Goal: Obtain resource: Obtain resource

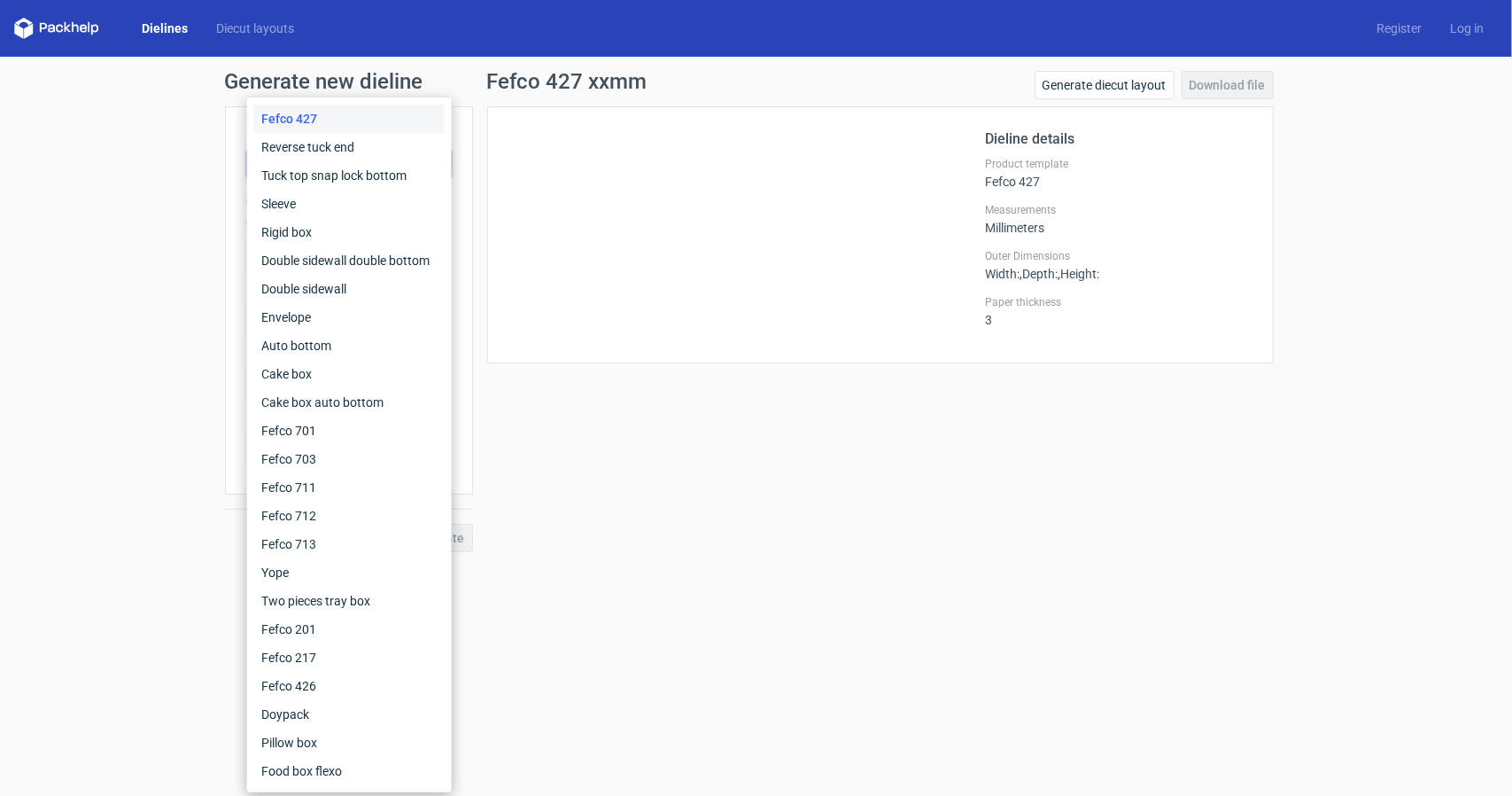
click at [321, 119] on div "Fefco 427" at bounding box center [349, 119] width 190 height 29
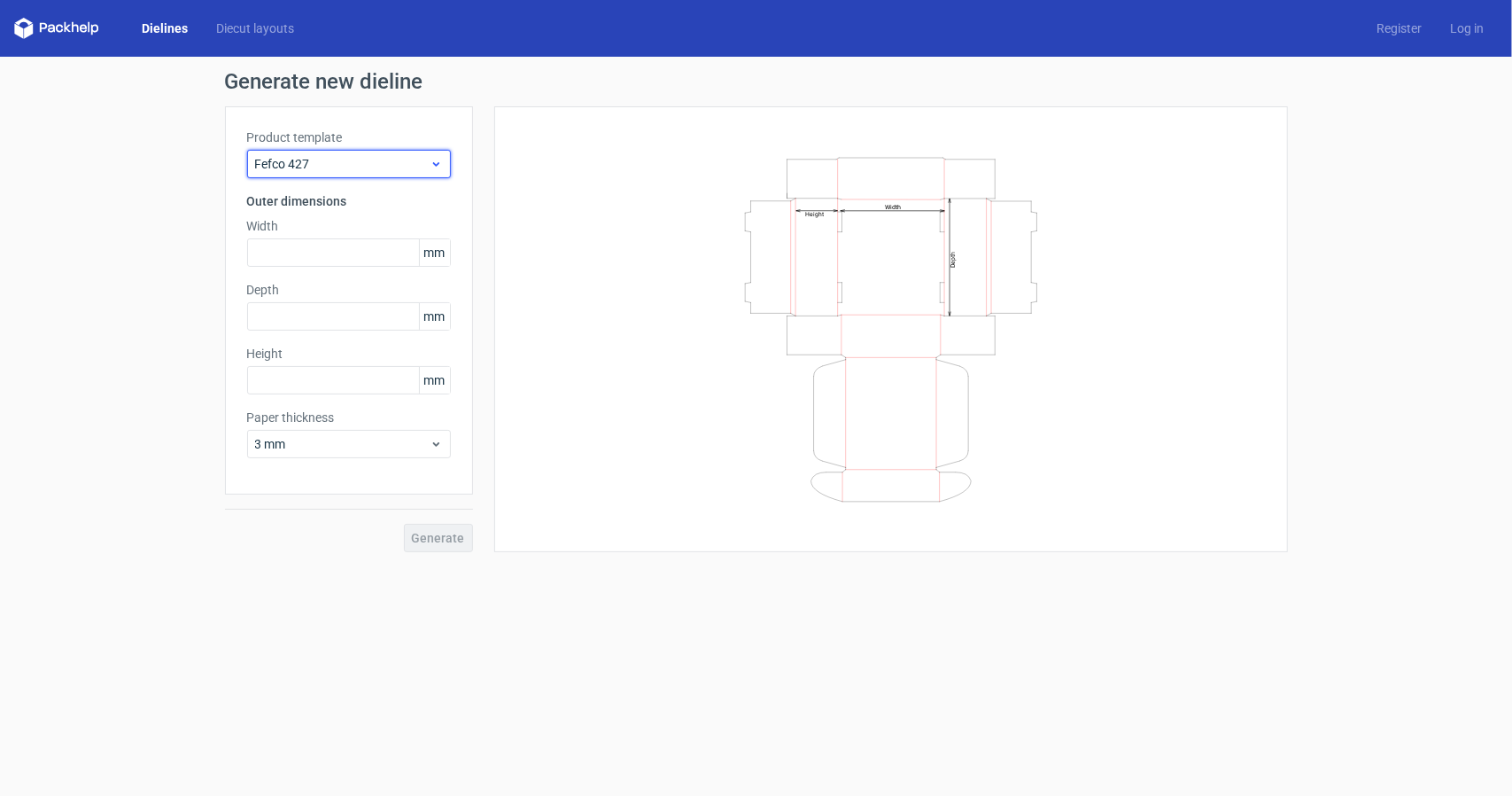
click at [320, 165] on span "Fefco 427" at bounding box center [342, 164] width 174 height 18
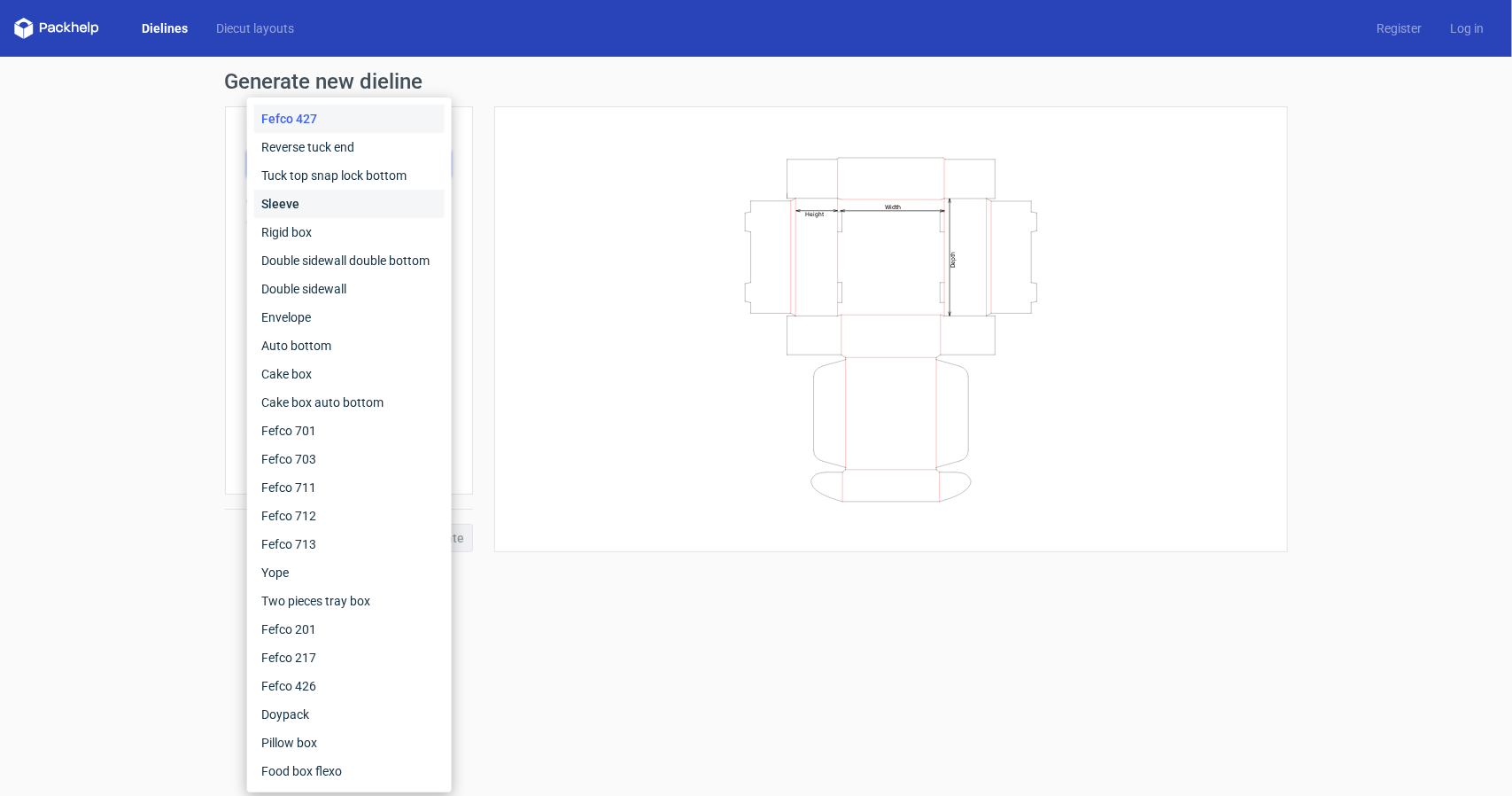
drag, startPoint x: 315, startPoint y: 206, endPoint x: 318, endPoint y: 185, distance: 21.2
click at [315, 205] on div "Sleeve" at bounding box center [349, 204] width 190 height 29
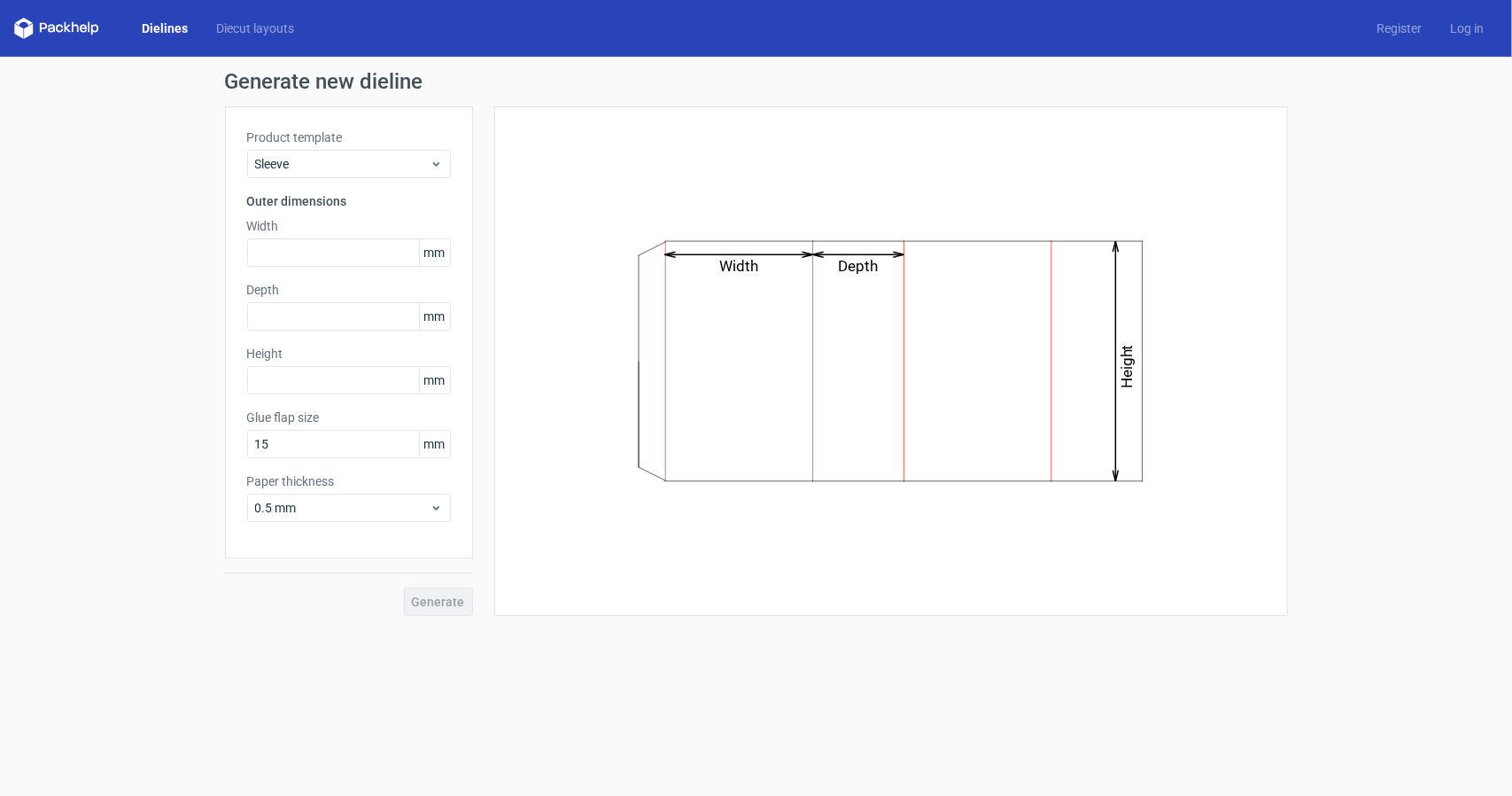
click at [325, 145] on label "Product template" at bounding box center [348, 137] width 204 height 18
click at [326, 154] on div "Sleeve" at bounding box center [348, 164] width 204 height 29
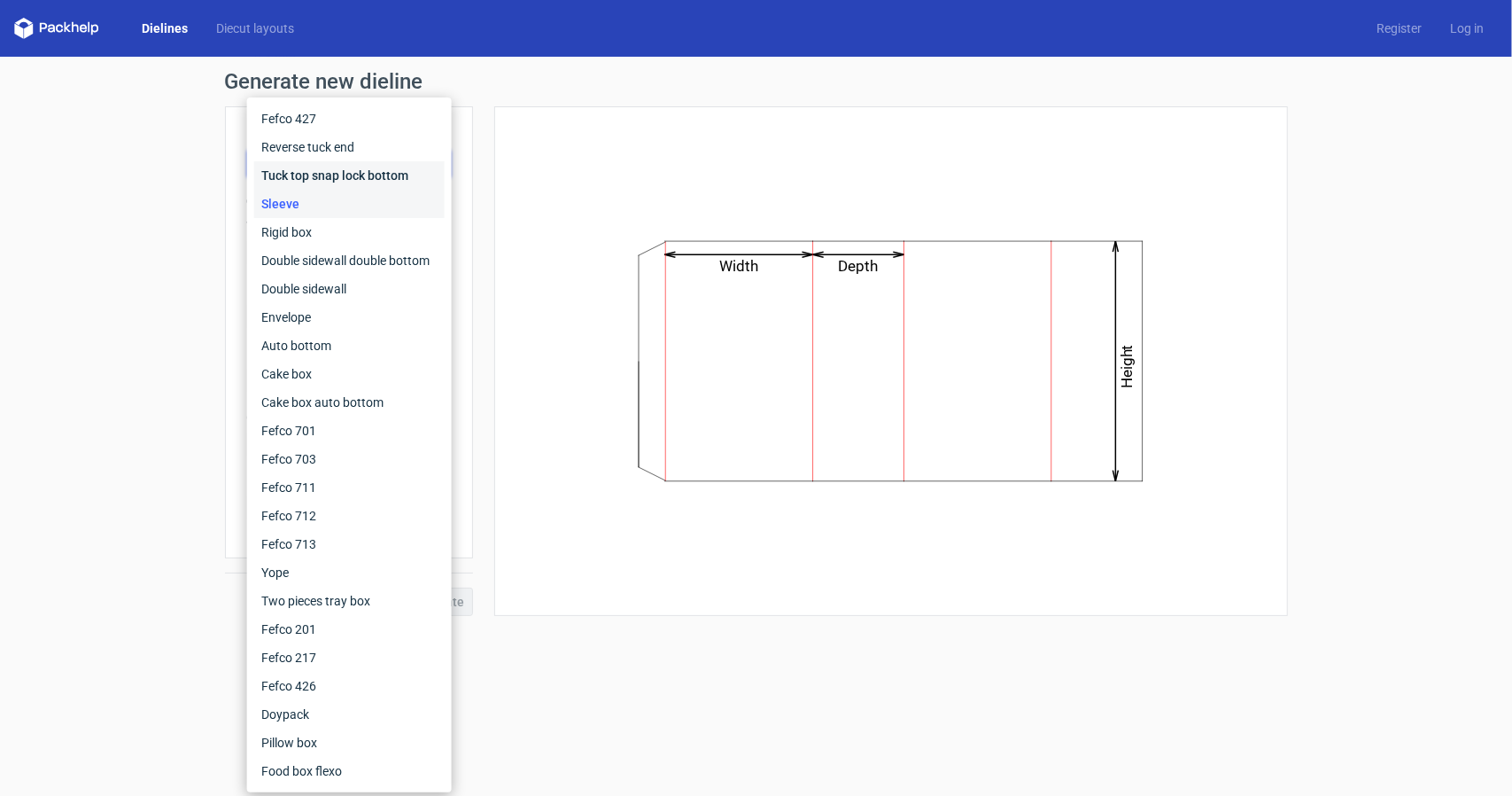
click at [321, 179] on div "Tuck top snap lock bottom" at bounding box center [349, 176] width 190 height 29
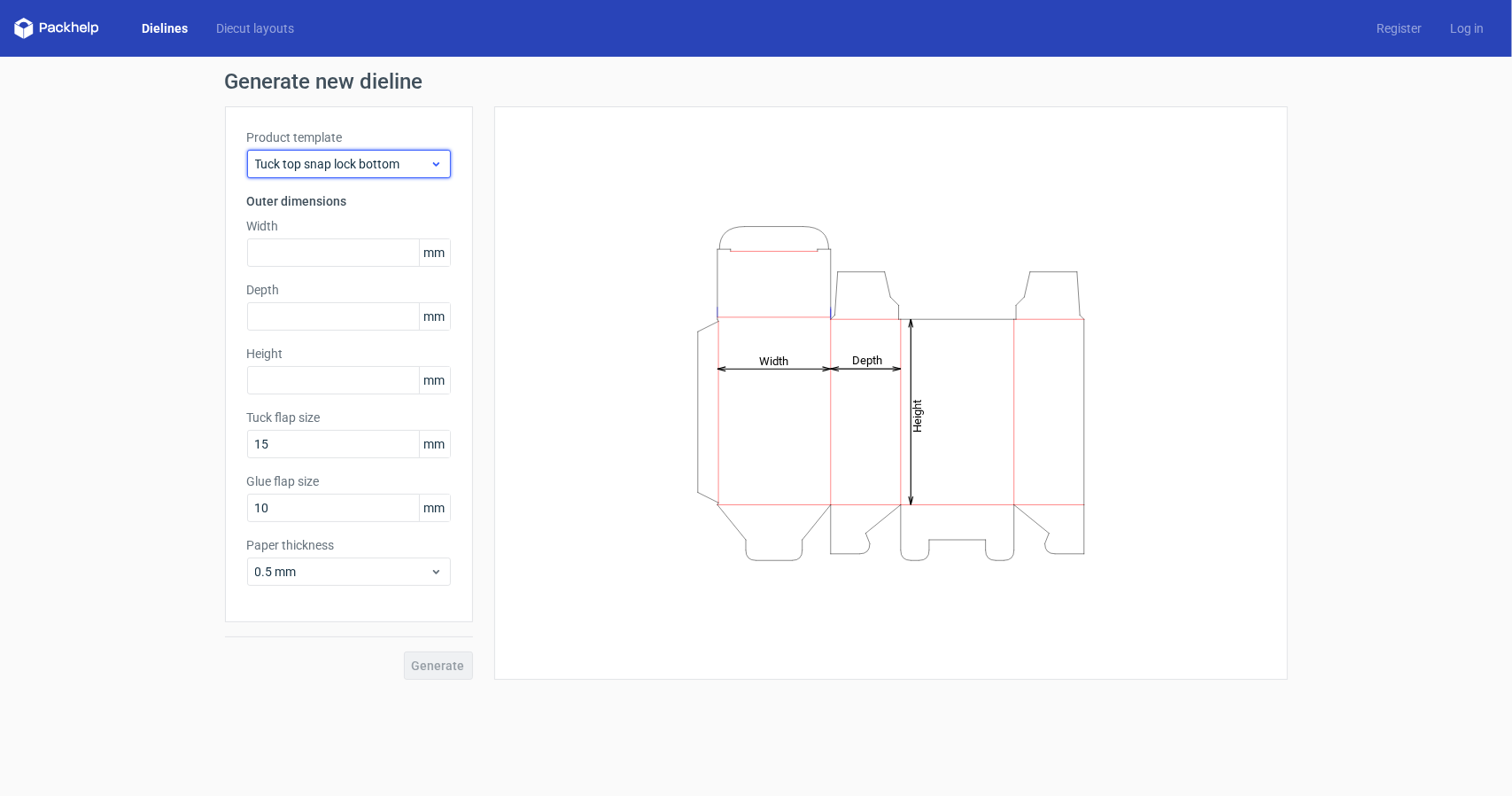
click at [307, 151] on div "Tuck top snap lock bottom" at bounding box center [348, 164] width 204 height 29
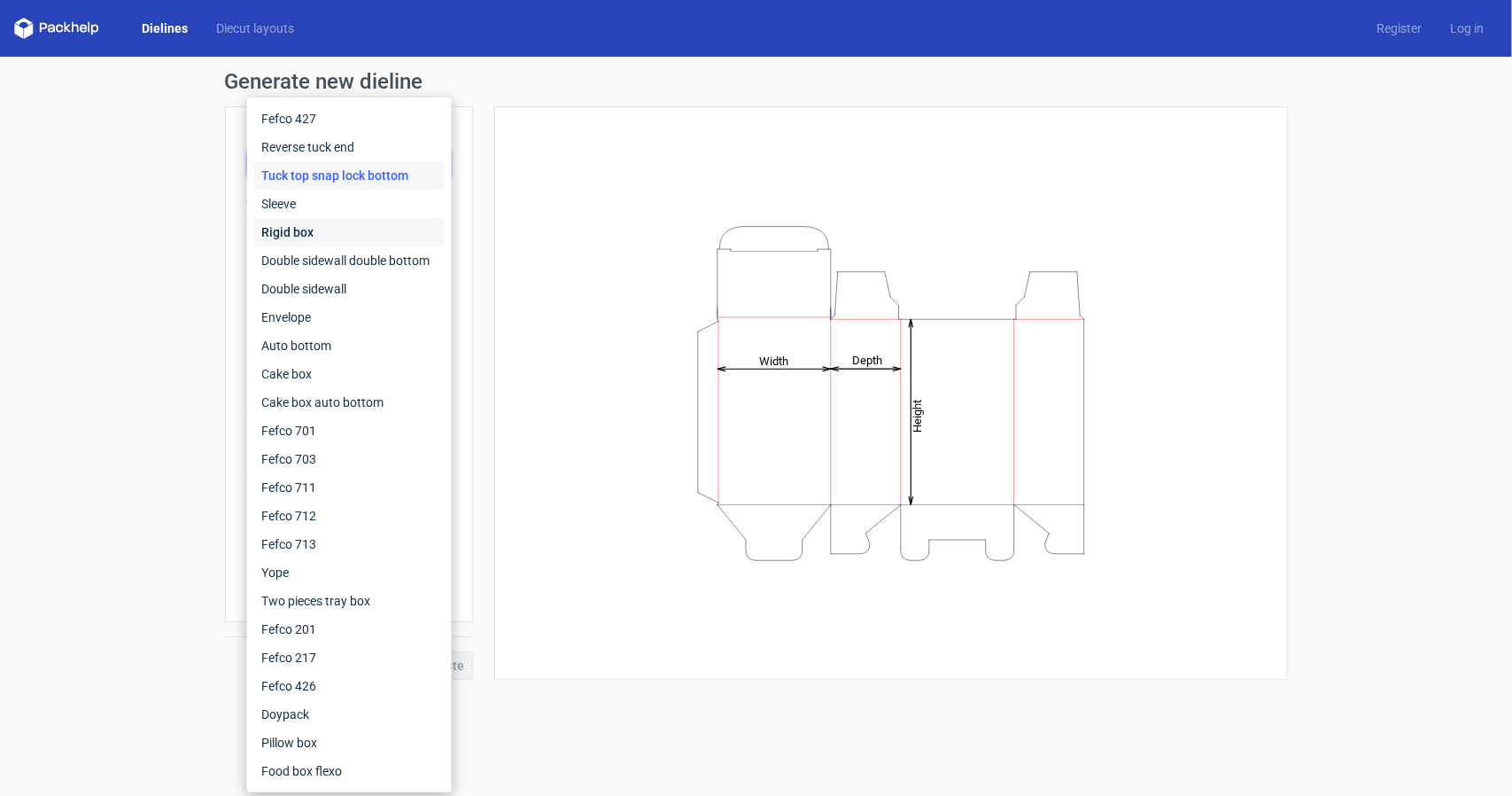
click at [304, 221] on div "Rigid box" at bounding box center [349, 233] width 190 height 29
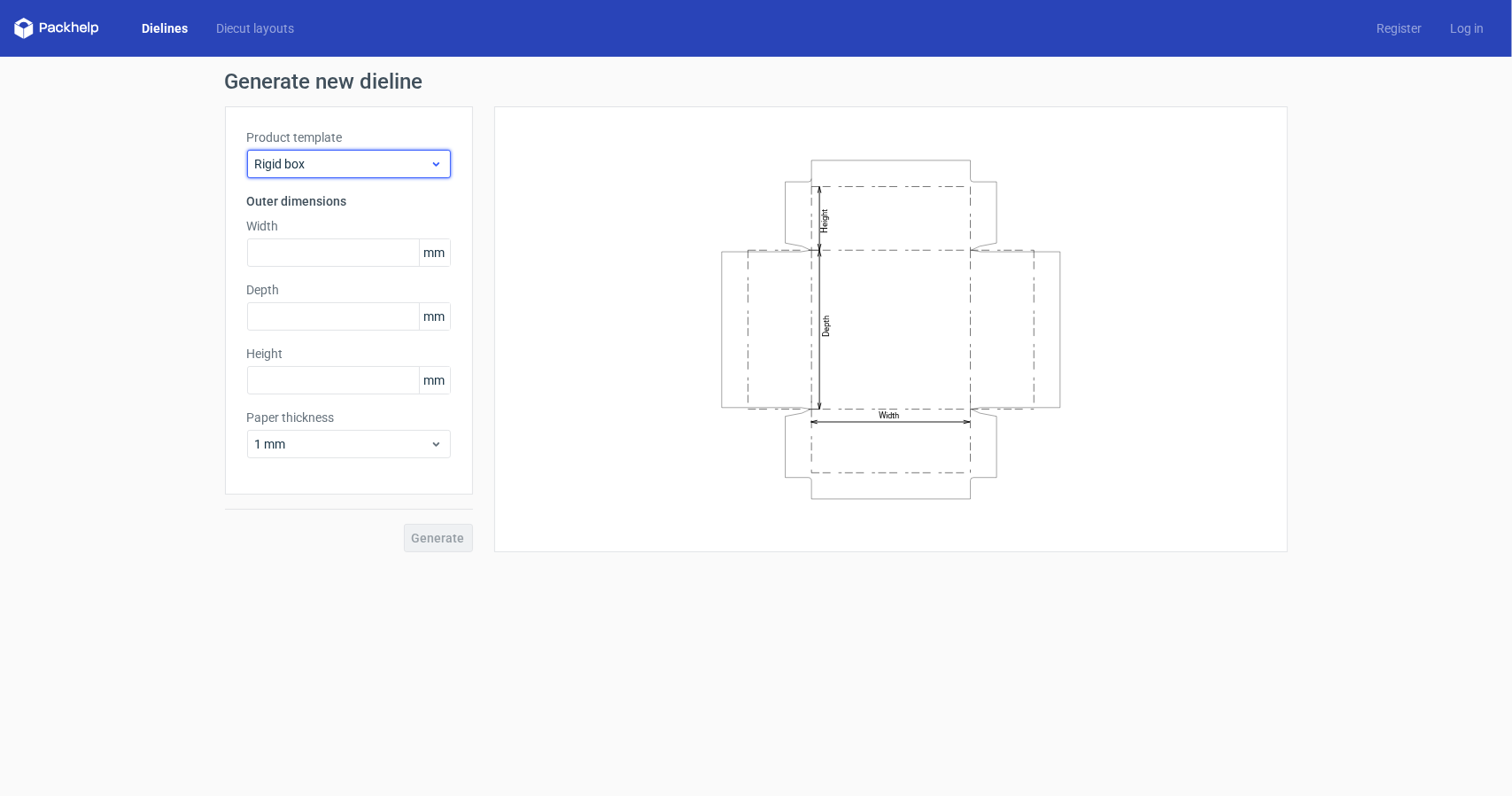
click at [310, 169] on span "Rigid box" at bounding box center [342, 164] width 174 height 18
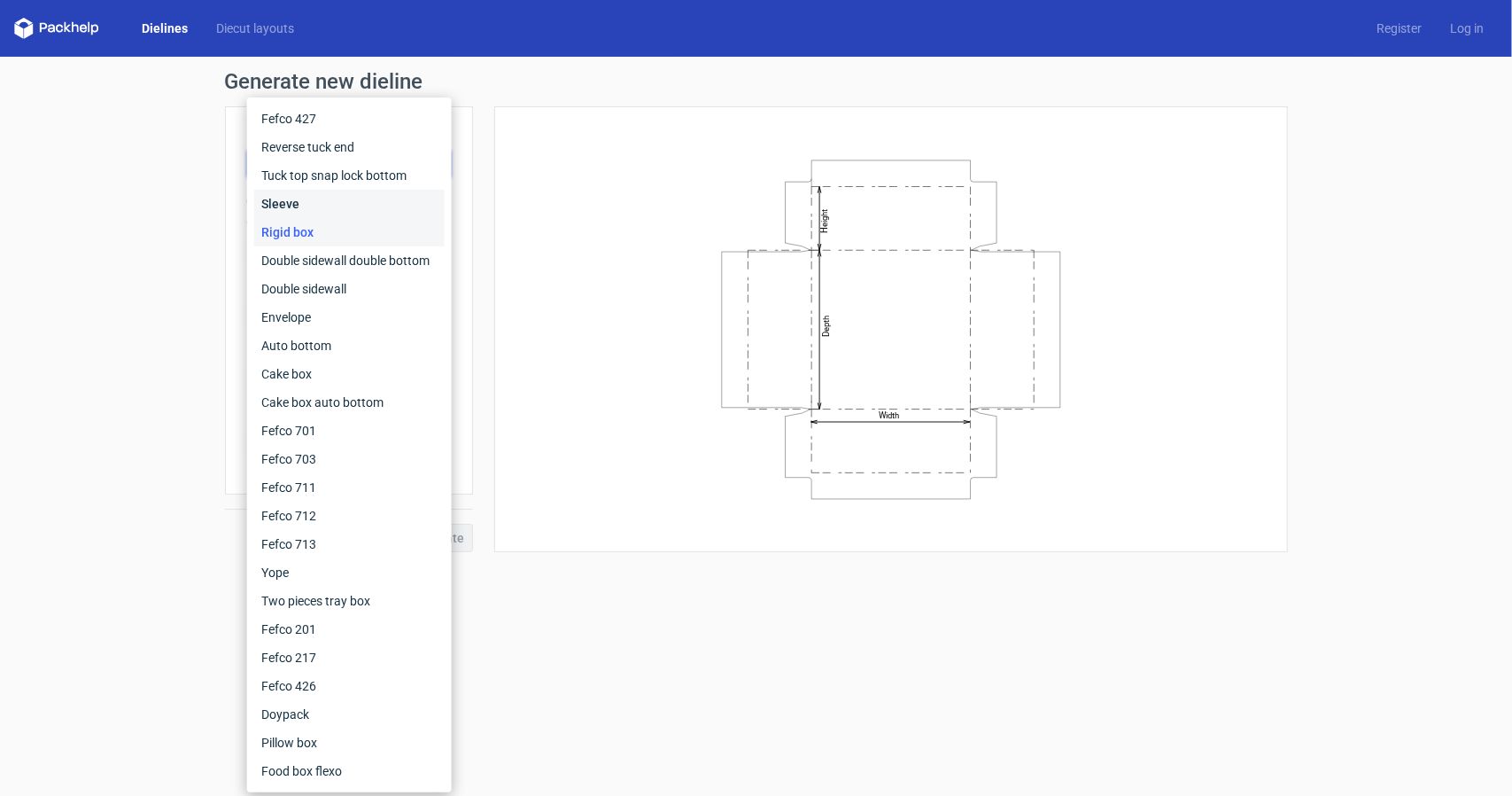
click at [309, 199] on div "Sleeve" at bounding box center [349, 204] width 190 height 29
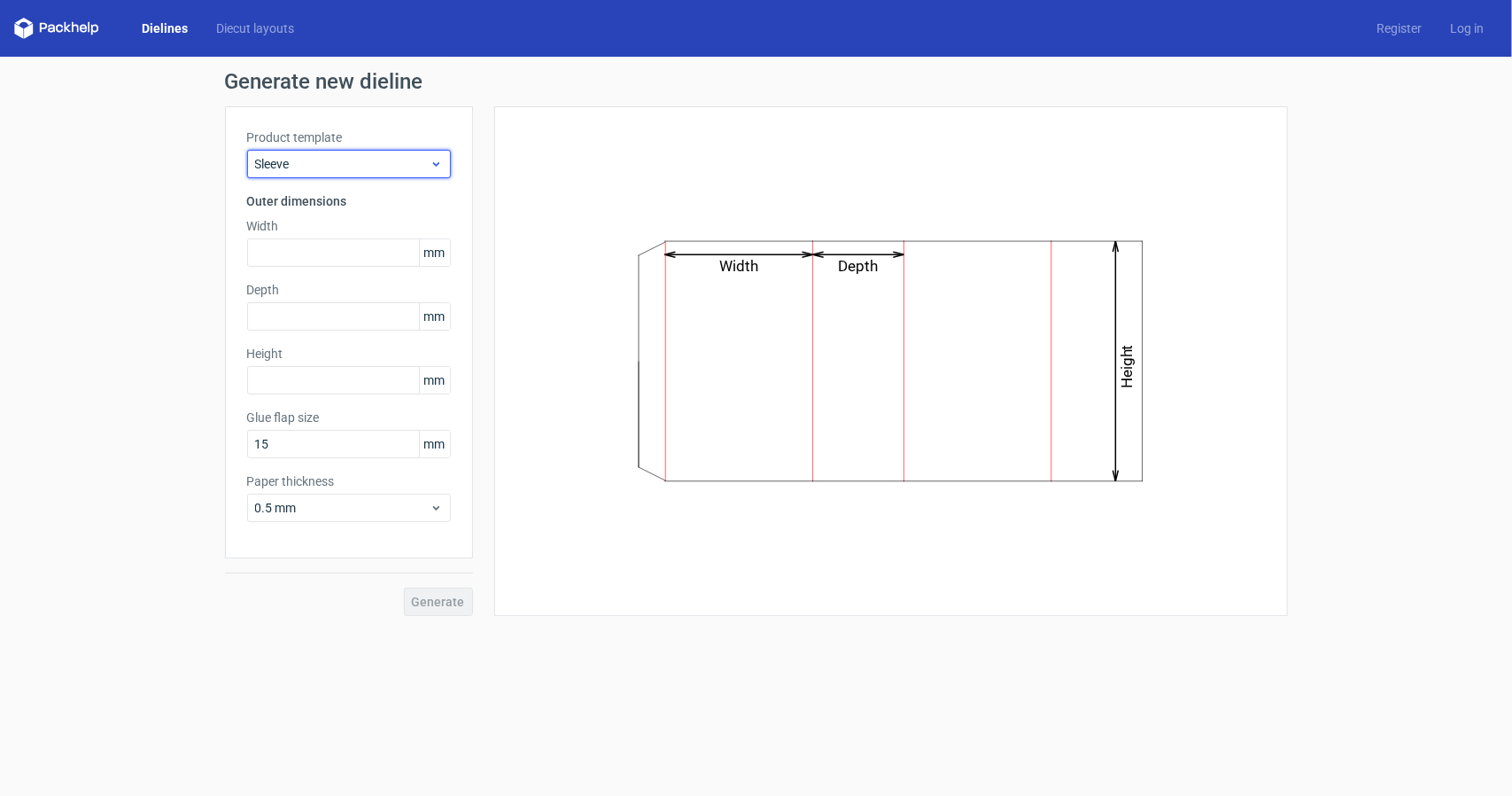
click at [324, 155] on span "Sleeve" at bounding box center [342, 164] width 174 height 18
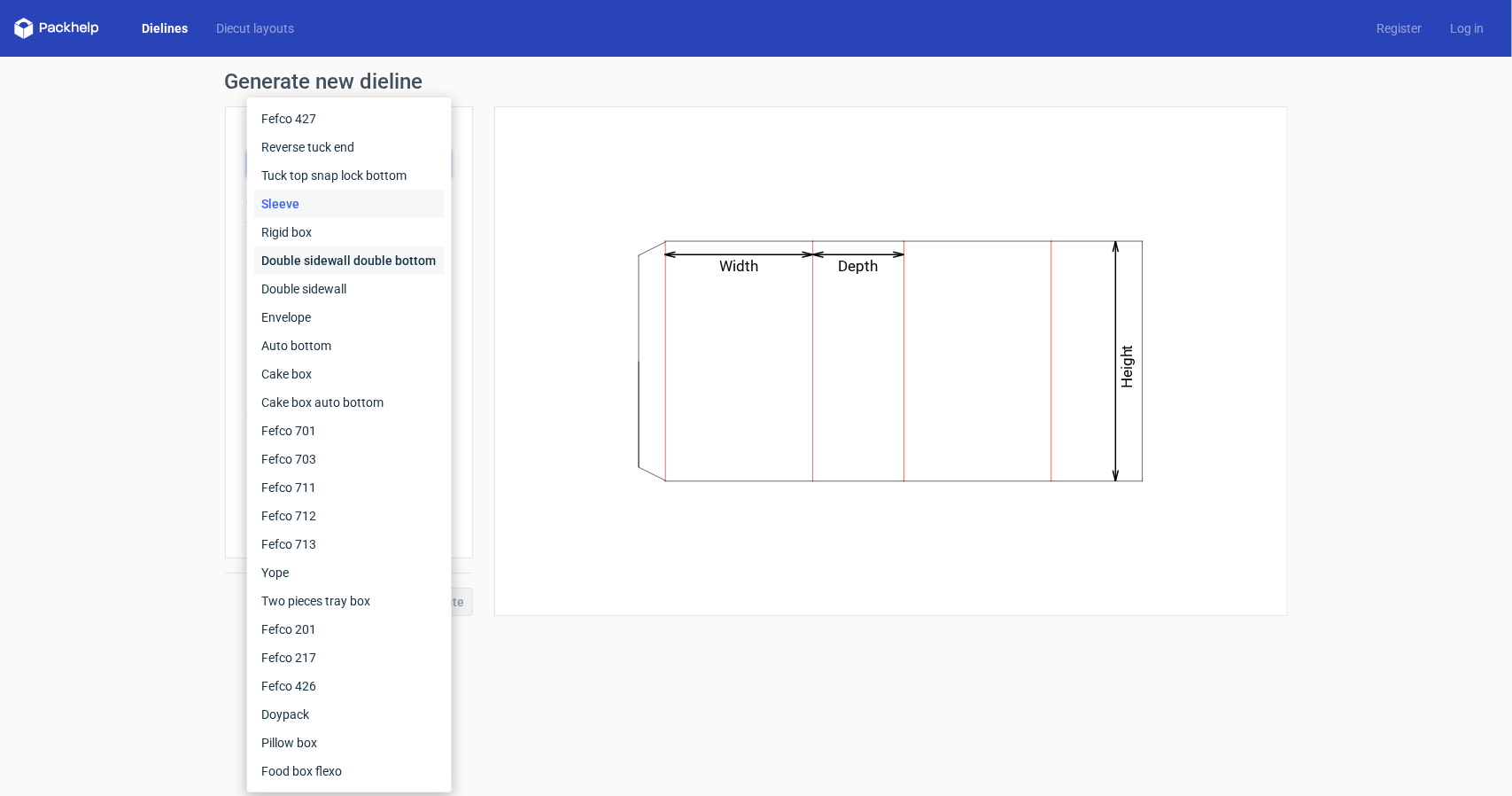
click at [311, 248] on div "Double sidewall double bottom" at bounding box center [349, 261] width 190 height 29
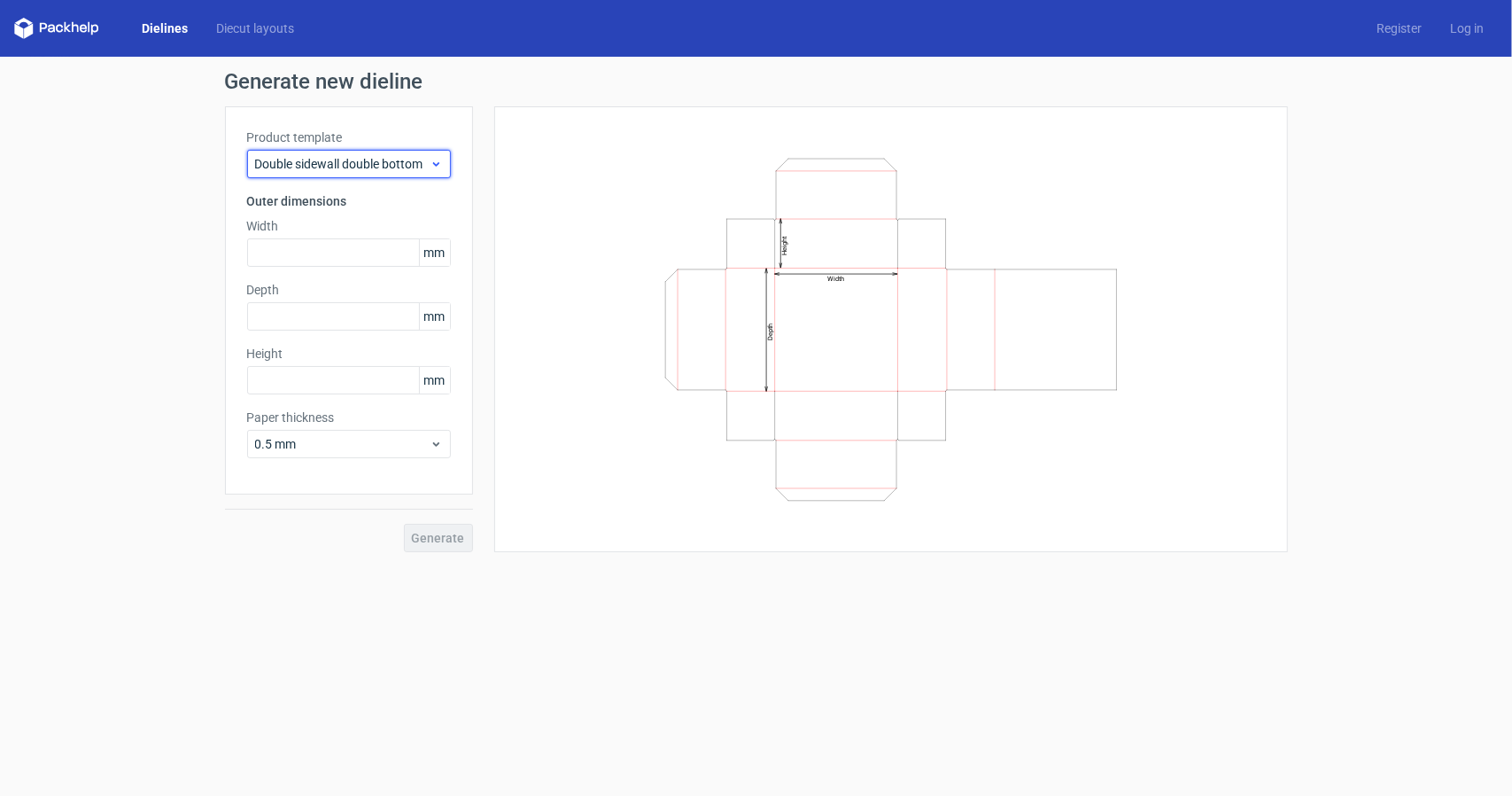
click at [335, 170] on span "Double sidewall double bottom" at bounding box center [342, 164] width 174 height 18
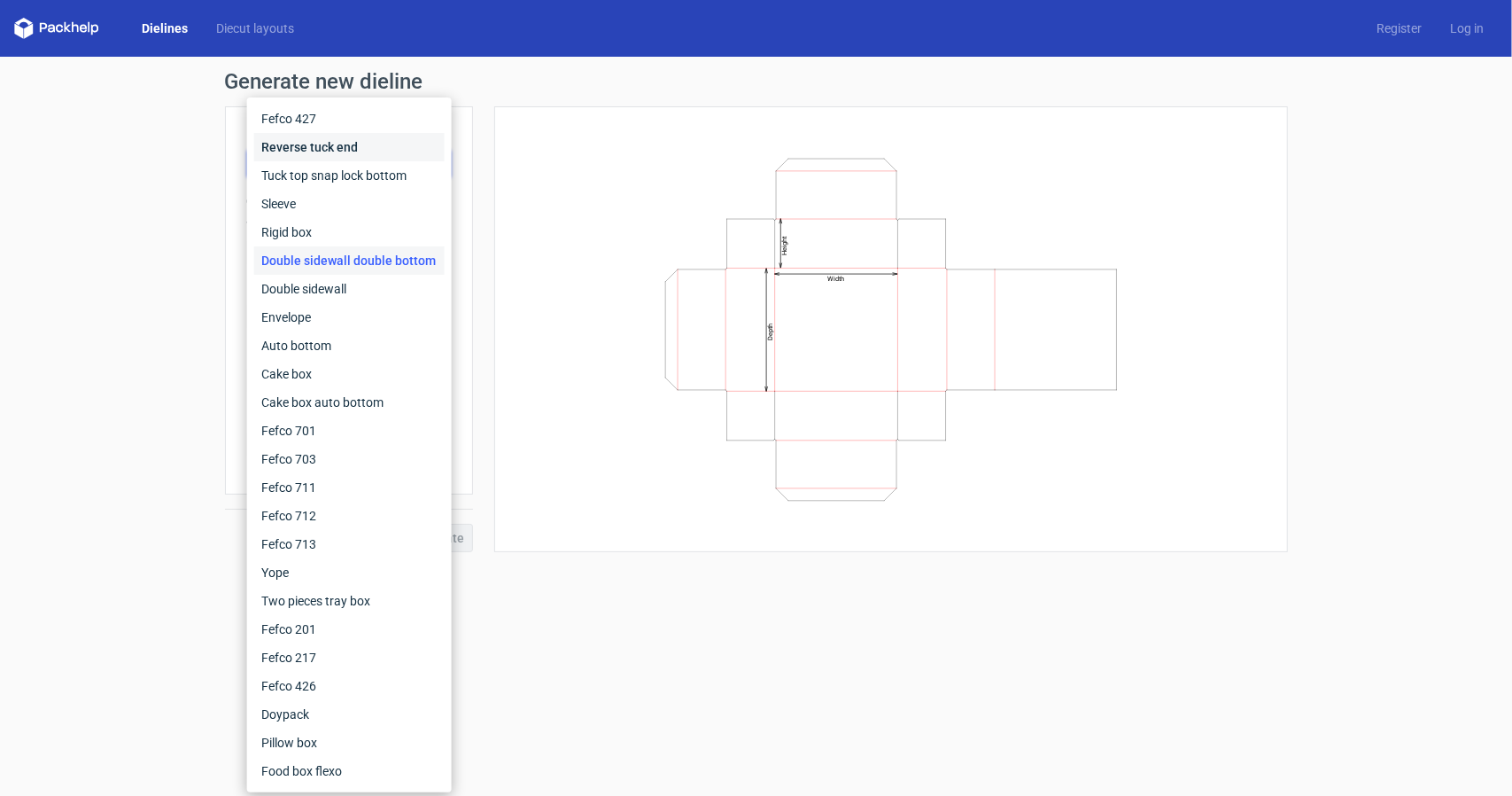
click at [335, 159] on div "Reverse tuck end" at bounding box center [349, 147] width 190 height 29
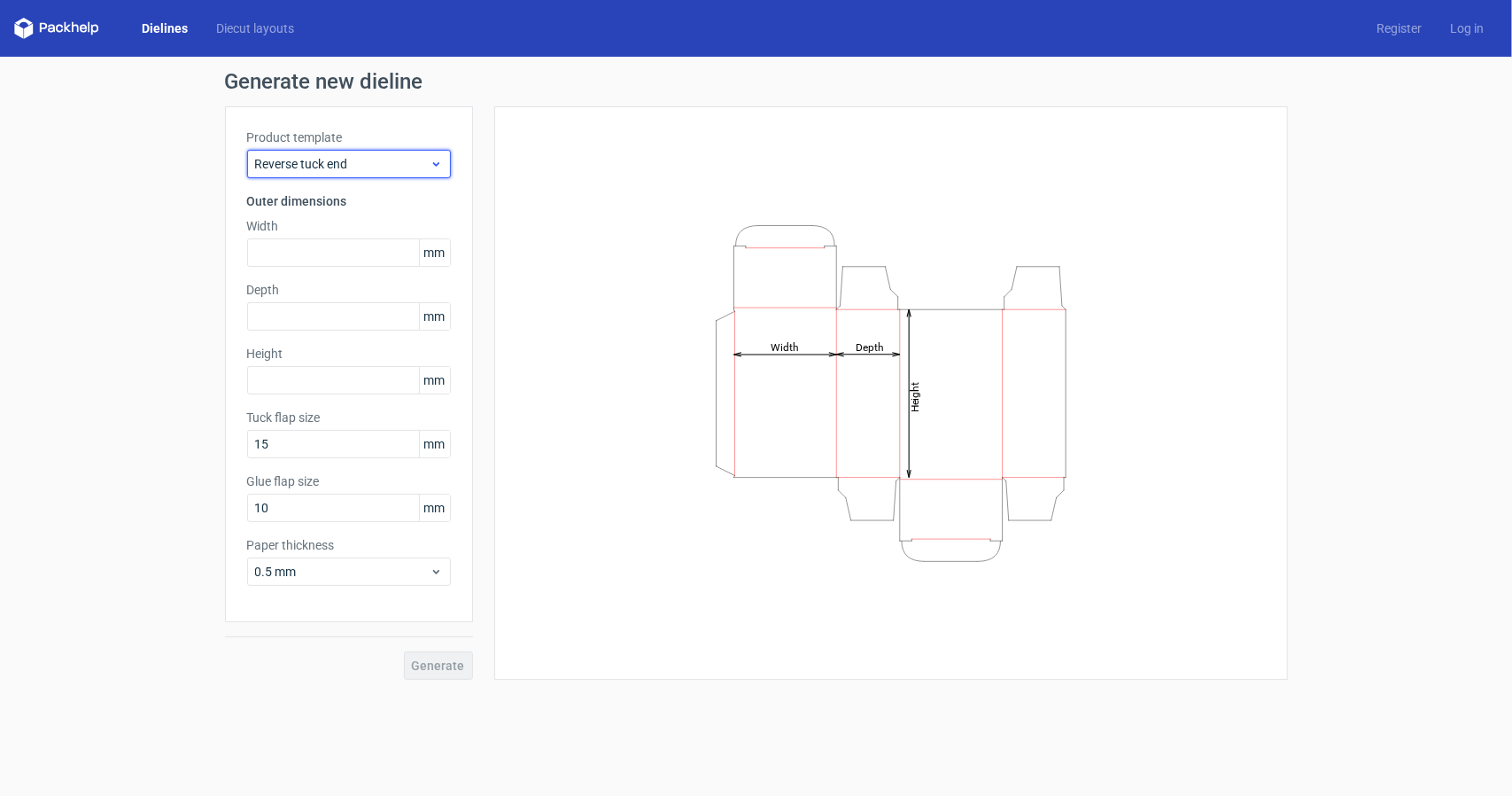
click at [339, 170] on span "Reverse tuck end" at bounding box center [342, 164] width 174 height 18
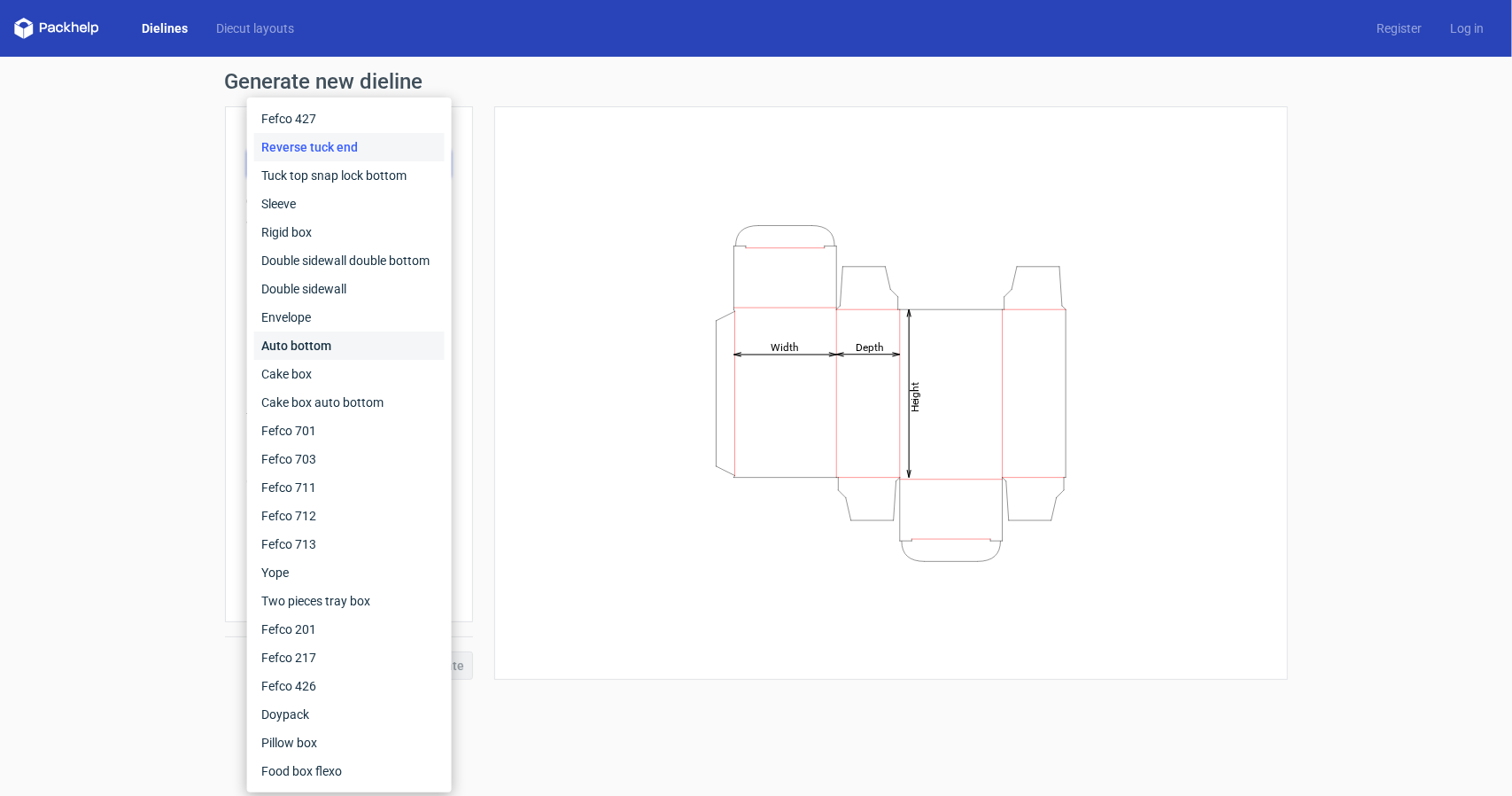
click at [313, 341] on div "Auto bottom" at bounding box center [349, 346] width 190 height 29
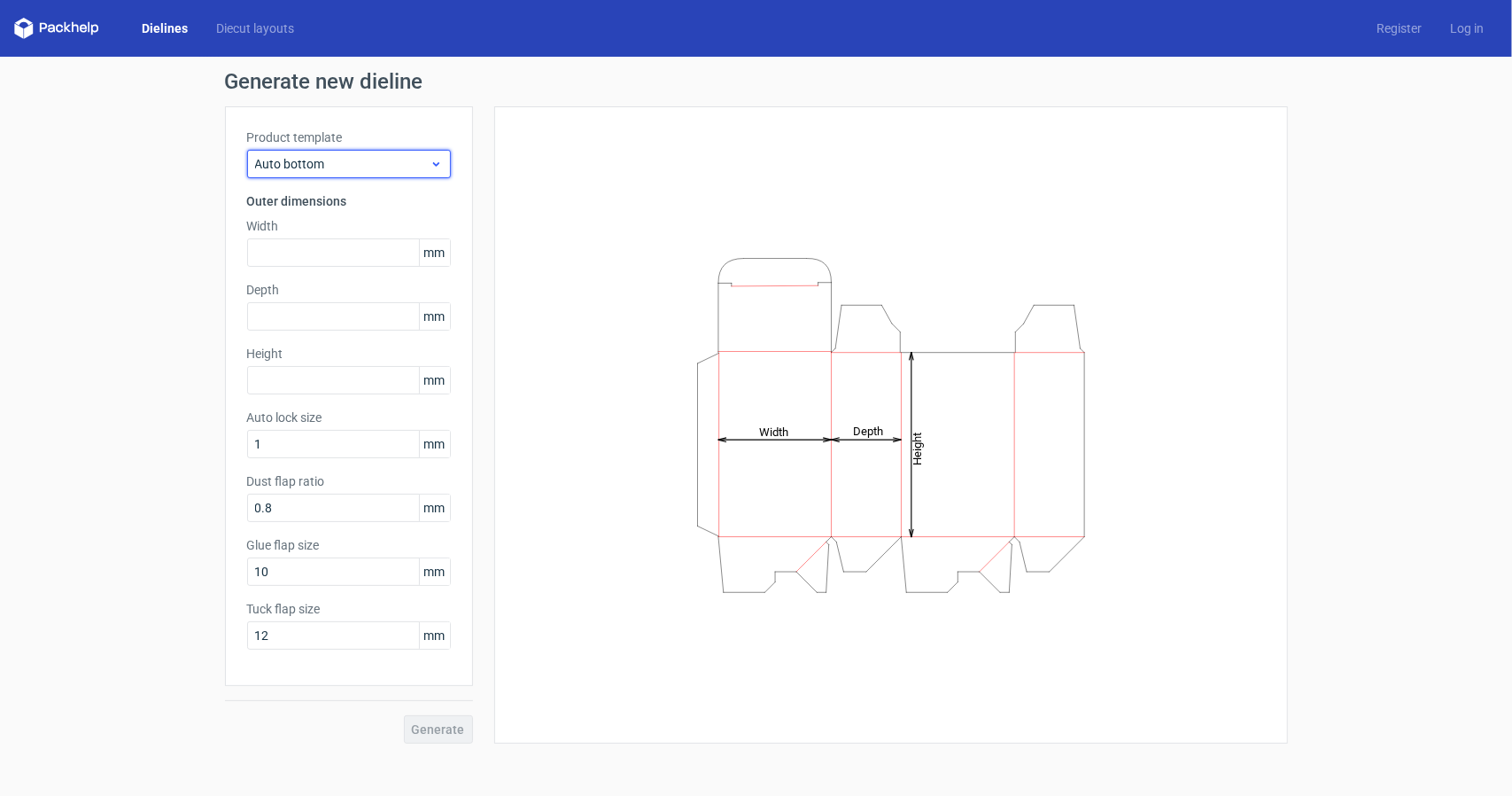
click at [330, 169] on span "Auto bottom" at bounding box center [342, 164] width 174 height 18
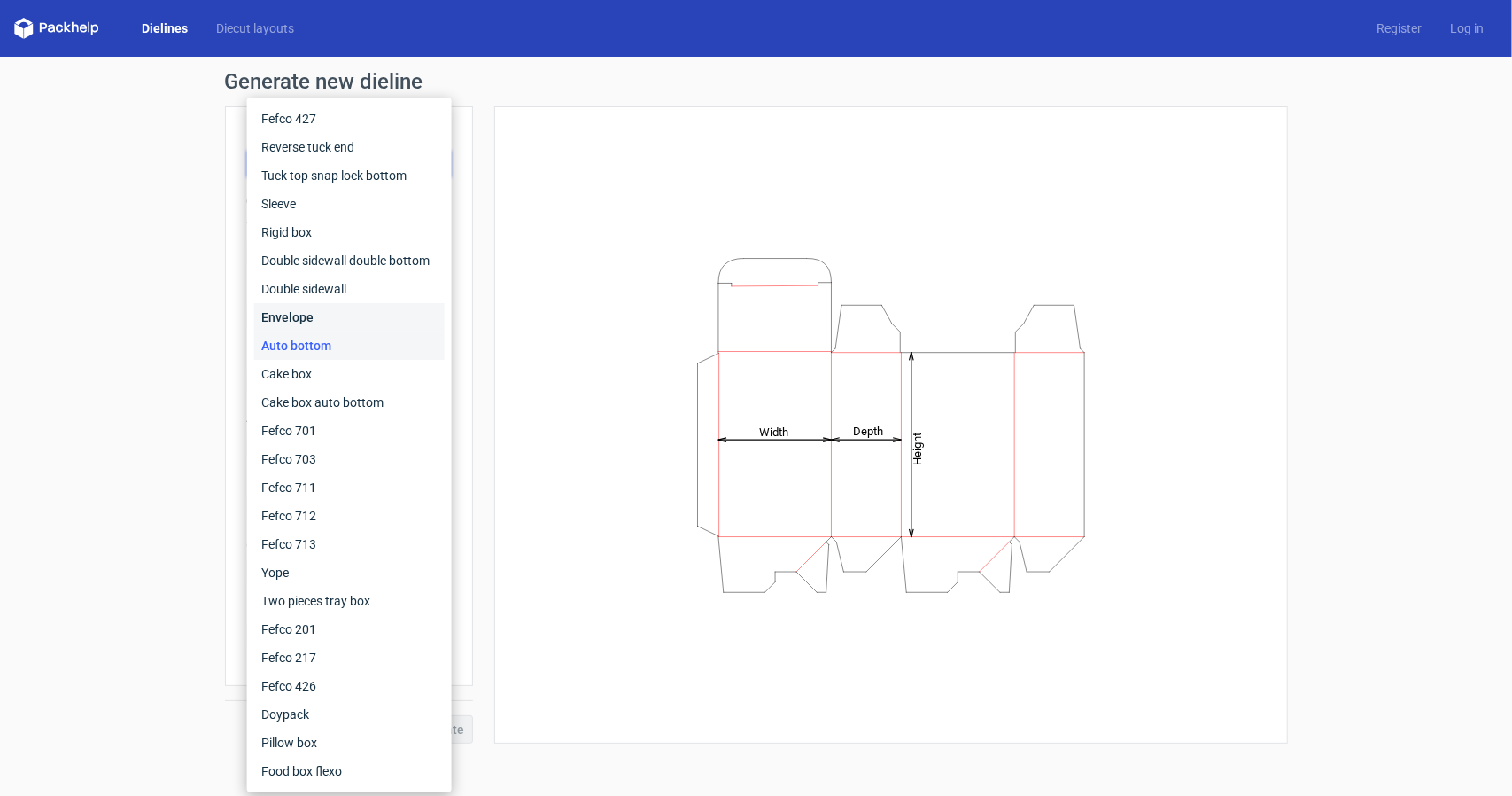
click at [319, 310] on div "Envelope" at bounding box center [349, 317] width 190 height 29
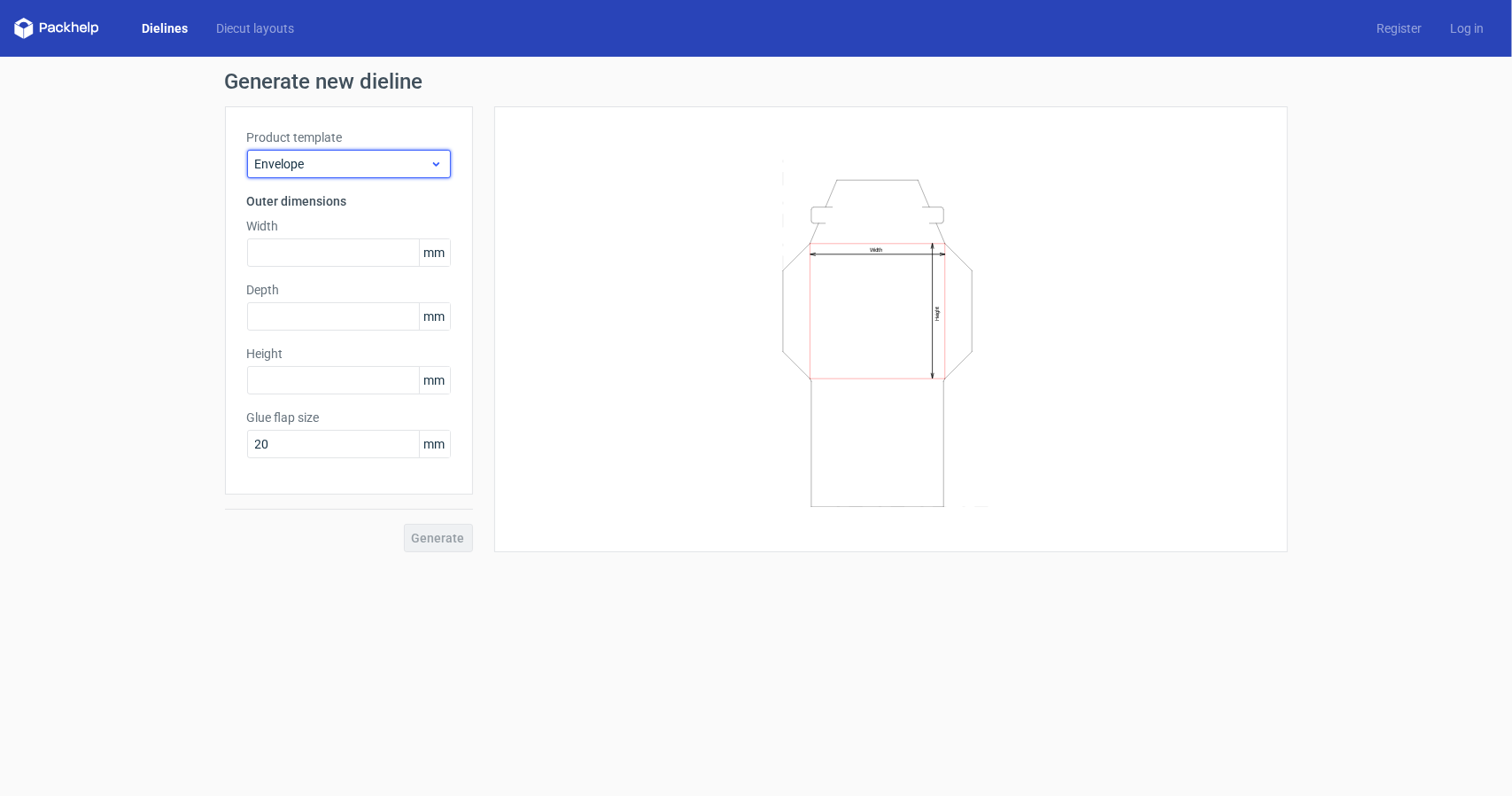
click at [319, 154] on div "Envelope" at bounding box center [348, 164] width 204 height 29
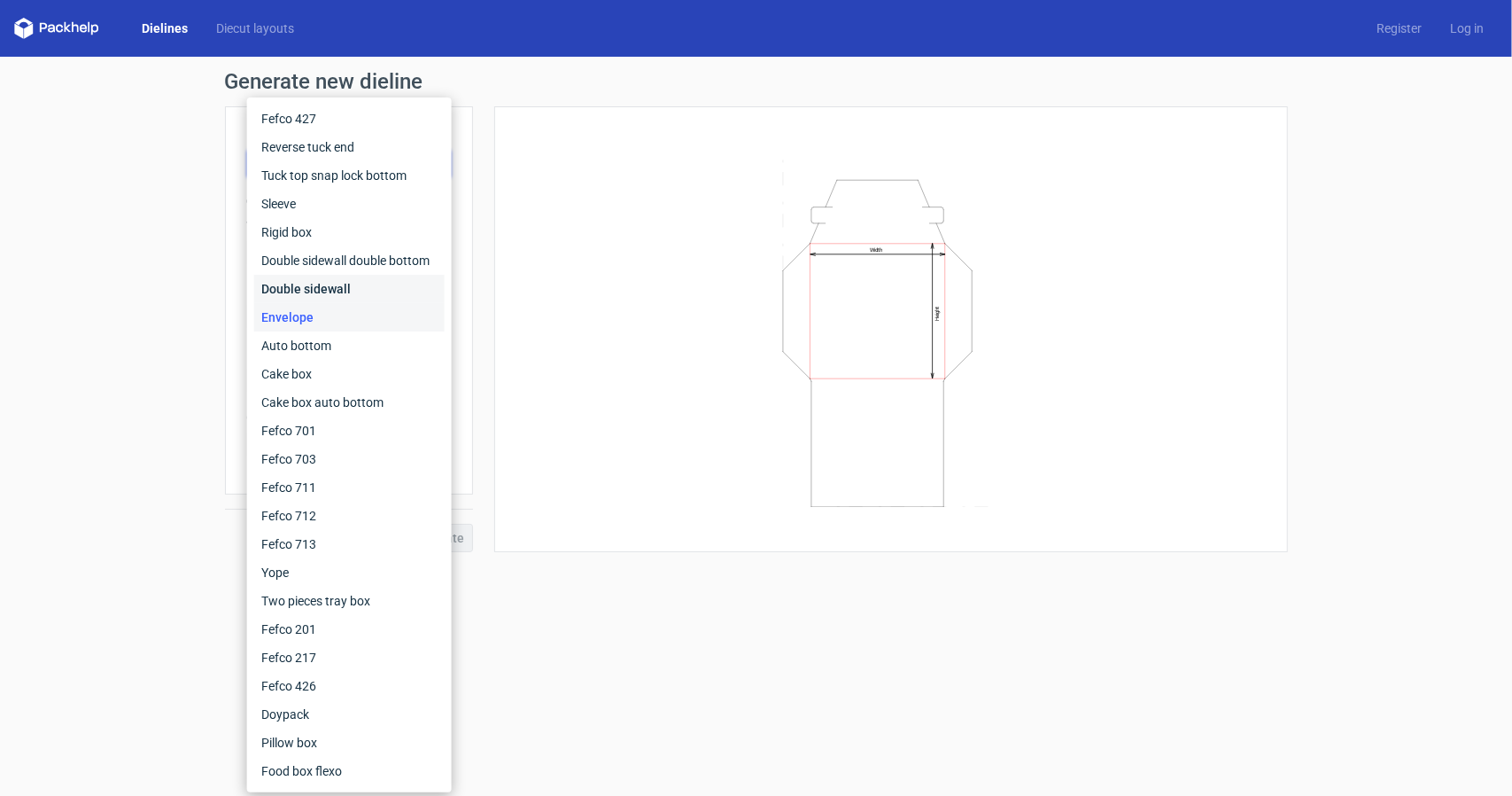
click at [320, 278] on div "Double sidewall" at bounding box center [349, 289] width 190 height 29
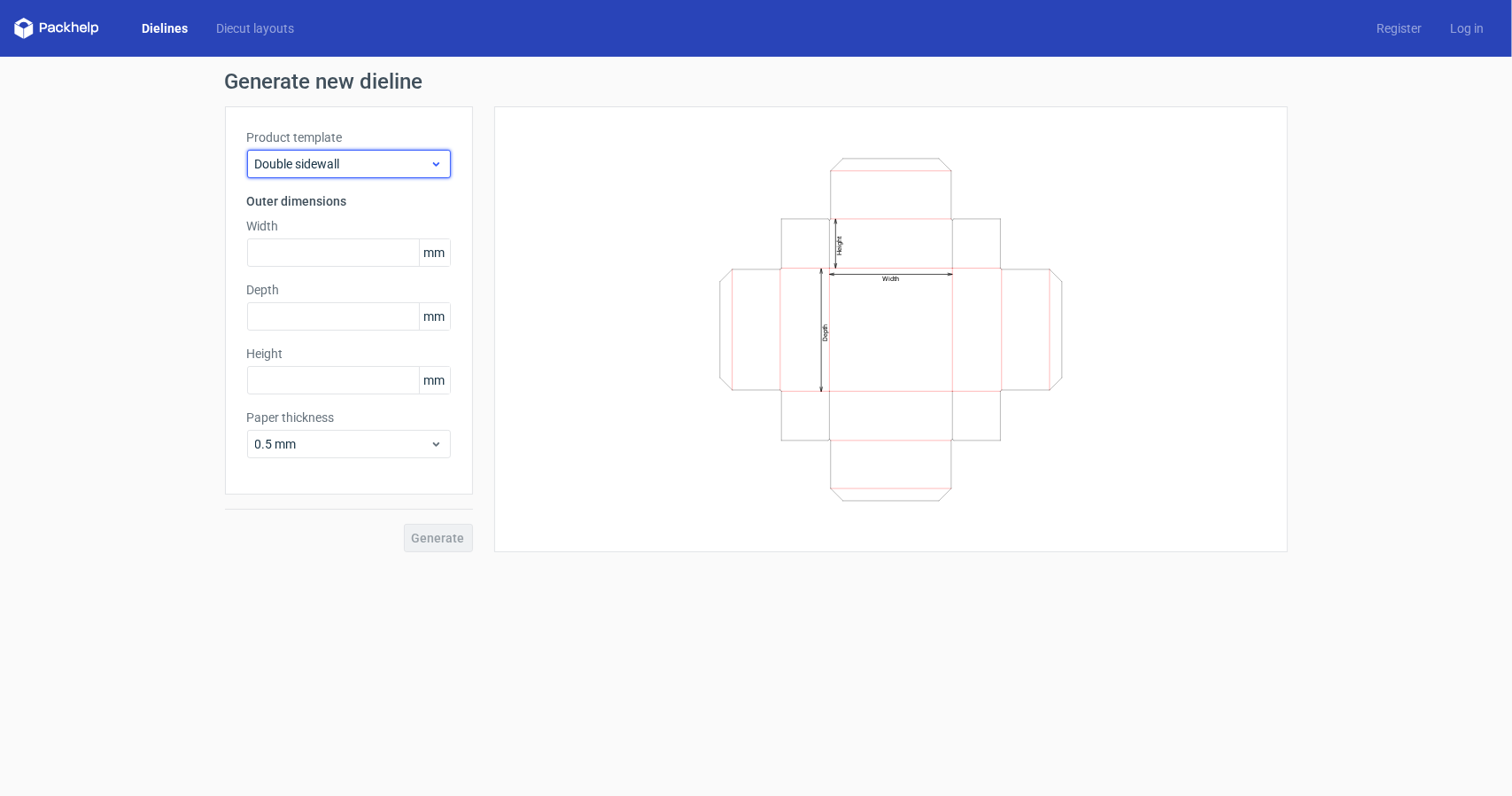
click at [326, 172] on div "Double sidewall" at bounding box center [348, 164] width 204 height 29
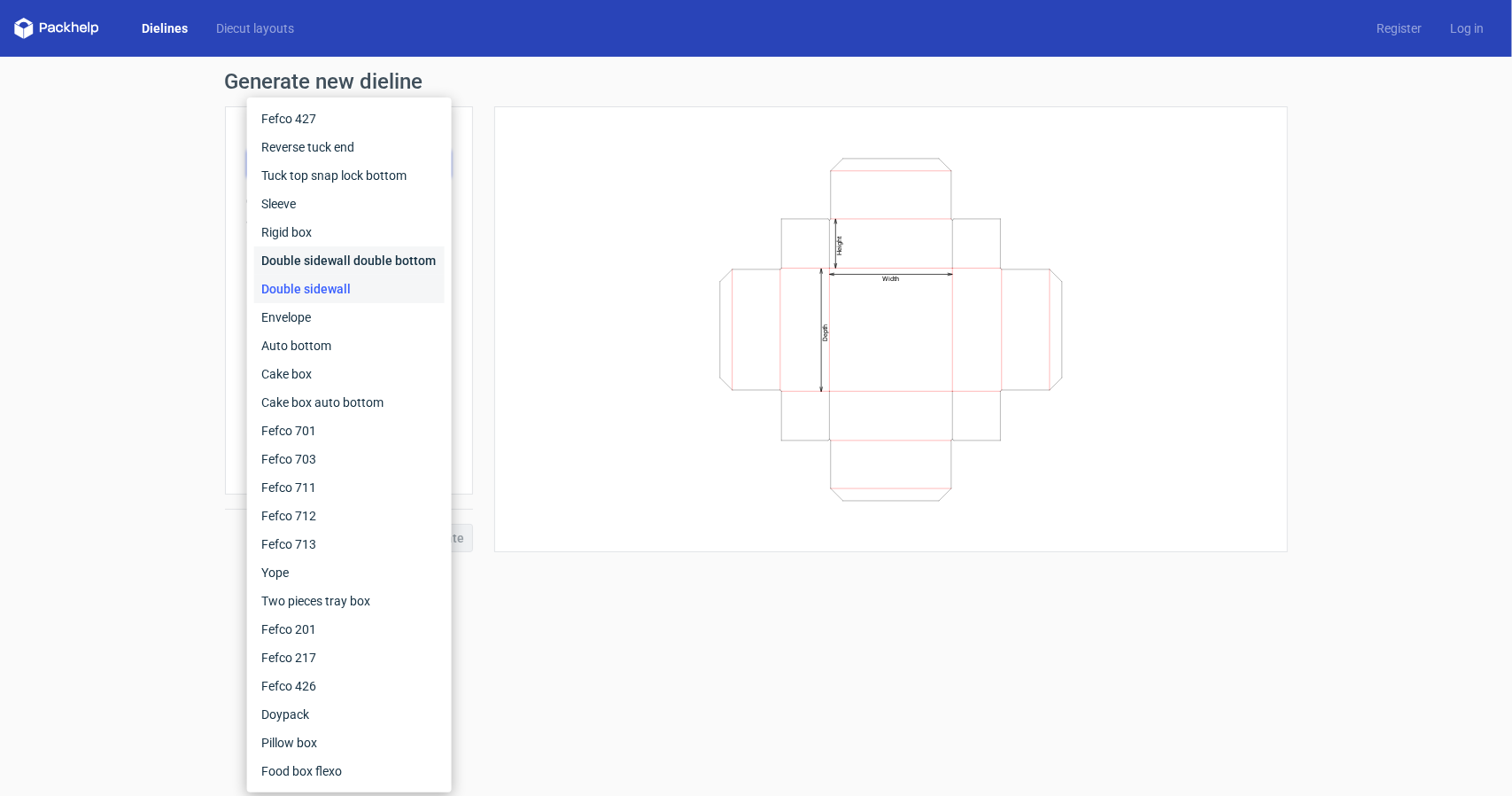
click at [322, 258] on div "Double sidewall double bottom" at bounding box center [349, 261] width 190 height 29
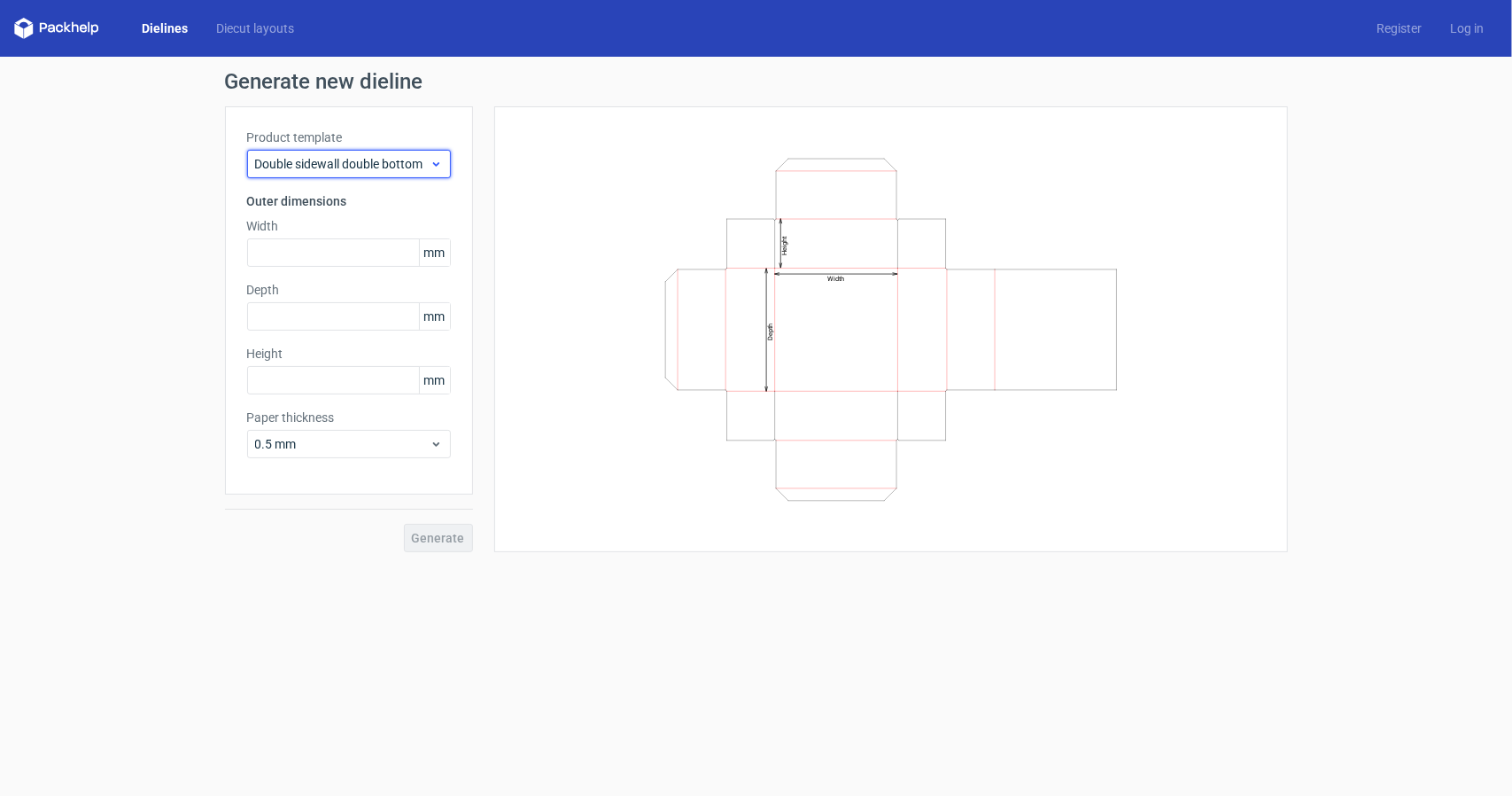
click at [329, 168] on span "Double sidewall double bottom" at bounding box center [342, 164] width 174 height 18
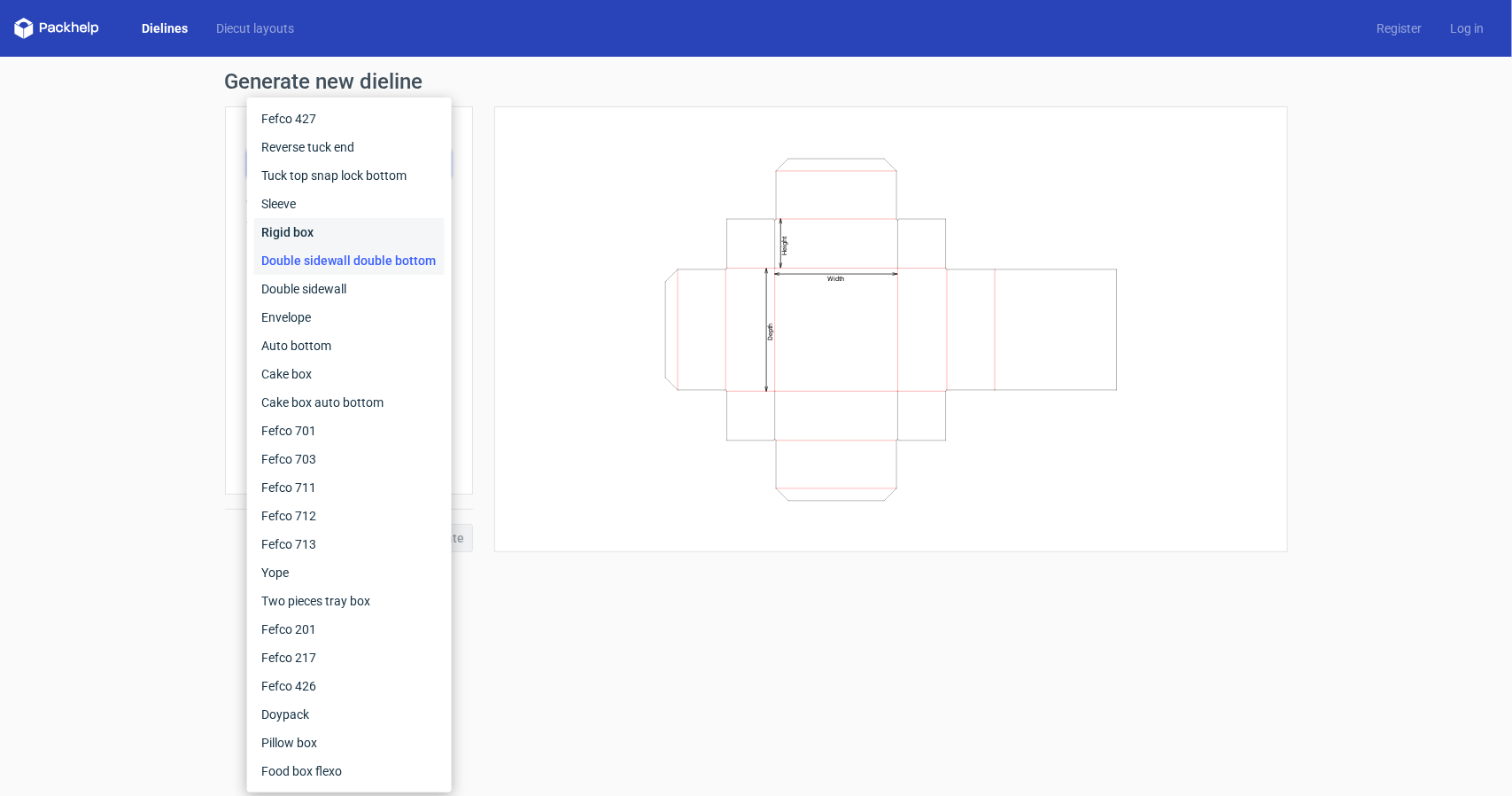
click at [321, 243] on div "Rigid box" at bounding box center [349, 233] width 190 height 29
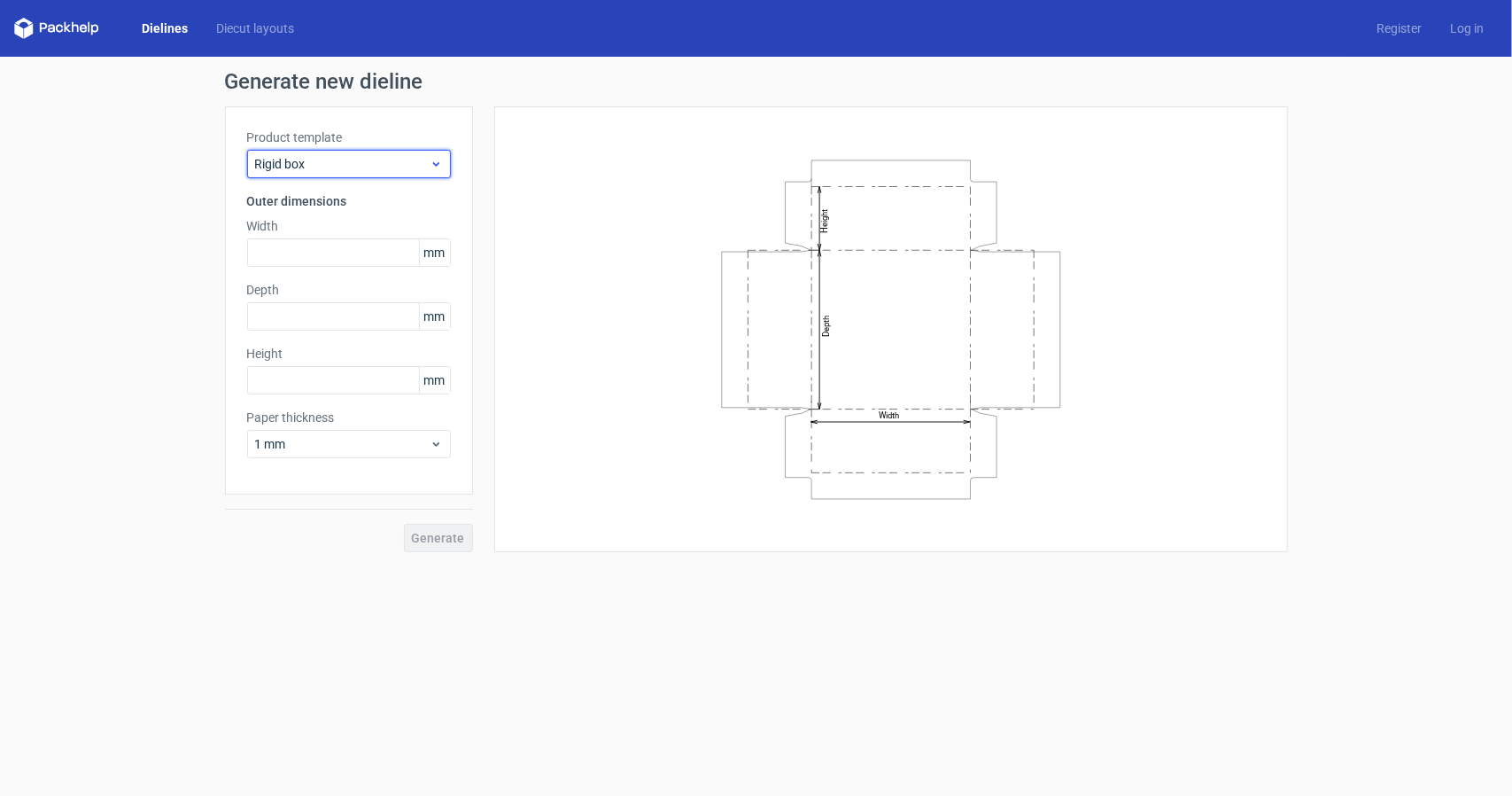
click at [321, 164] on span "Rigid box" at bounding box center [342, 164] width 174 height 18
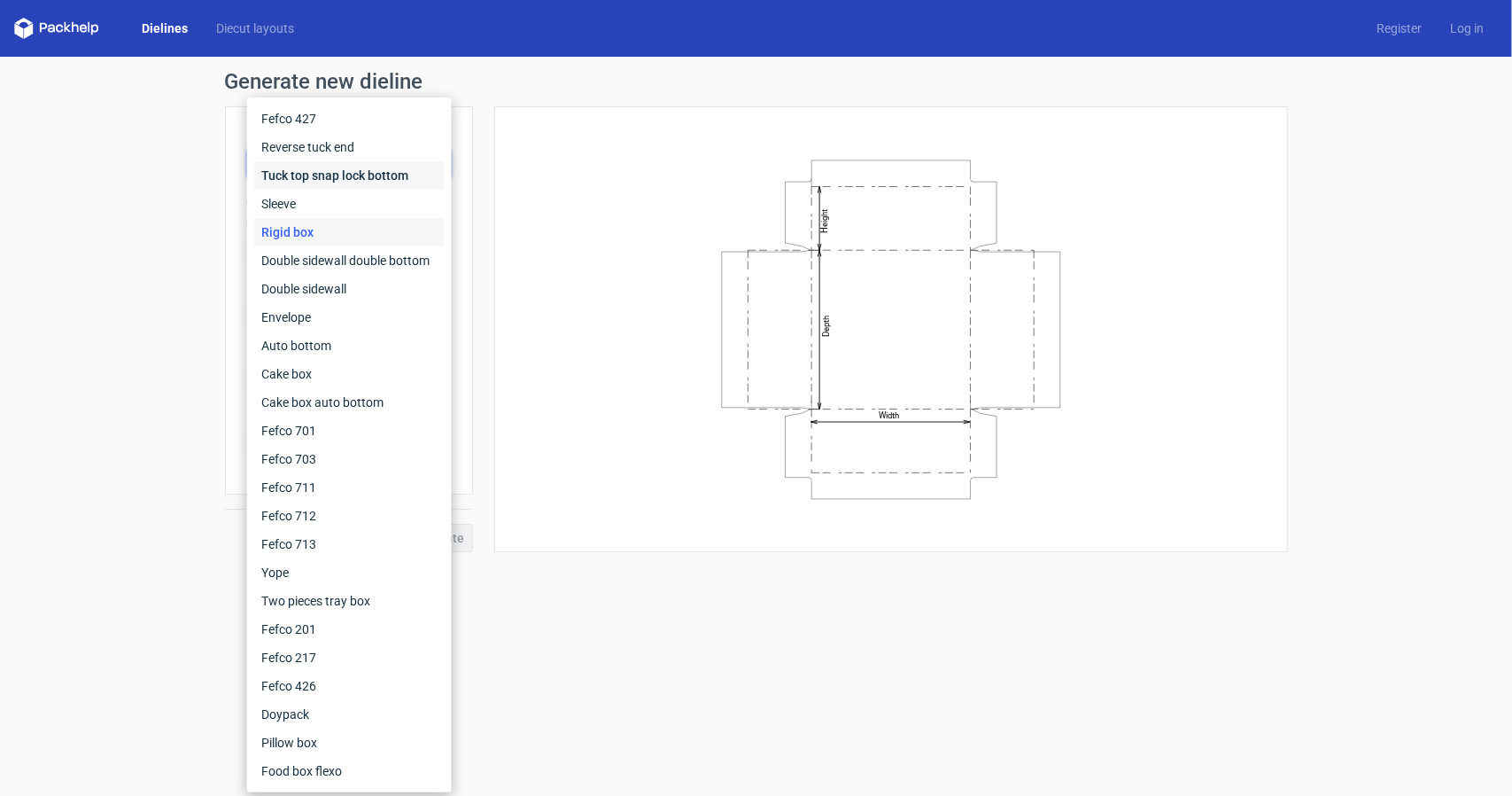
click at [312, 189] on div "Tuck top snap lock bottom" at bounding box center [349, 176] width 190 height 29
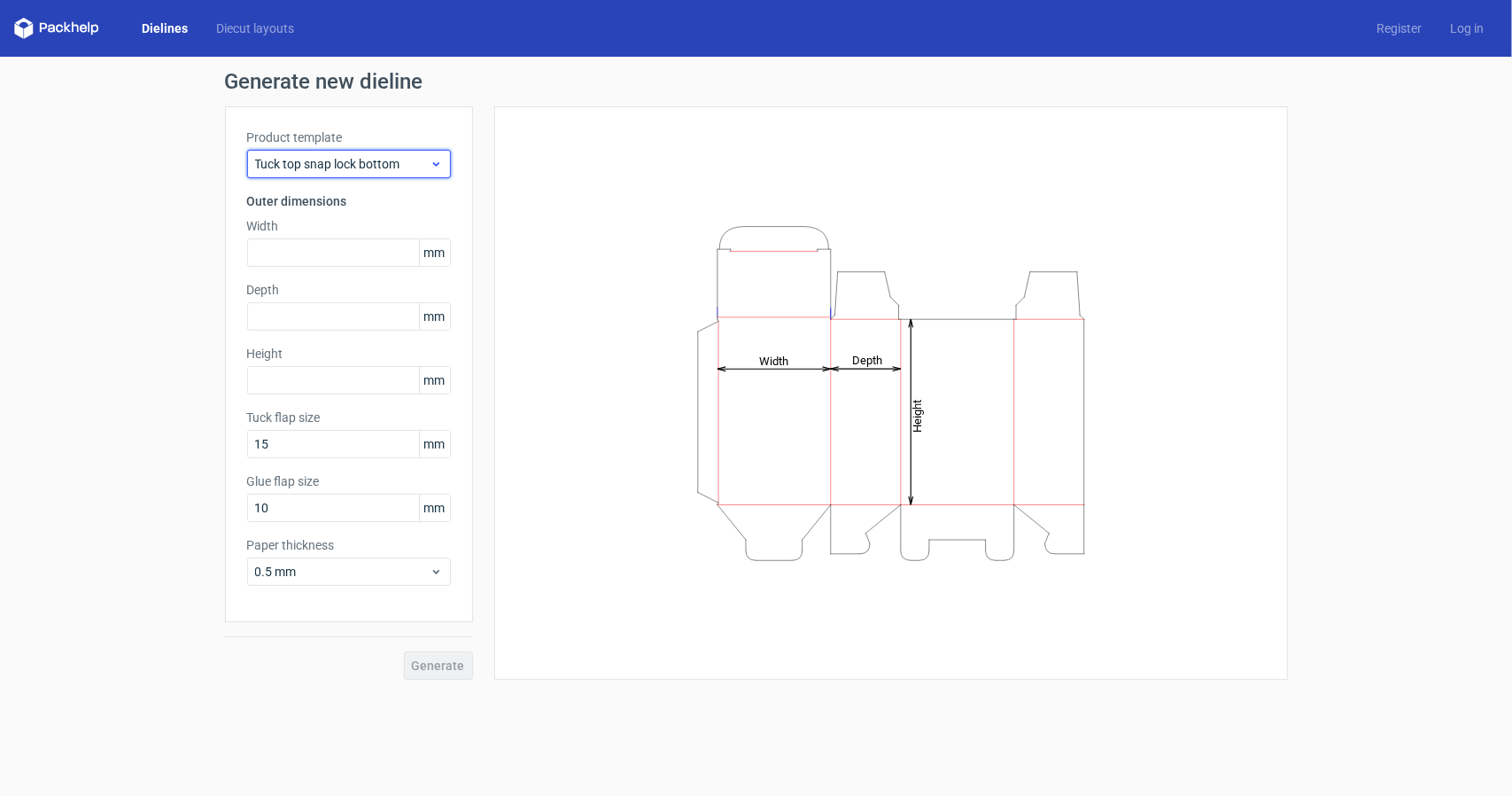
click at [312, 174] on div "Tuck top snap lock bottom" at bounding box center [348, 164] width 204 height 29
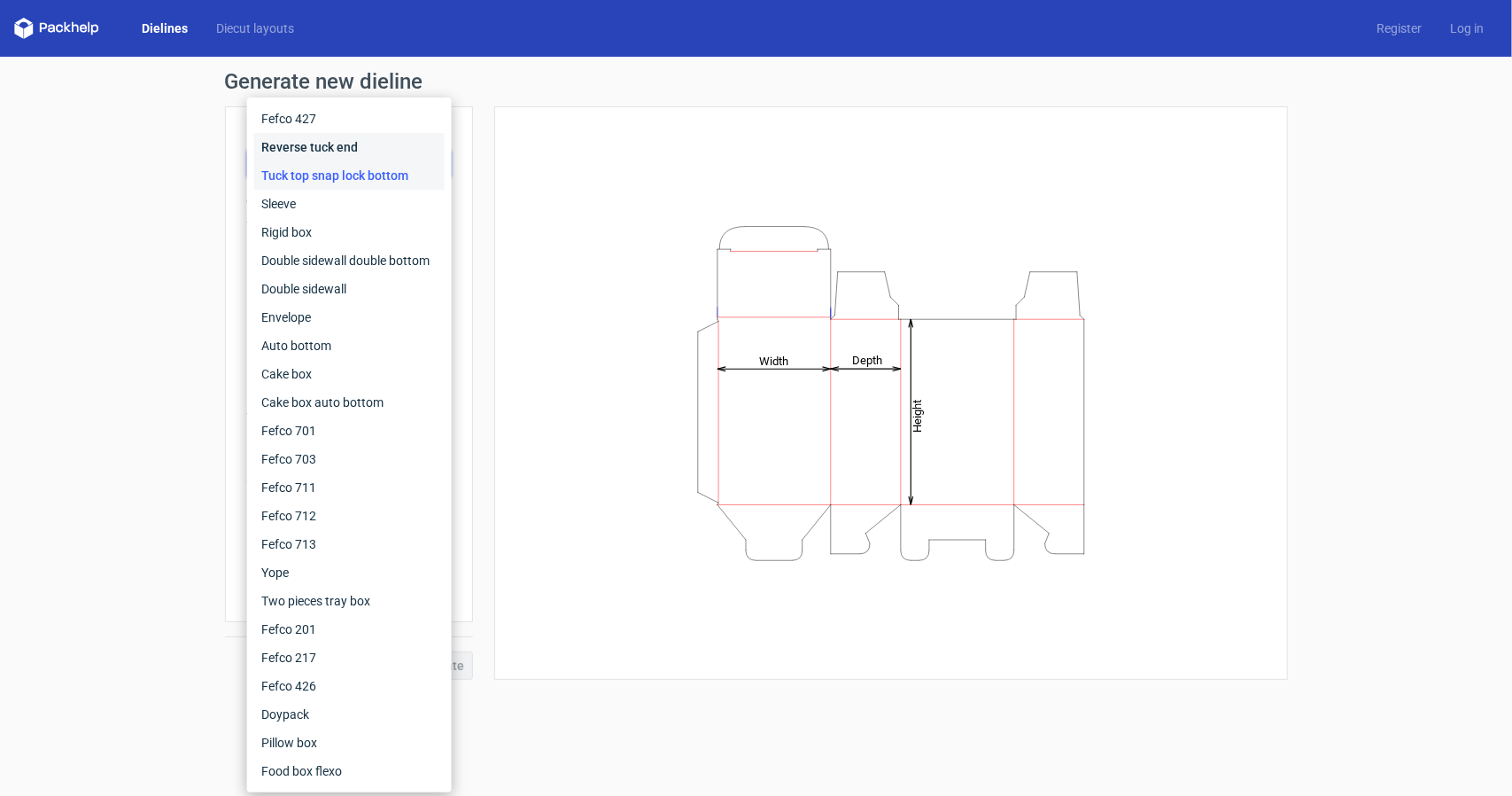
click at [308, 157] on div "Reverse tuck end" at bounding box center [349, 147] width 190 height 29
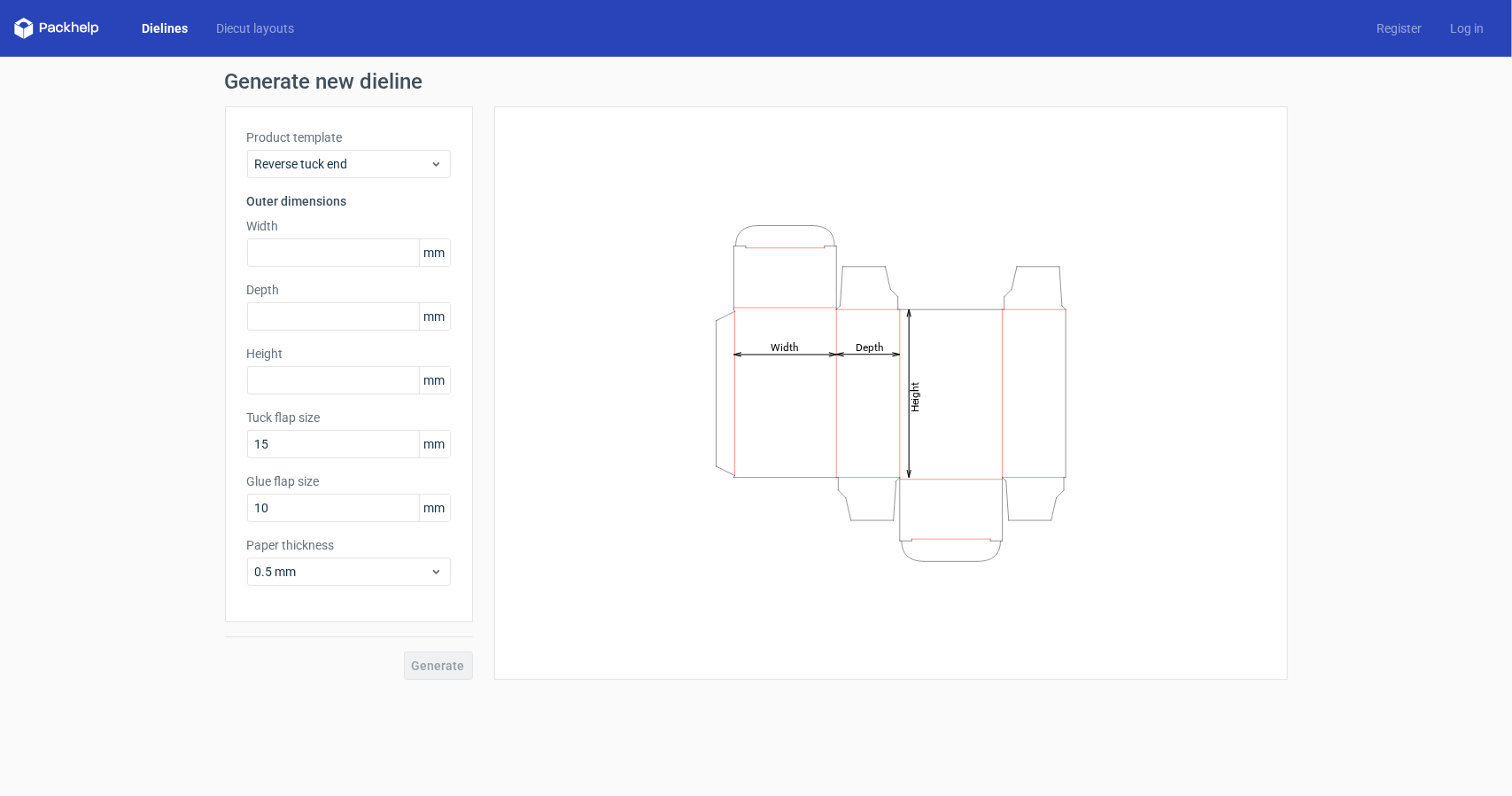
click at [441, 252] on span "mm" at bounding box center [435, 252] width 31 height 27
click at [376, 255] on input "text" at bounding box center [348, 252] width 204 height 29
type input "195"
type input "27"
click at [319, 373] on input "text" at bounding box center [348, 380] width 204 height 29
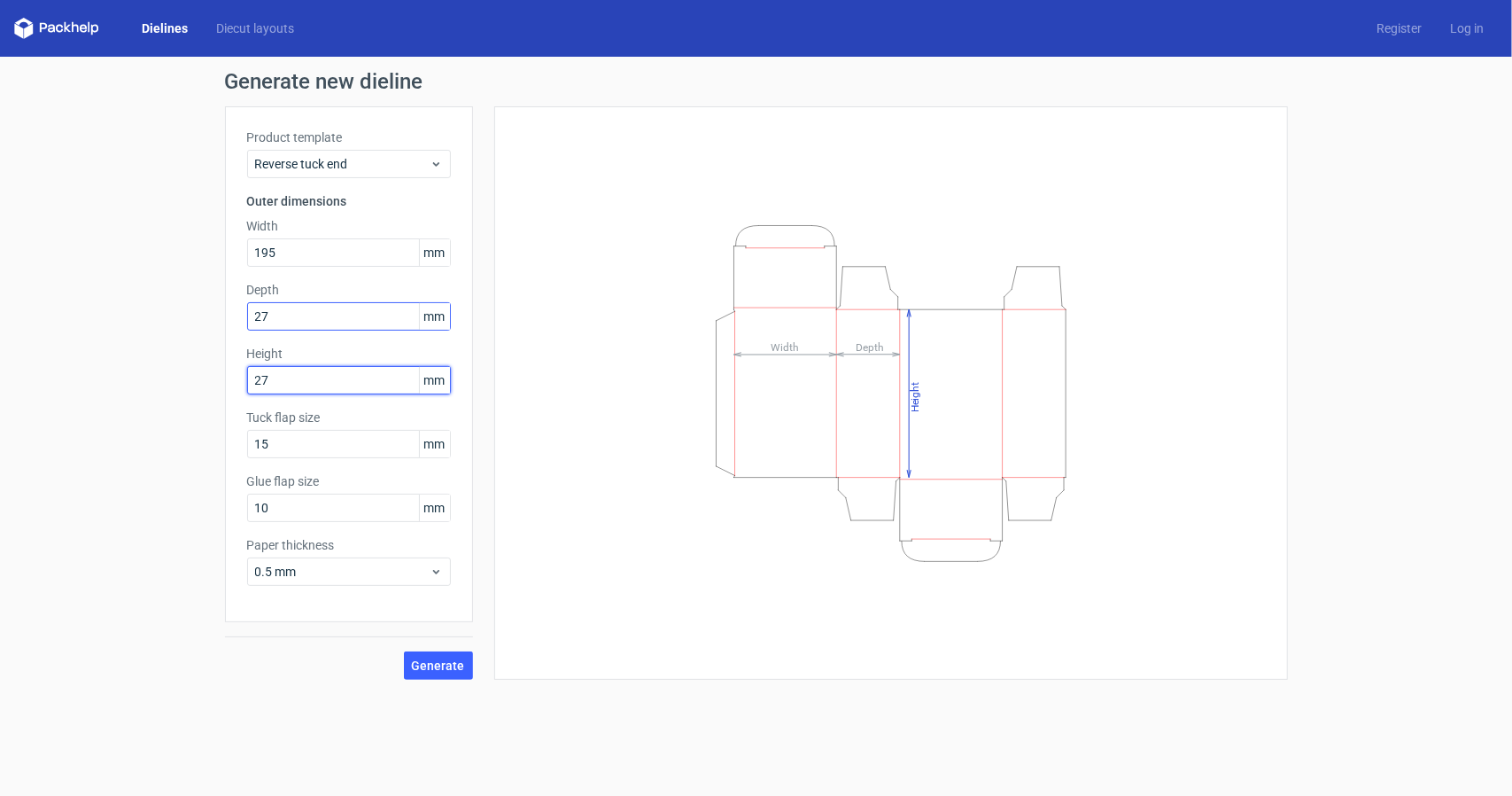
type input "27"
click at [268, 313] on input "27" at bounding box center [348, 316] width 204 height 29
drag, startPoint x: 292, startPoint y: 311, endPoint x: 221, endPoint y: 311, distance: 71.0
click at [221, 311] on div "Generate new dieline Product template Reverse tuck end Outer dimensions Width 1…" at bounding box center [756, 375] width 1512 height 637
drag, startPoint x: 294, startPoint y: 442, endPoint x: 229, endPoint y: 442, distance: 65.0
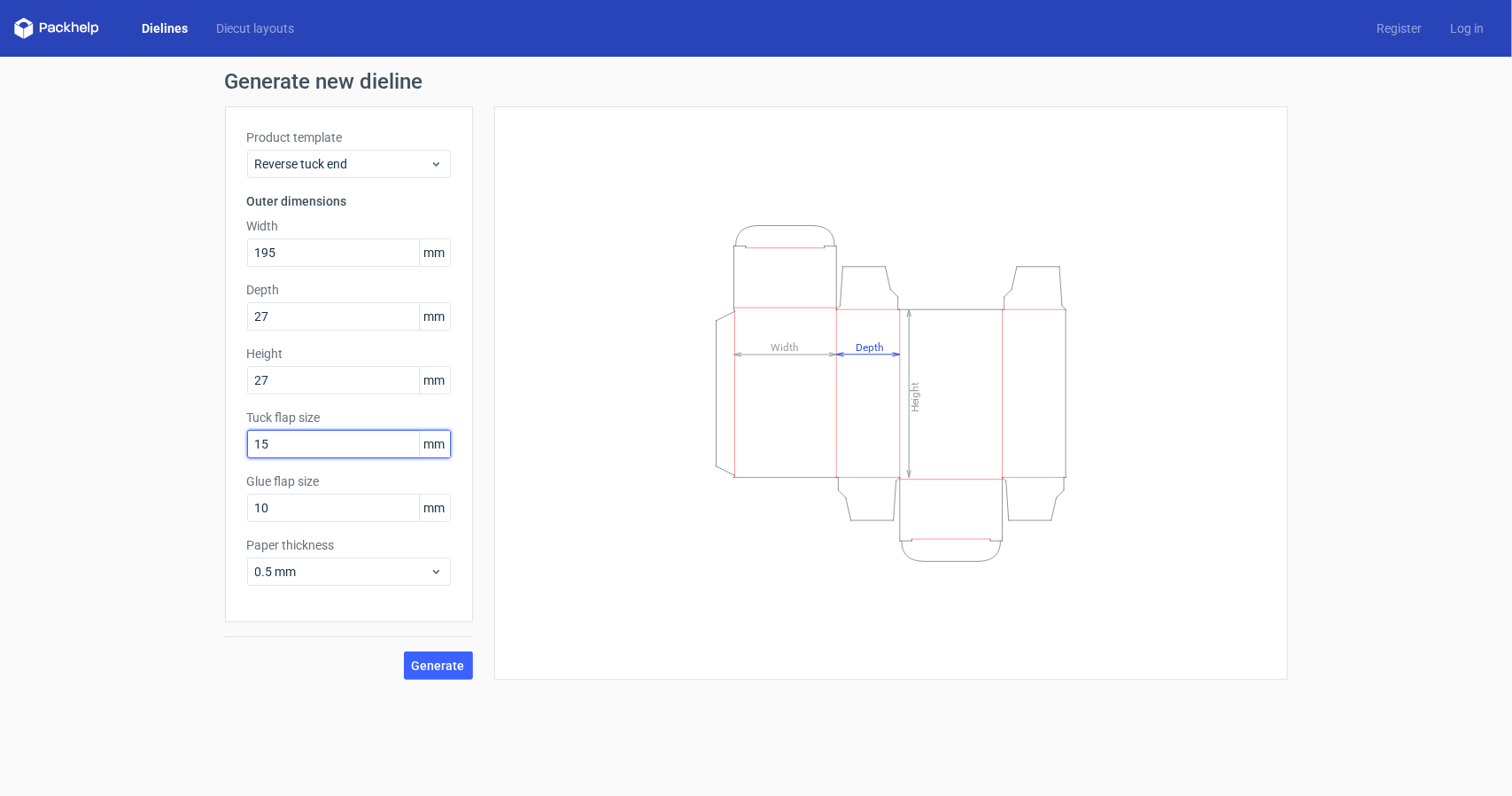
click at [230, 442] on div "Product template Reverse tuck end Outer dimensions Width 195 mm Depth 27 mm Hei…" at bounding box center [349, 364] width 248 height 516
type input "20"
click at [456, 668] on span "Generate" at bounding box center [438, 666] width 53 height 13
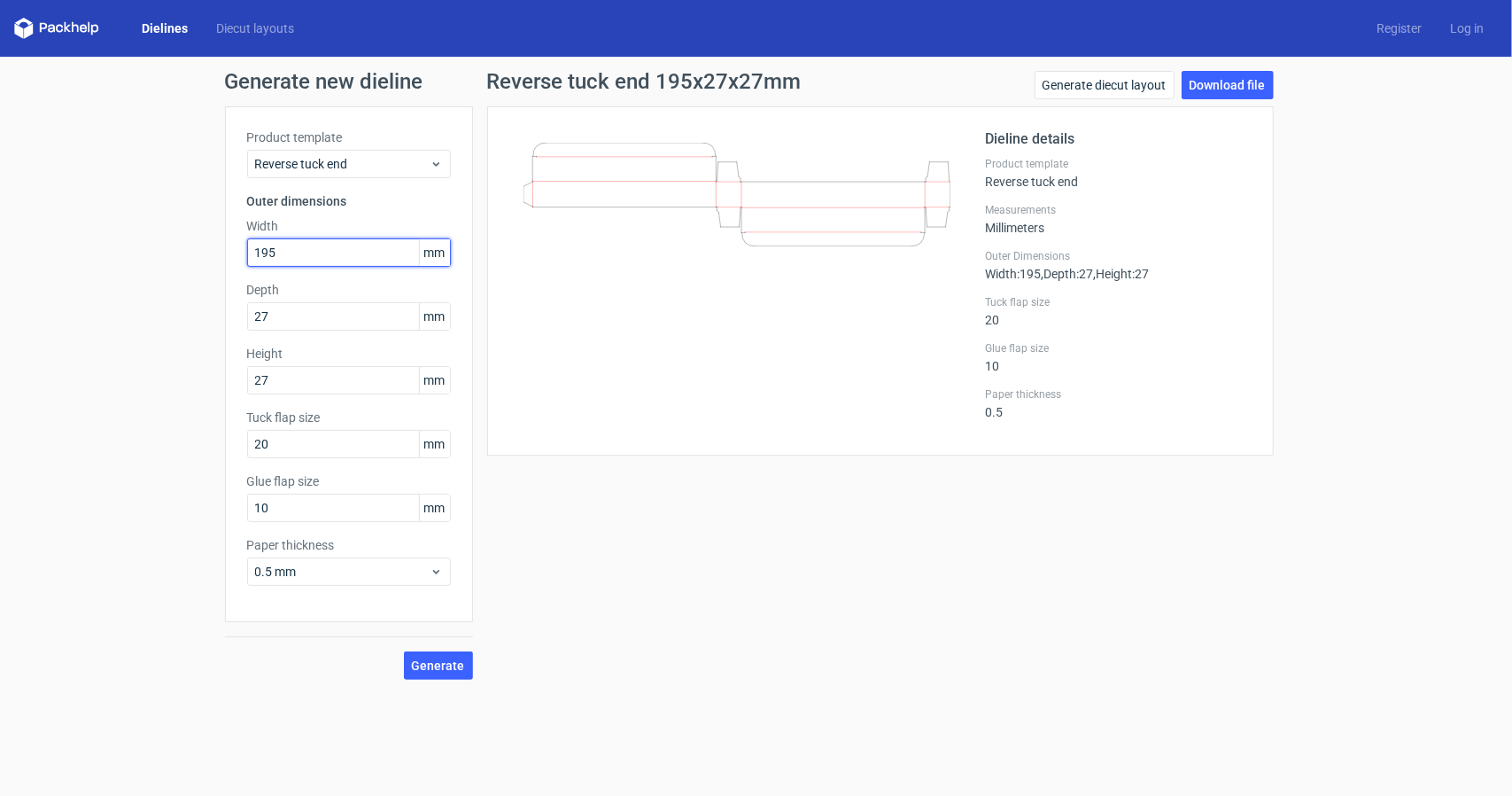
drag, startPoint x: 293, startPoint y: 251, endPoint x: 228, endPoint y: 258, distance: 65.4
click at [228, 258] on div "Product template Reverse tuck end Outer dimensions Width 195 mm Depth 27 mm Hei…" at bounding box center [349, 364] width 248 height 516
drag, startPoint x: 277, startPoint y: 378, endPoint x: 189, endPoint y: 385, distance: 88.3
click at [189, 385] on div "Generate new dieline Product template Reverse tuck end Outer dimensions Width 1…" at bounding box center [756, 375] width 1512 height 637
type input "195"
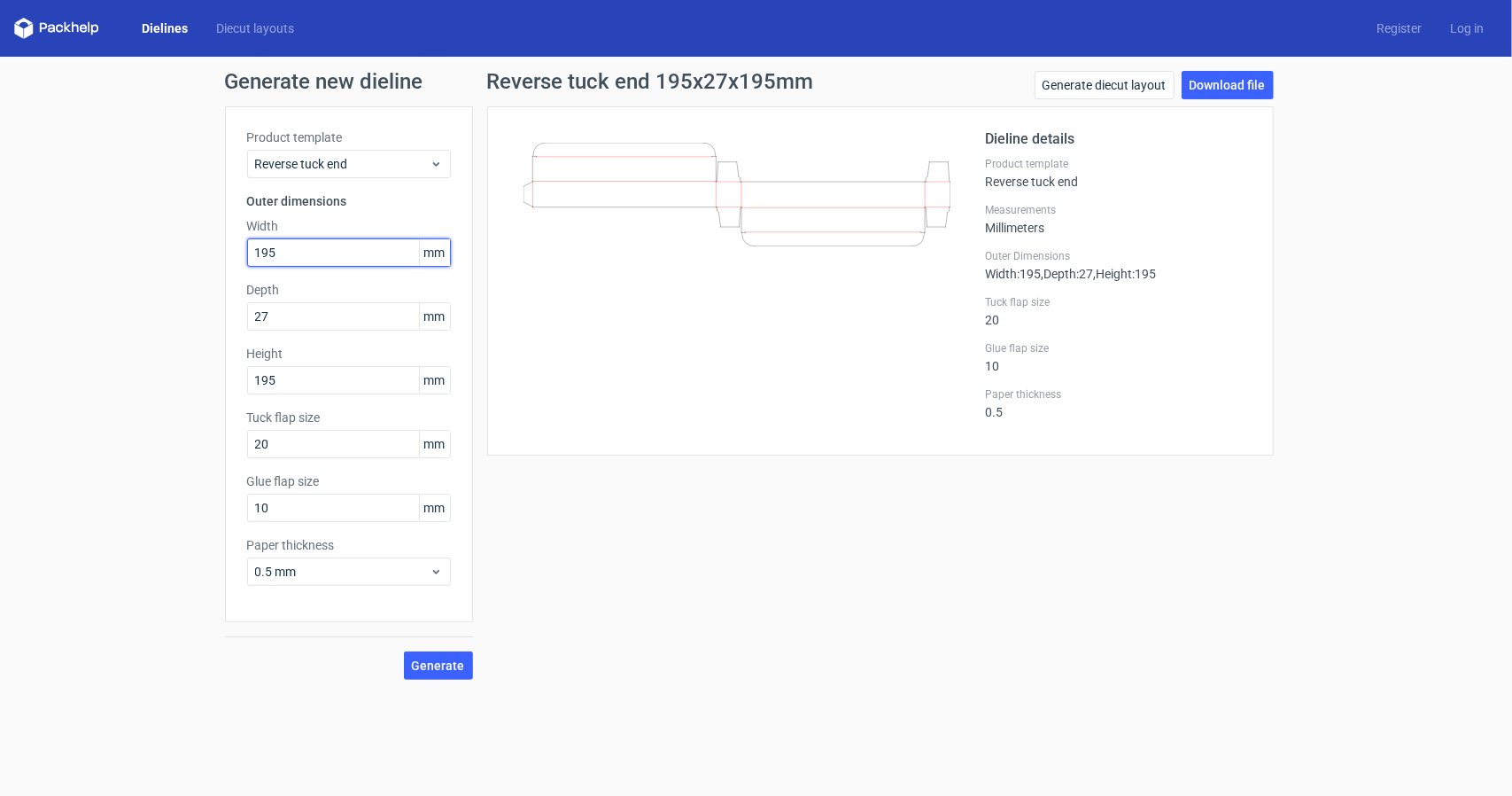
drag, startPoint x: 289, startPoint y: 248, endPoint x: 171, endPoint y: 243, distance: 118.1
click at [171, 243] on div "Generate new dieline Product template Reverse tuck end Outer dimensions Width 1…" at bounding box center [756, 375] width 1512 height 637
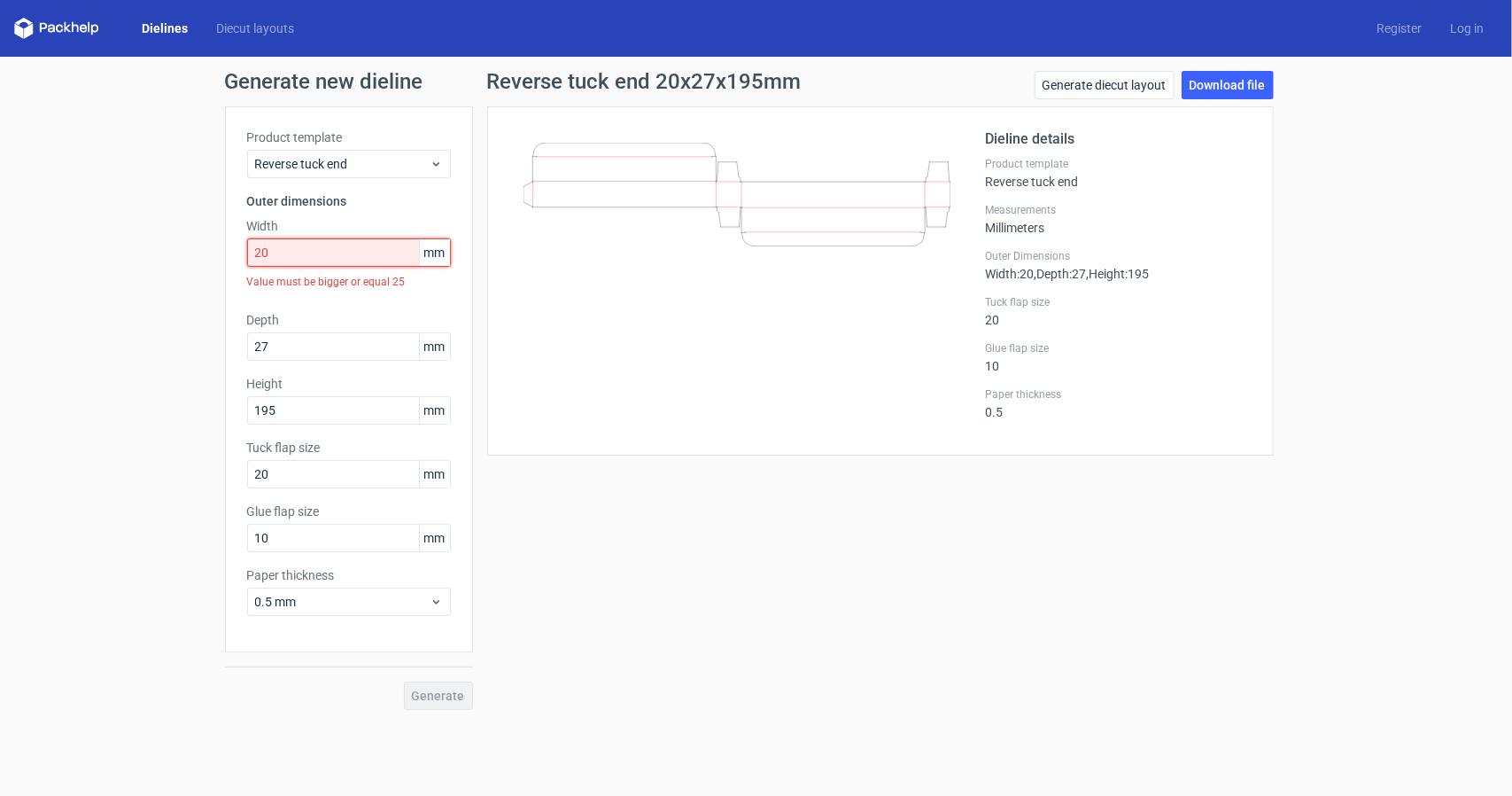
drag, startPoint x: 303, startPoint y: 242, endPoint x: 174, endPoint y: 237, distance: 129.1
click at [174, 237] on div "Generate new dieline Product template Reverse tuck end Outer dimensions Width 2…" at bounding box center [756, 390] width 1512 height 668
click at [333, 170] on span "Reverse tuck end" at bounding box center [342, 164] width 174 height 18
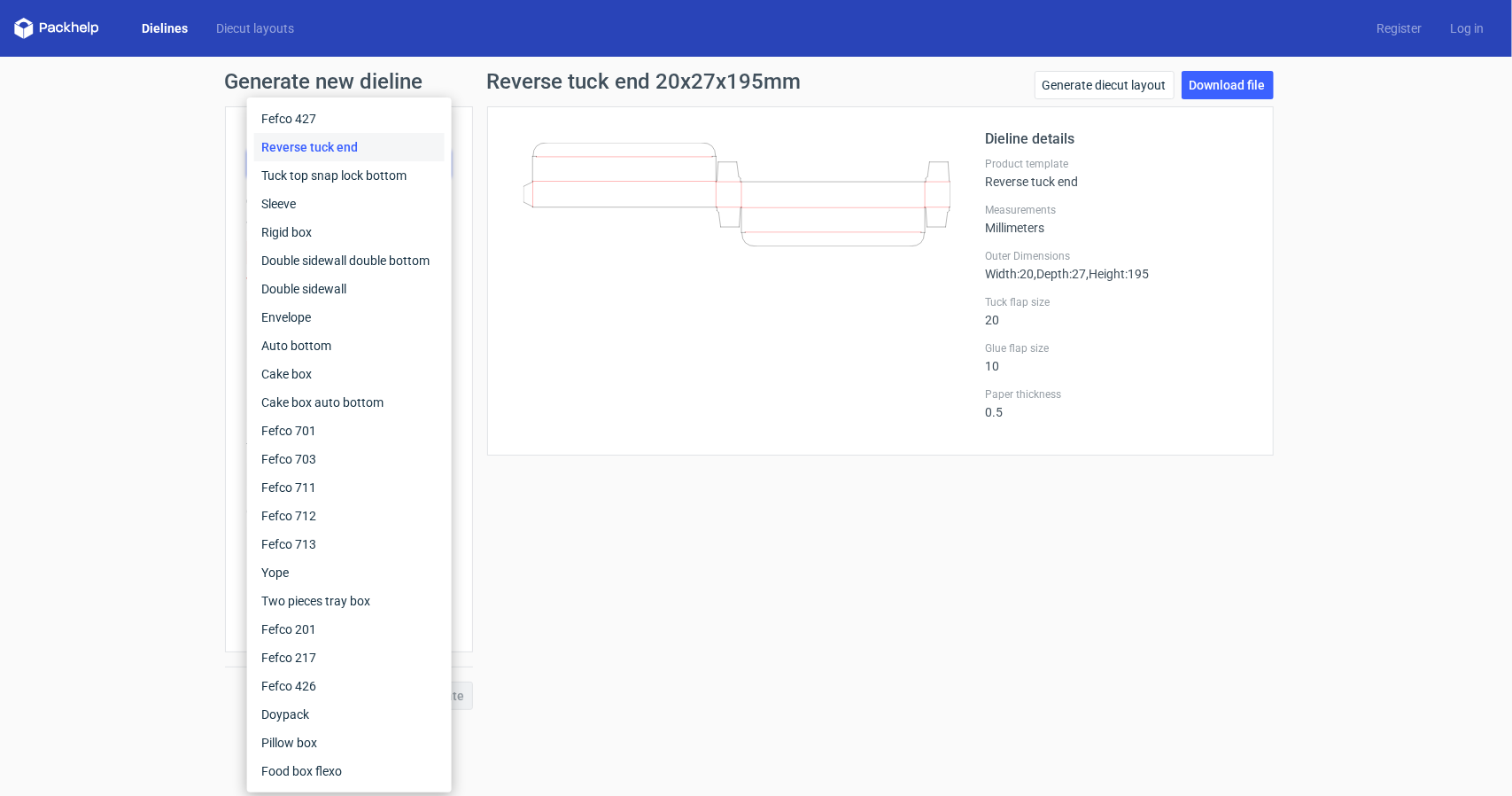
click at [473, 188] on div "Reverse tuck end 20x27x195mm Generate diecut layout Download file Dieline detai…" at bounding box center [880, 390] width 814 height 639
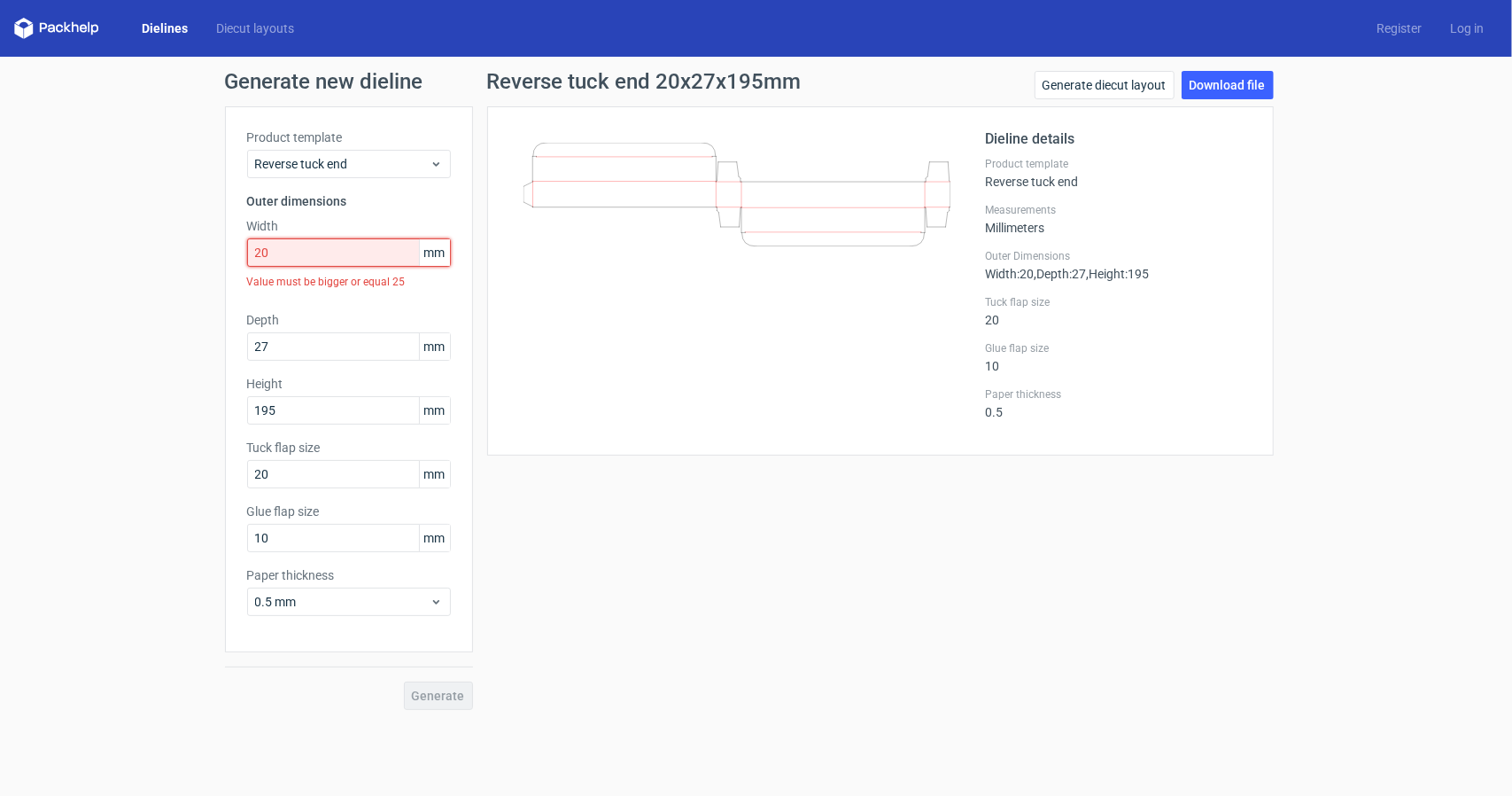
click at [327, 242] on input "20" at bounding box center [348, 252] width 204 height 29
click at [327, 245] on input "20" at bounding box center [348, 252] width 204 height 29
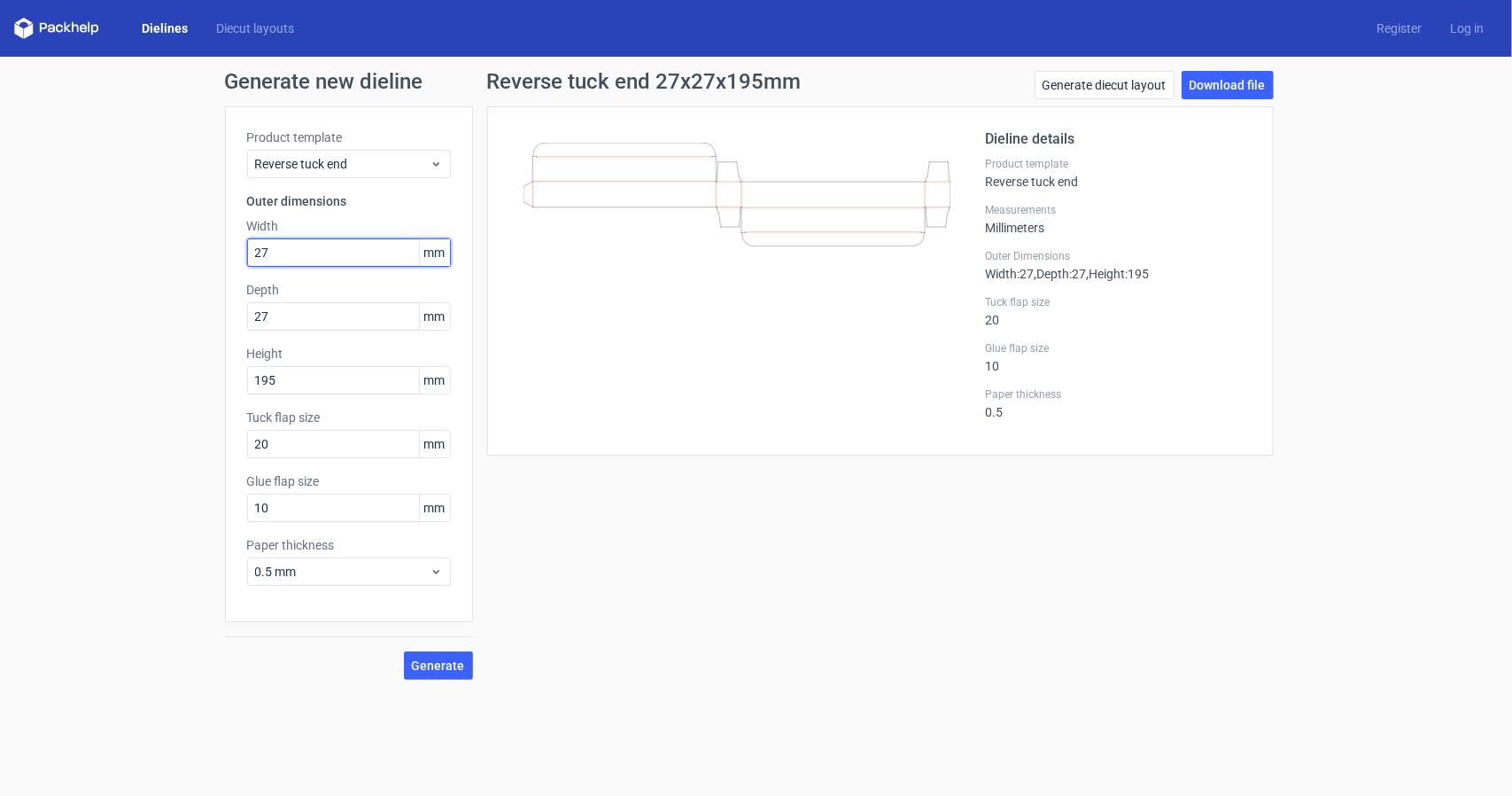
type input "27"
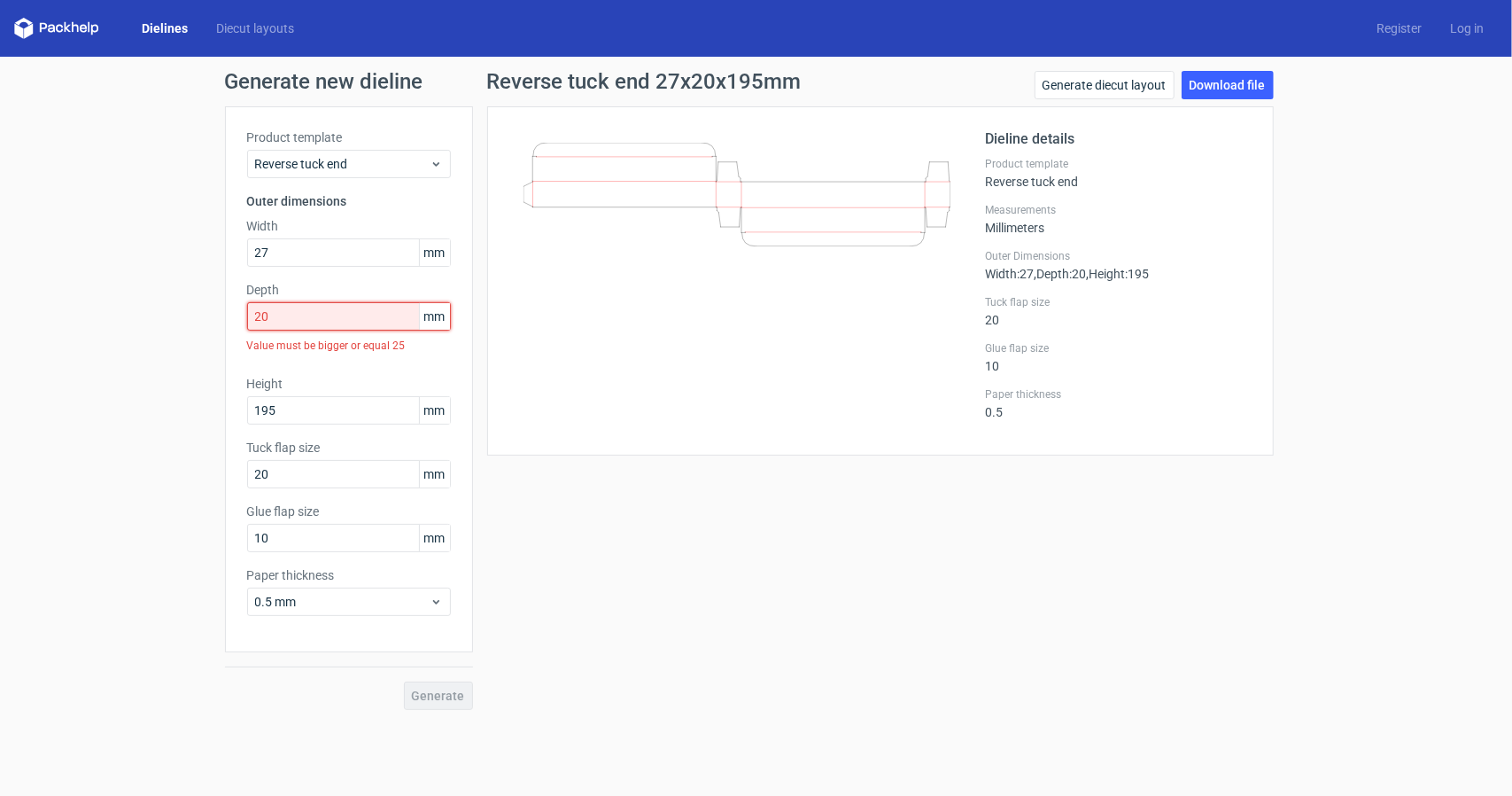
click at [339, 304] on input "20" at bounding box center [348, 316] width 204 height 29
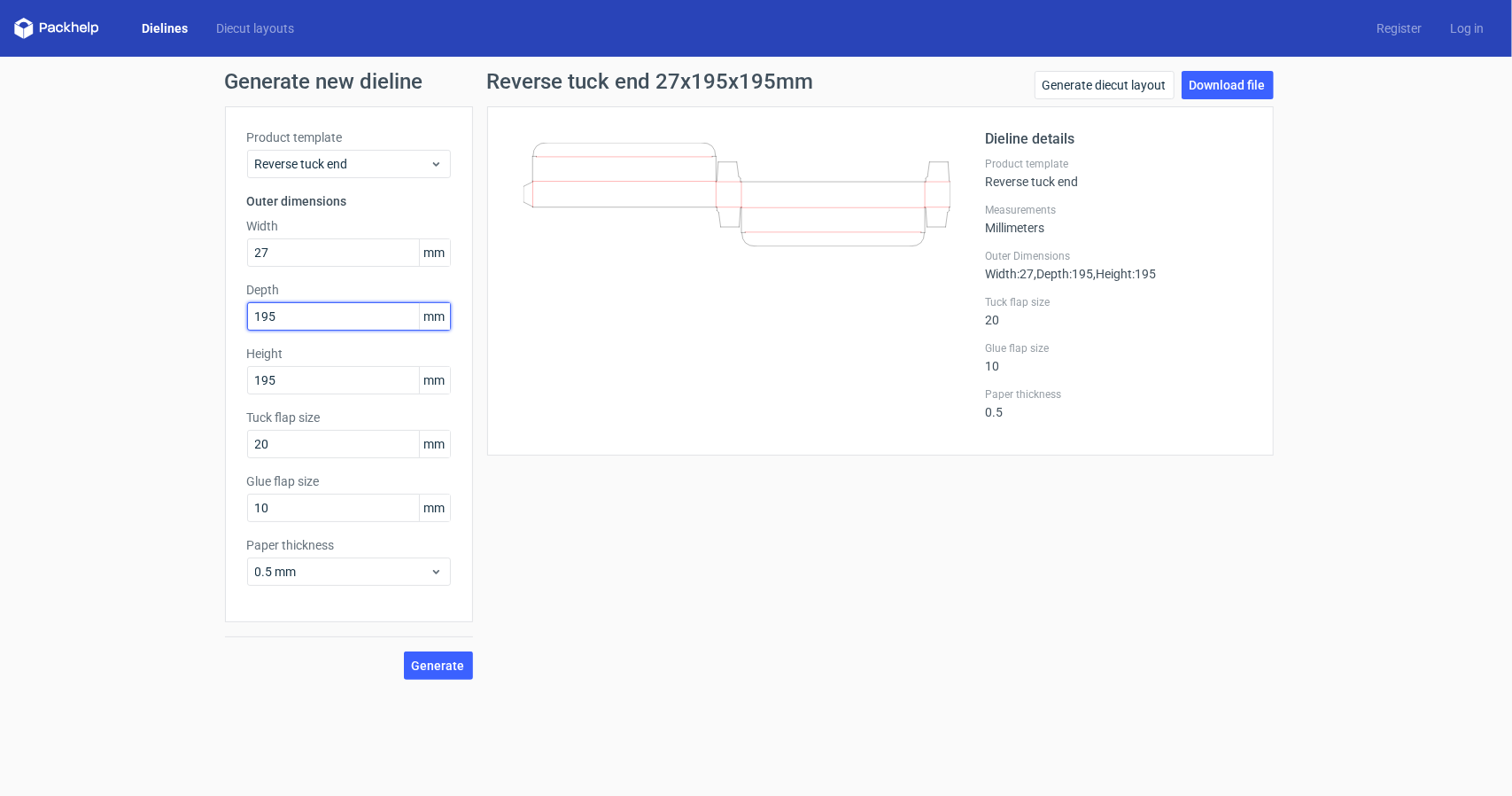
type input "195"
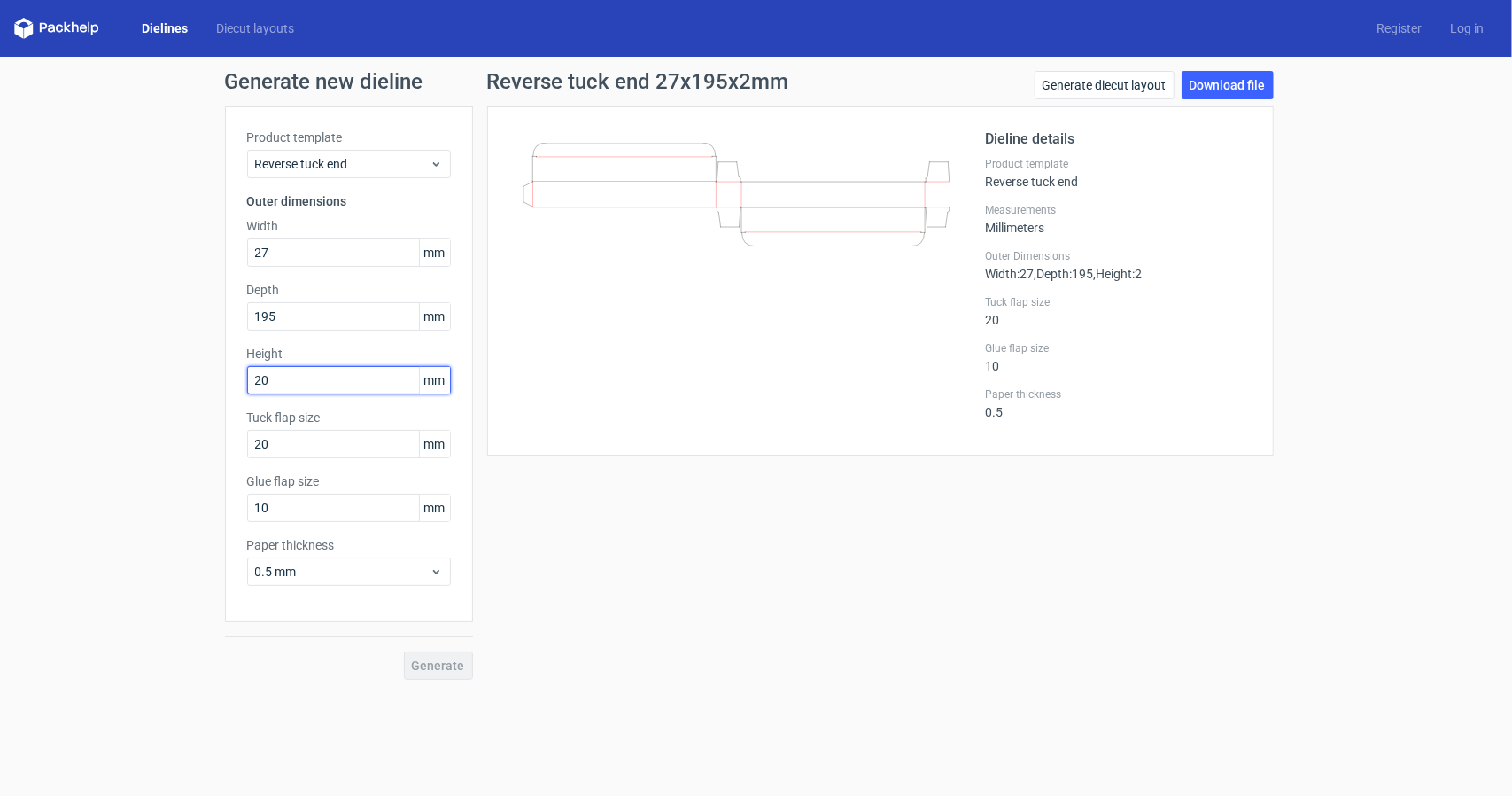
type input "20"
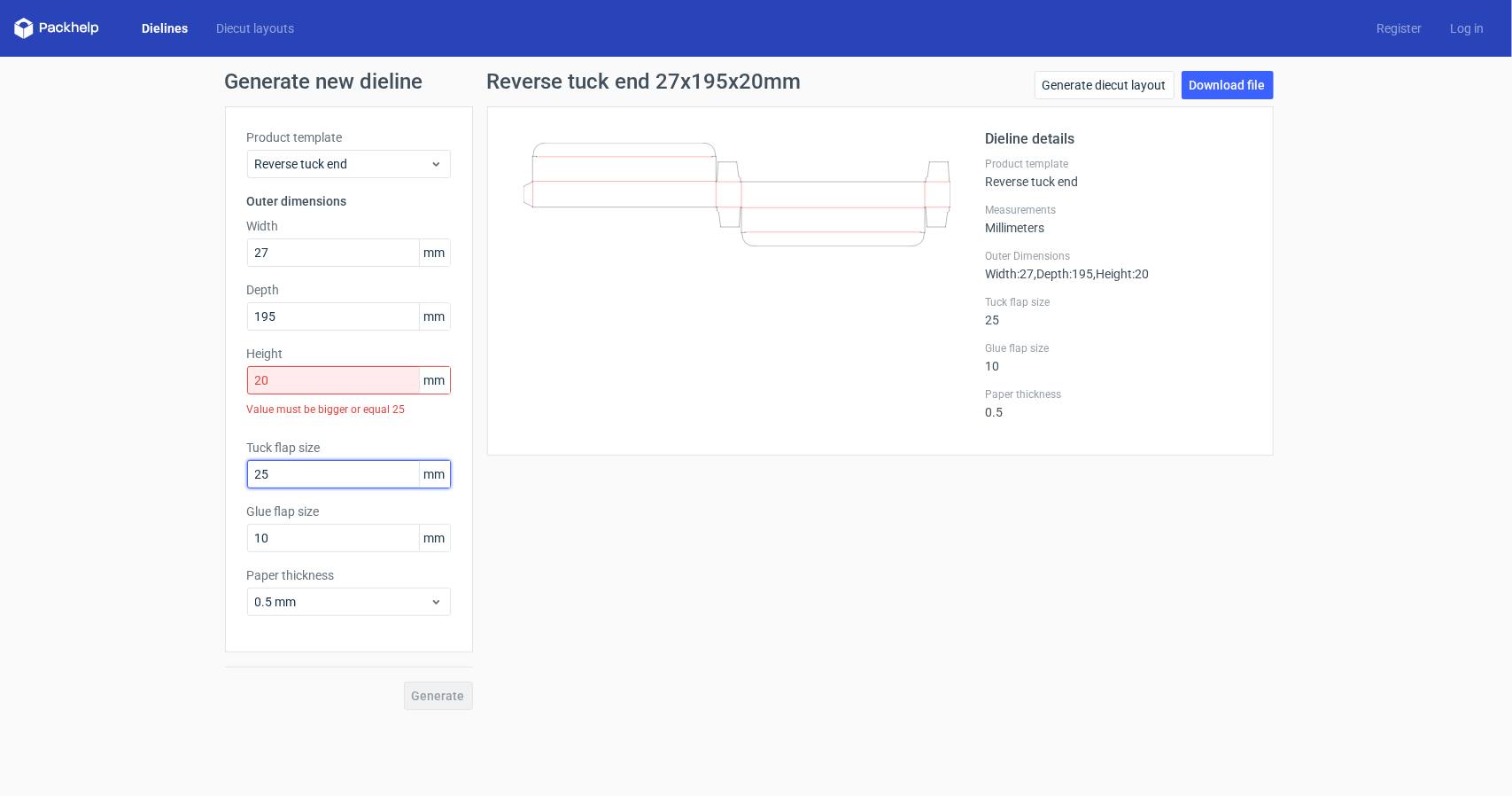
type input "25"
drag, startPoint x: 280, startPoint y: 491, endPoint x: 283, endPoint y: 480, distance: 11.4
click at [282, 488] on div "Product template Reverse tuck end Outer dimensions Width 27 mm Depth 195 mm Hei…" at bounding box center [349, 379] width 248 height 546
click at [286, 473] on input "25" at bounding box center [348, 474] width 204 height 29
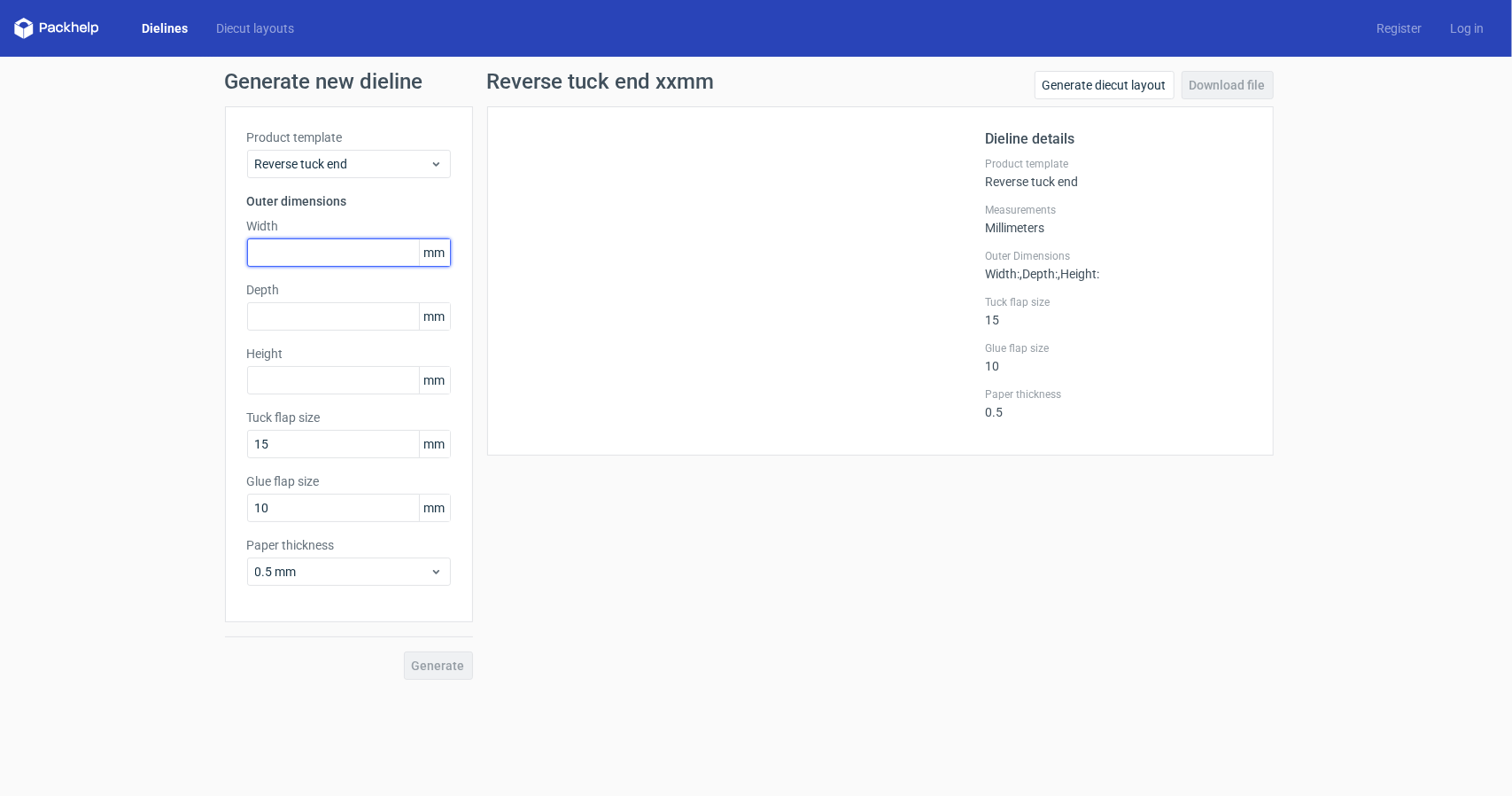
click at [277, 243] on input "text" at bounding box center [348, 252] width 204 height 29
type input "195"
type input "27"
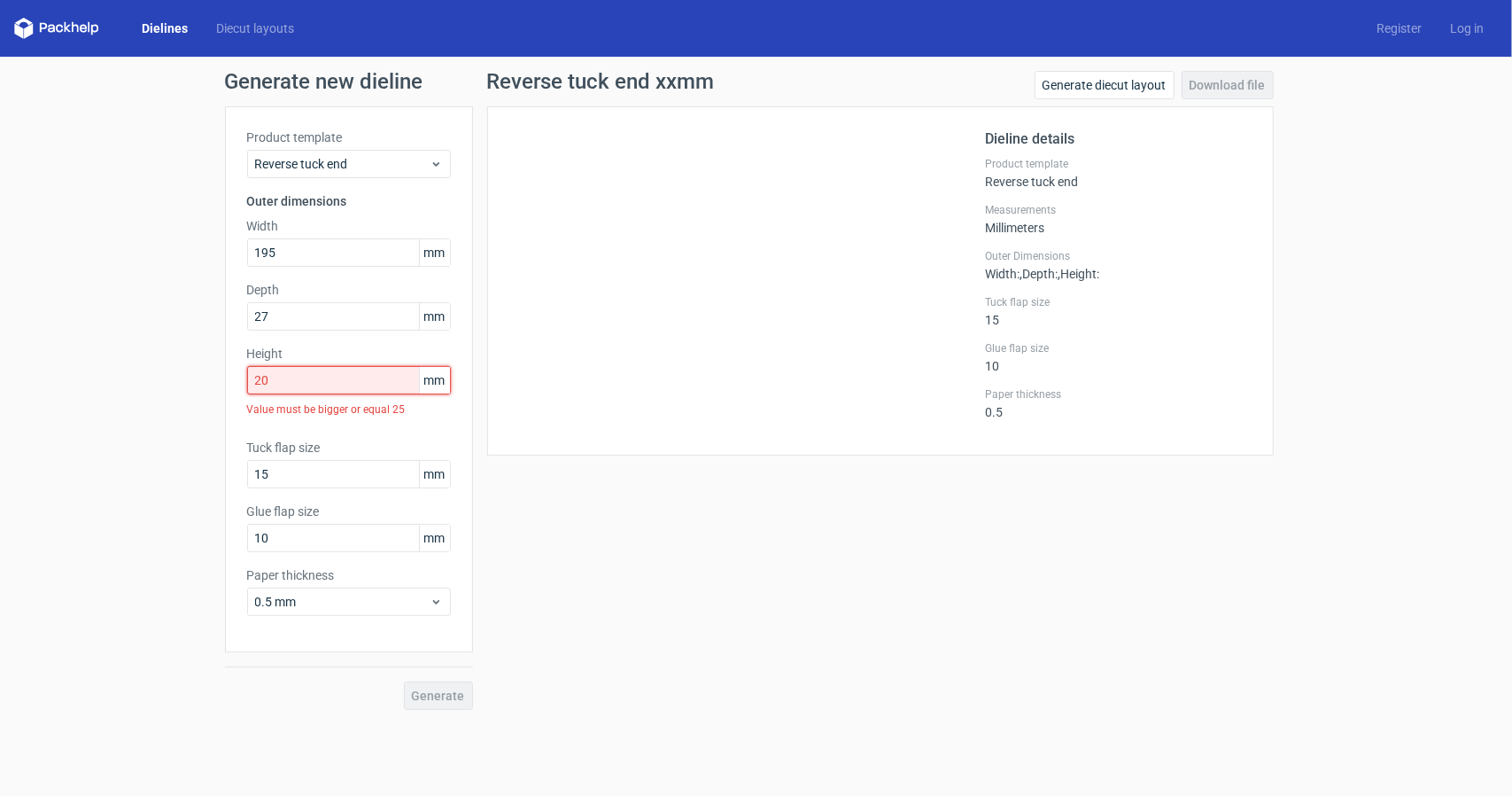
drag, startPoint x: 212, startPoint y: 387, endPoint x: 111, endPoint y: 368, distance: 102.8
click at [87, 373] on div "Generate new dieline Product template Reverse tuck end Outer dimensions Width 1…" at bounding box center [756, 390] width 1512 height 668
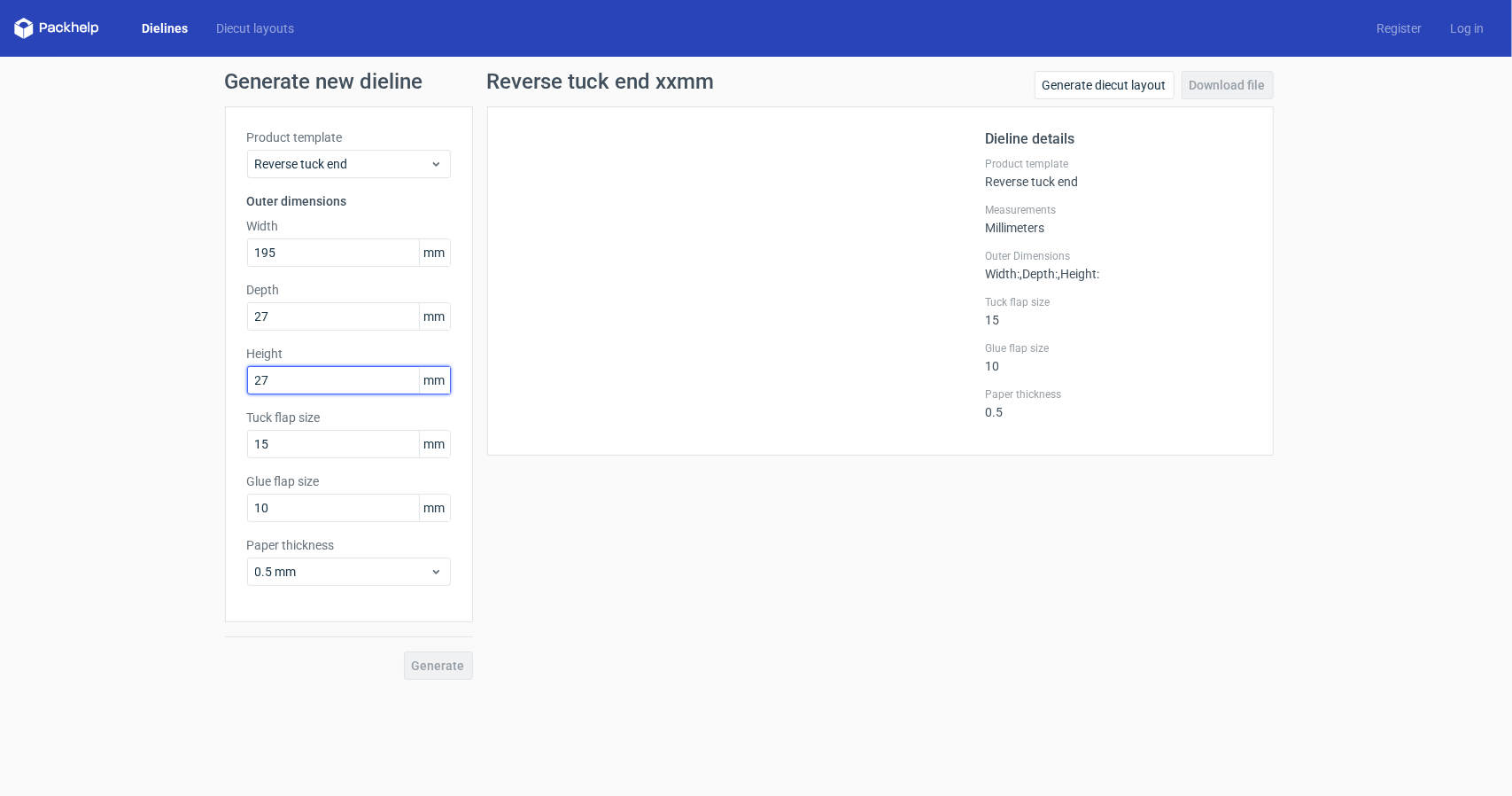
type input "27"
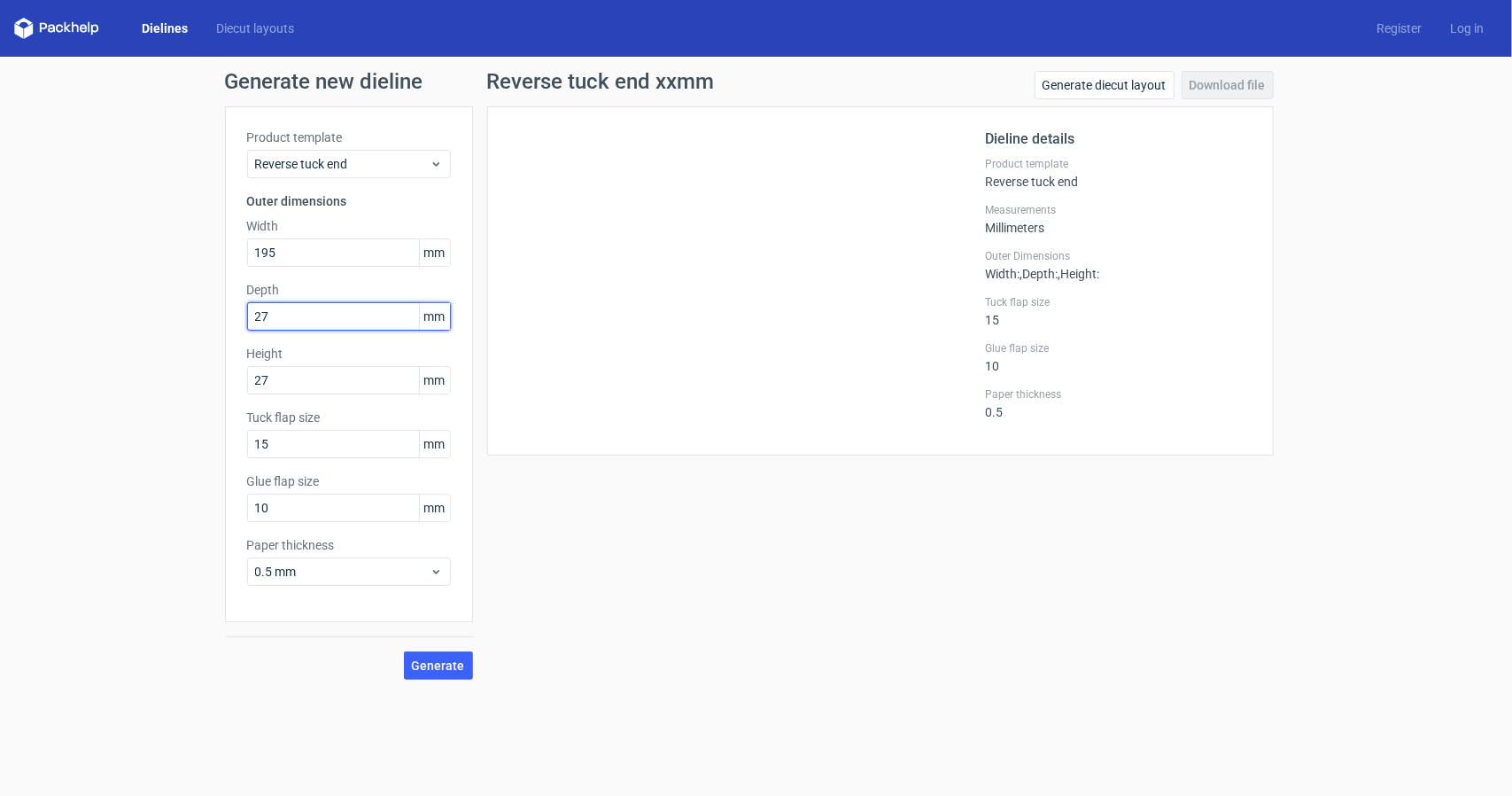
click at [303, 311] on input "27" at bounding box center [348, 316] width 204 height 29
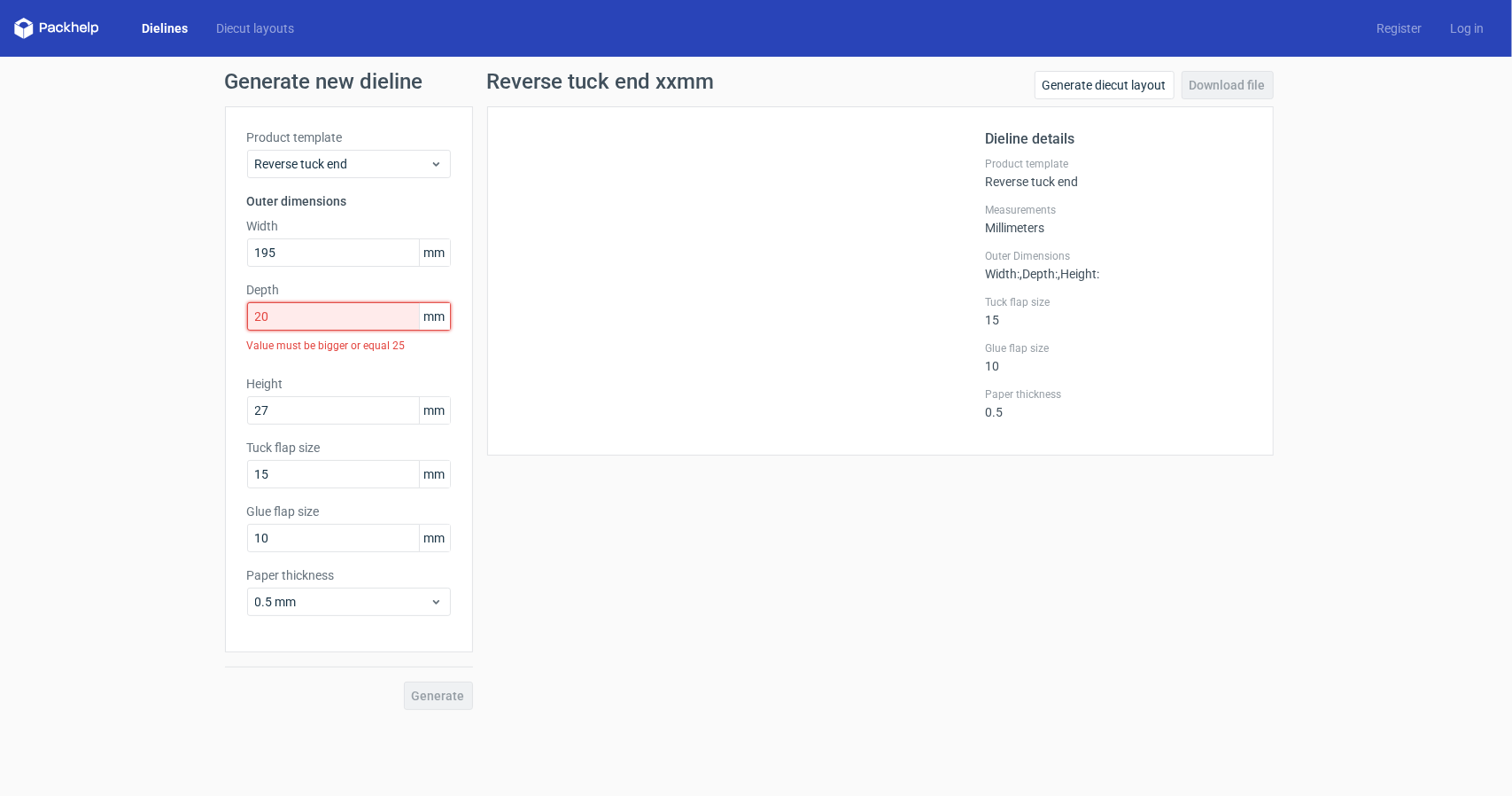
click at [303, 311] on input "20" at bounding box center [348, 316] width 204 height 29
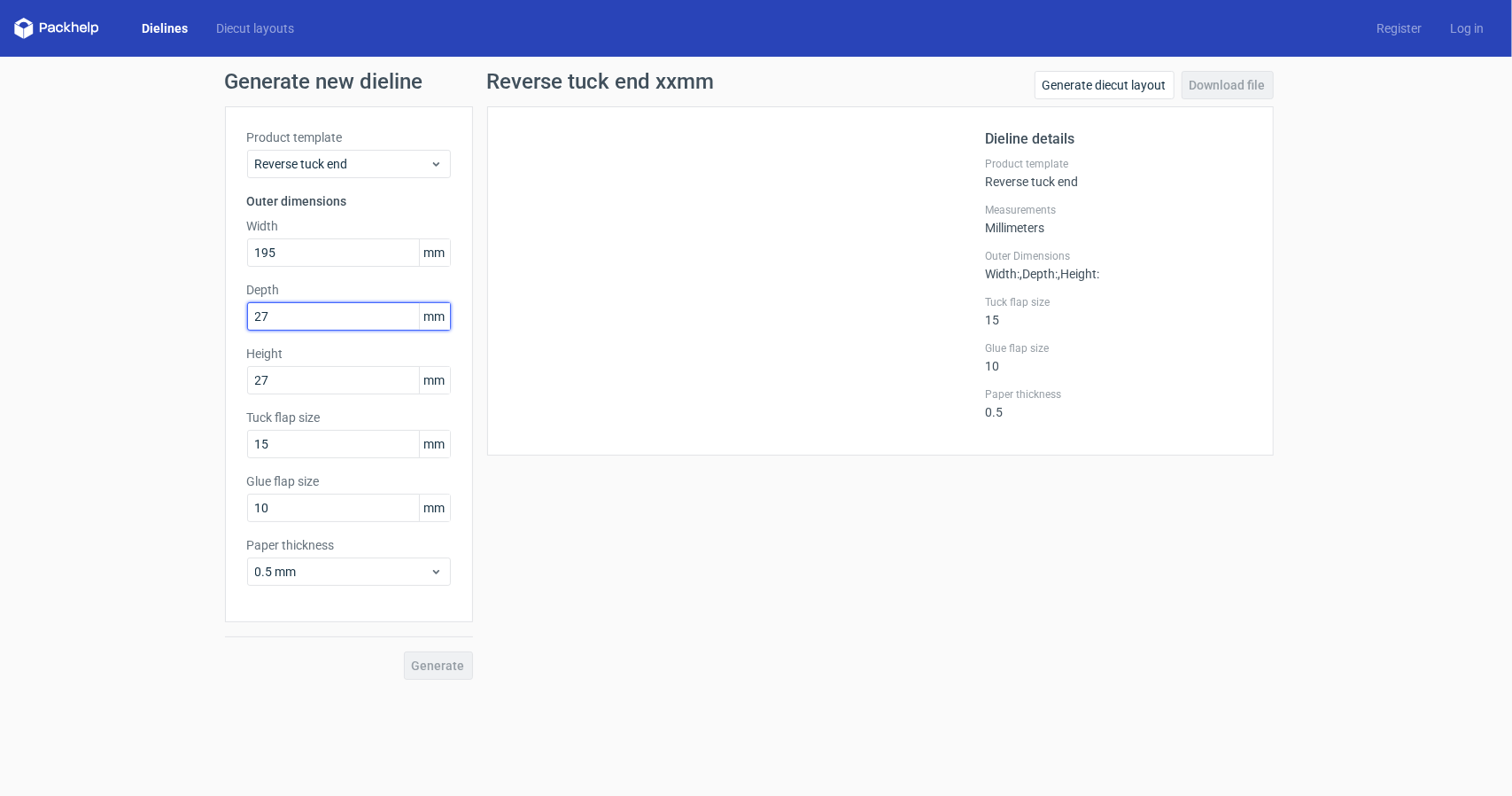
type input "27"
click at [459, 663] on span "Generate" at bounding box center [438, 666] width 53 height 13
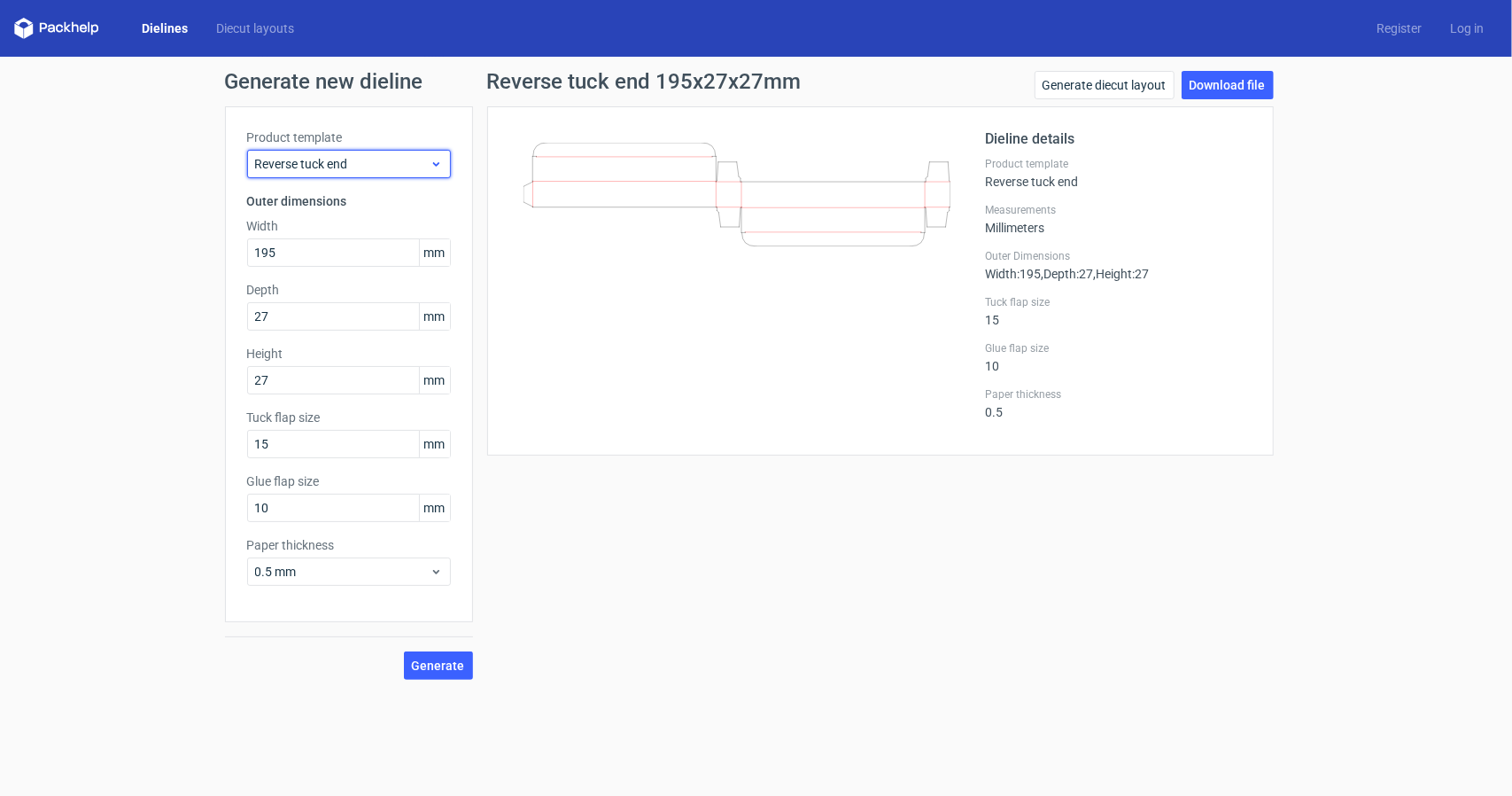
click at [321, 172] on div "Reverse tuck end" at bounding box center [348, 164] width 204 height 29
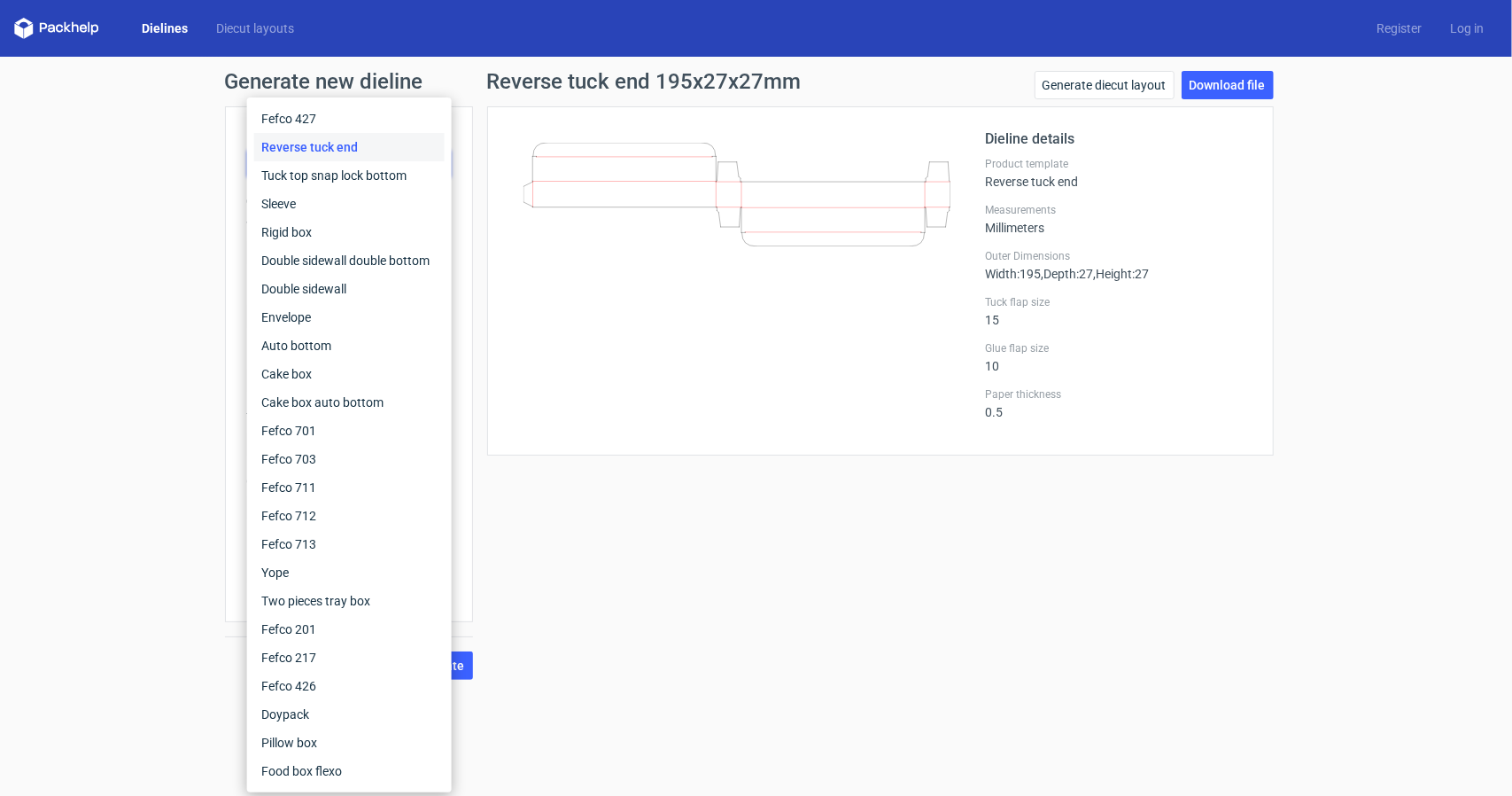
click at [323, 157] on div "Reverse tuck end" at bounding box center [349, 147] width 190 height 29
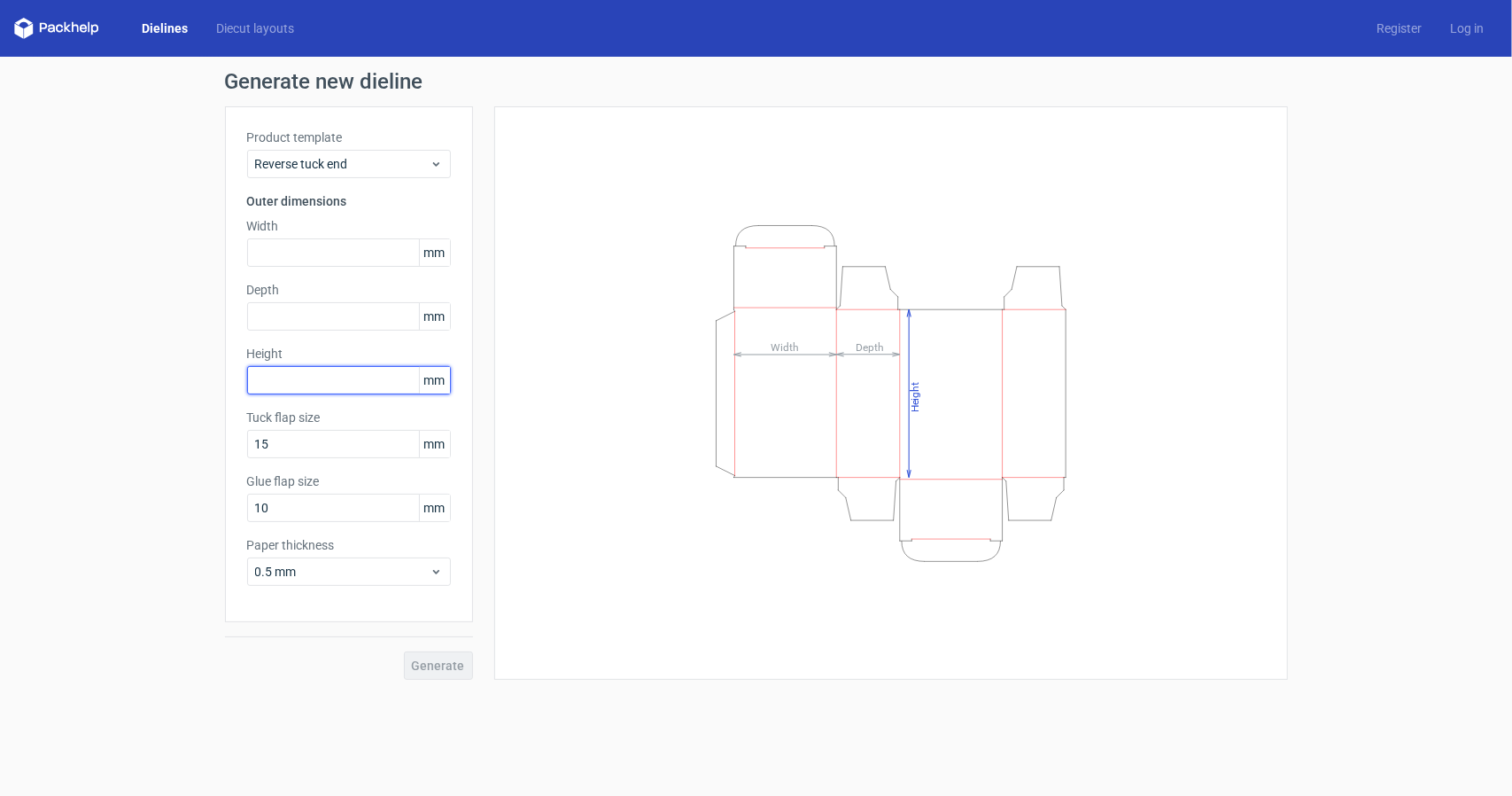
click at [319, 373] on input "text" at bounding box center [348, 380] width 204 height 29
type input "195"
click at [346, 319] on input "text" at bounding box center [348, 316] width 204 height 29
type input "27"
click at [395, 252] on input "text" at bounding box center [348, 252] width 204 height 29
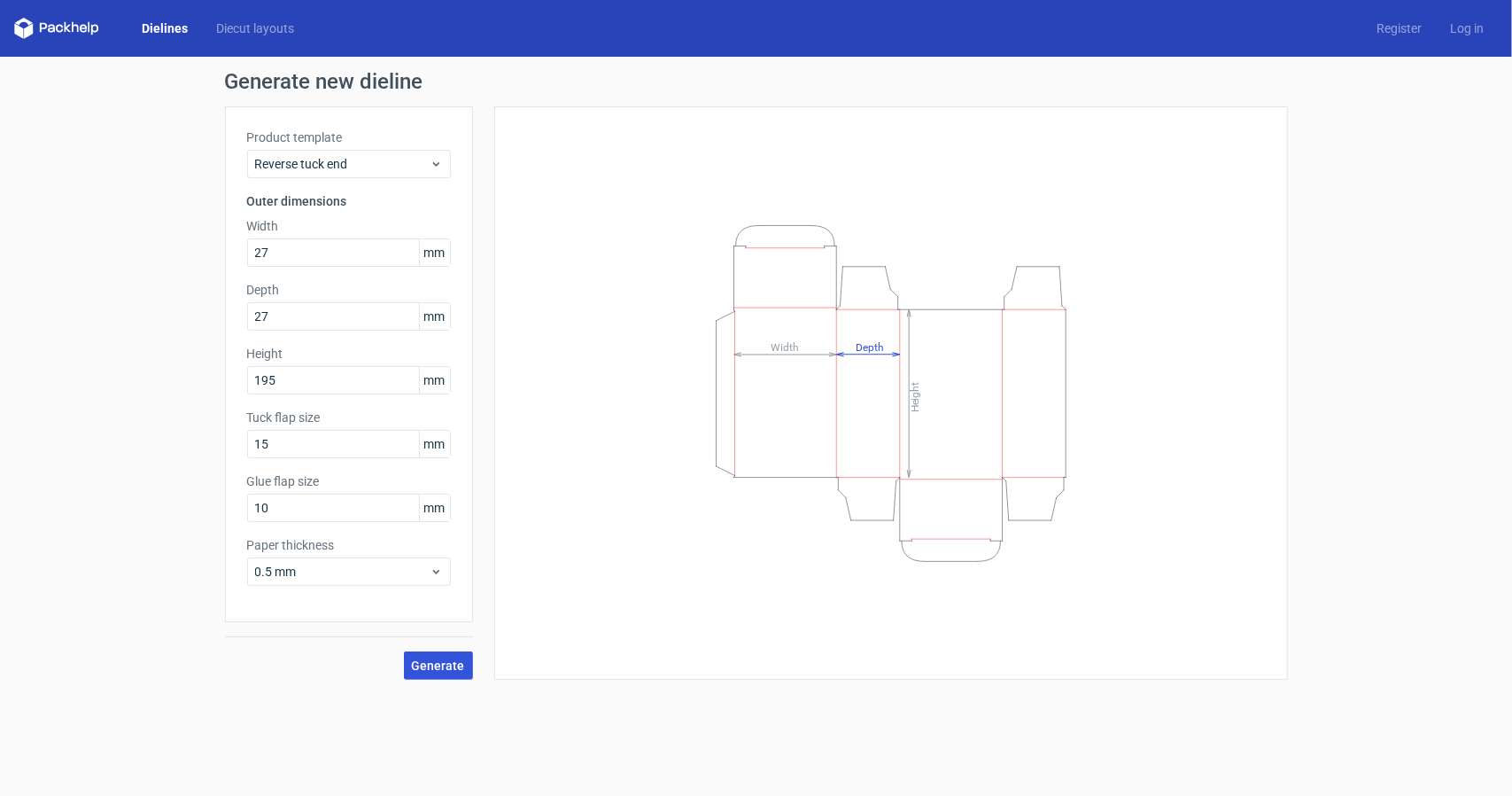
click at [437, 657] on button "Generate" at bounding box center [438, 666] width 69 height 29
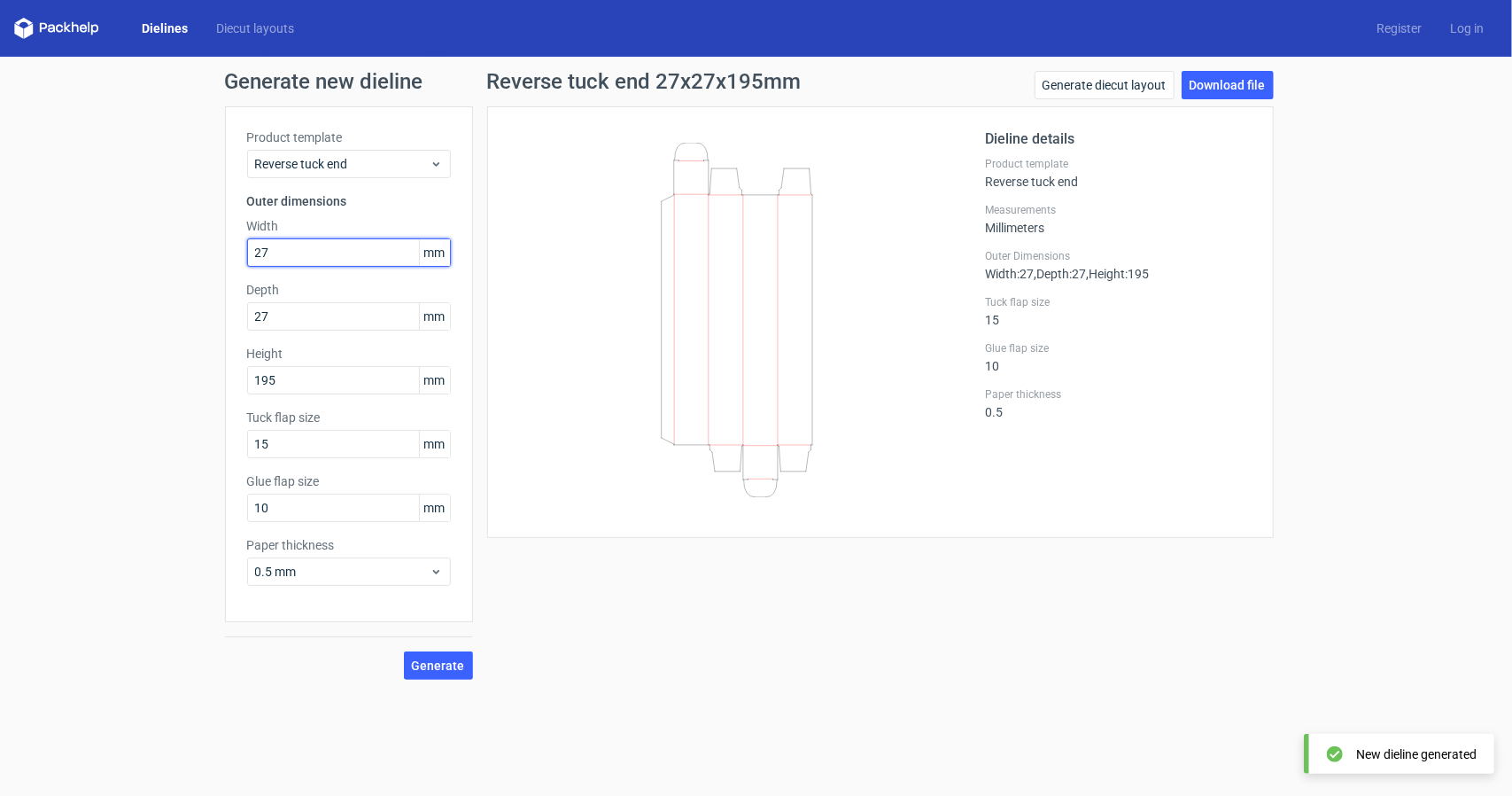
drag, startPoint x: 285, startPoint y: 254, endPoint x: 241, endPoint y: 263, distance: 44.9
click at [241, 263] on div "Product template Reverse tuck end Outer dimensions Width 27 mm Depth 27 mm Heig…" at bounding box center [349, 364] width 248 height 516
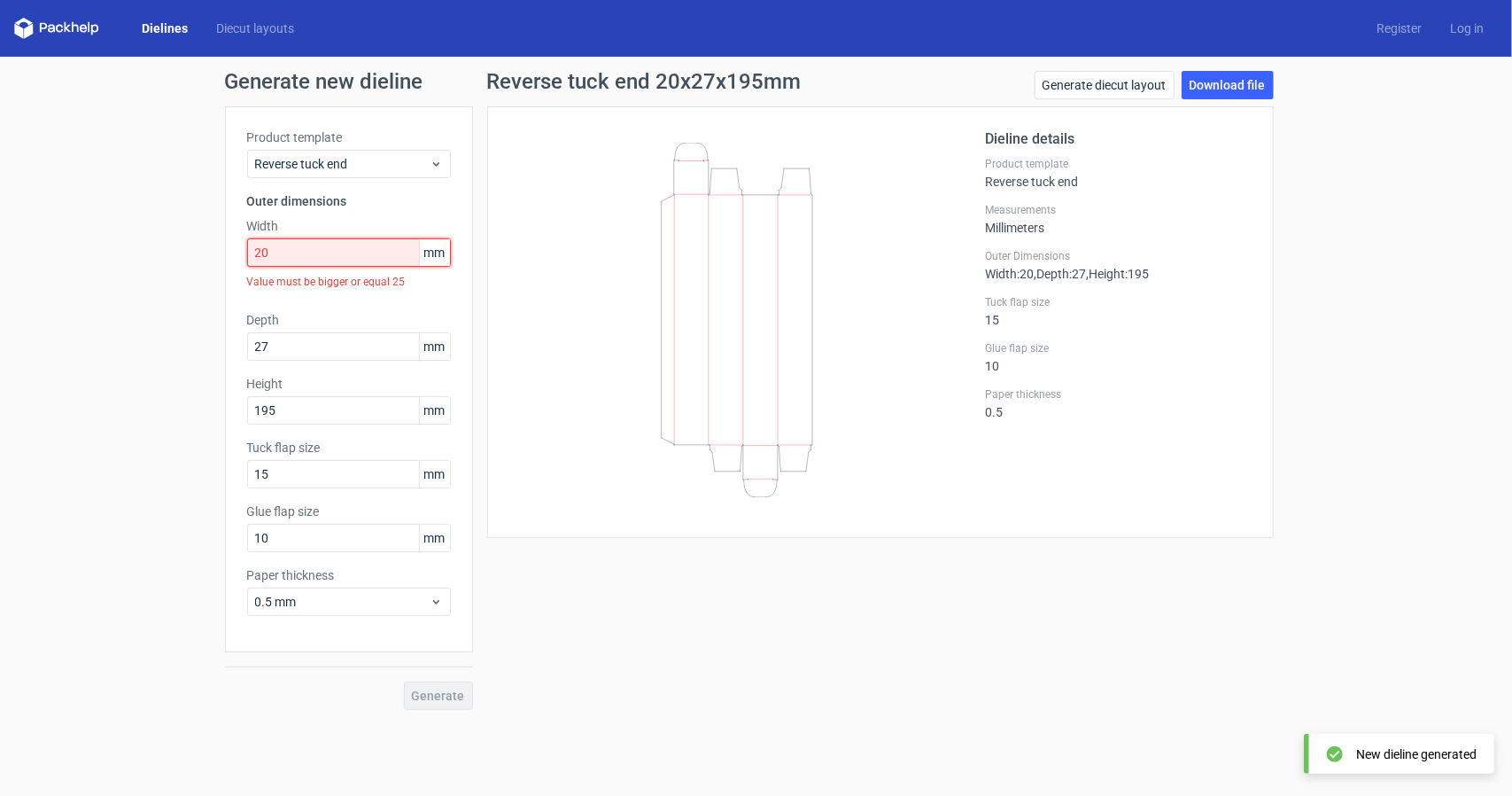
drag, startPoint x: 283, startPoint y: 256, endPoint x: 239, endPoint y: 260, distance: 44.2
click at [237, 260] on div "Product template Reverse tuck end Outer dimensions Width 20 mm Value must be bi…" at bounding box center [349, 379] width 248 height 546
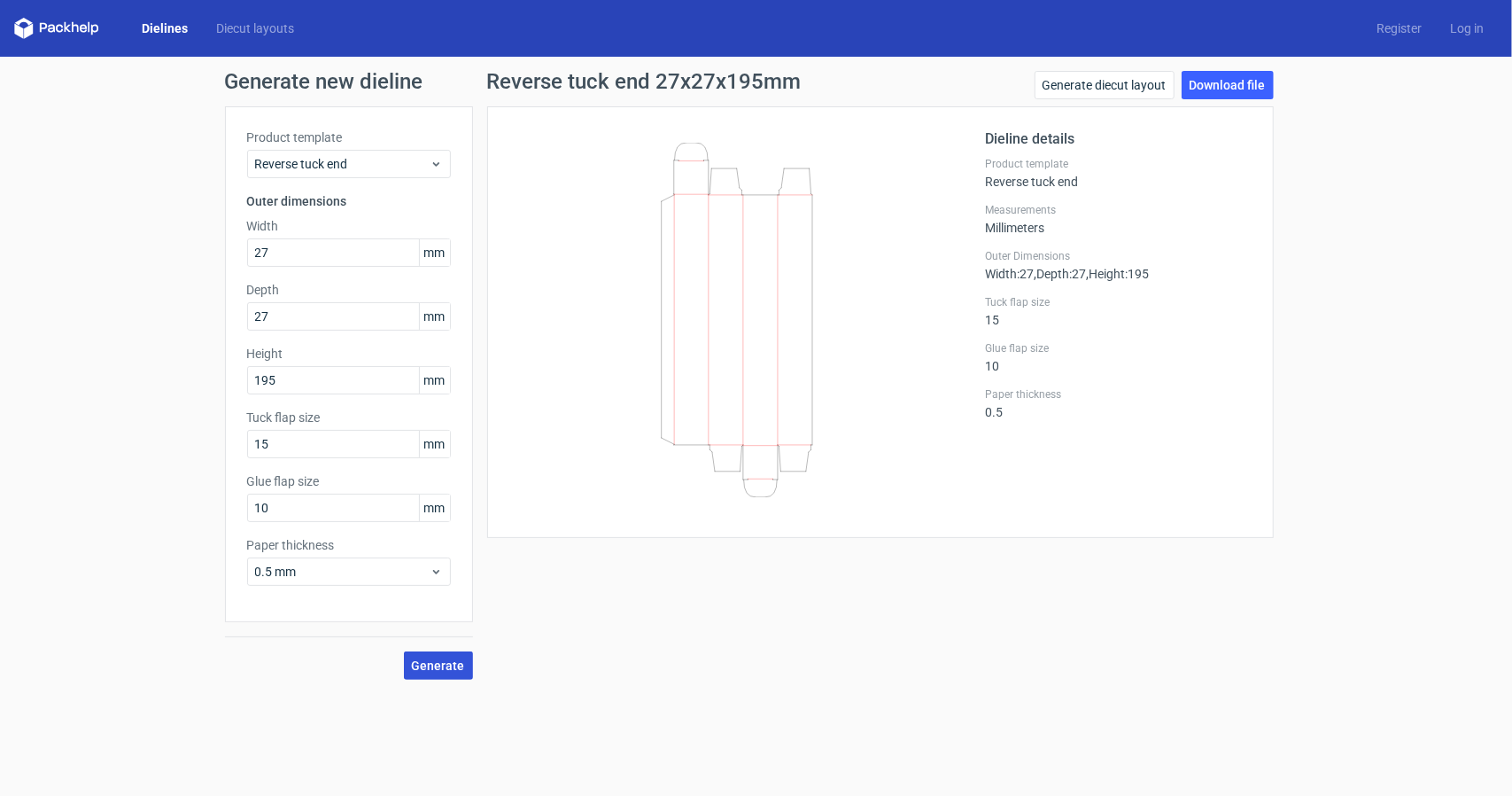
click at [435, 669] on span "Generate" at bounding box center [438, 666] width 53 height 13
drag, startPoint x: 279, startPoint y: 243, endPoint x: 207, endPoint y: 247, distance: 72.1
click at [207, 247] on div "Generate new dieline Product template Reverse tuck end Outer dimensions Width 2…" at bounding box center [756, 375] width 1512 height 637
type input "27"
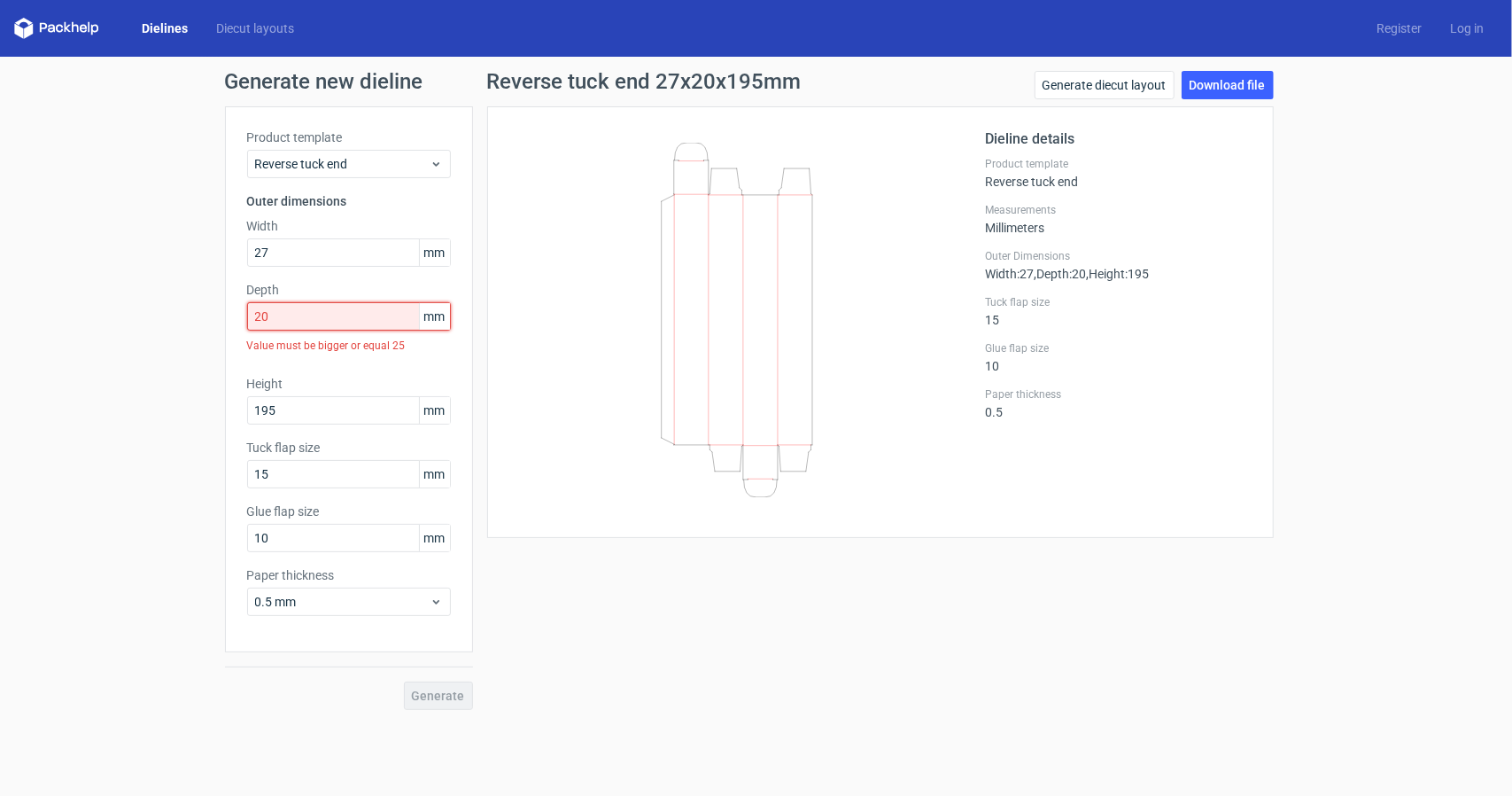
click at [309, 313] on input "20" at bounding box center [348, 316] width 204 height 29
click at [302, 313] on input "22" at bounding box center [348, 316] width 204 height 29
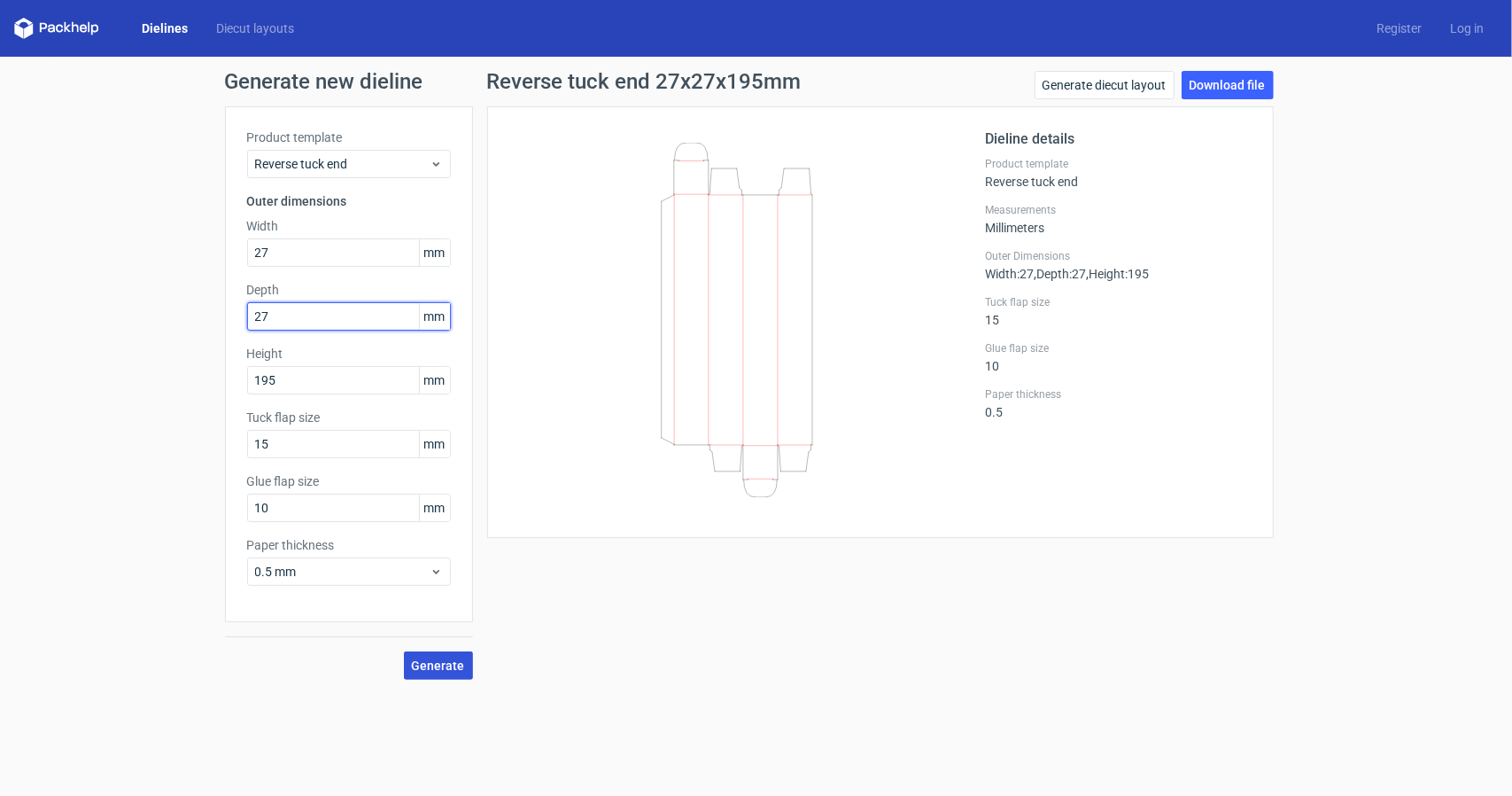
type input "27"
click at [439, 660] on span "Generate" at bounding box center [438, 666] width 53 height 13
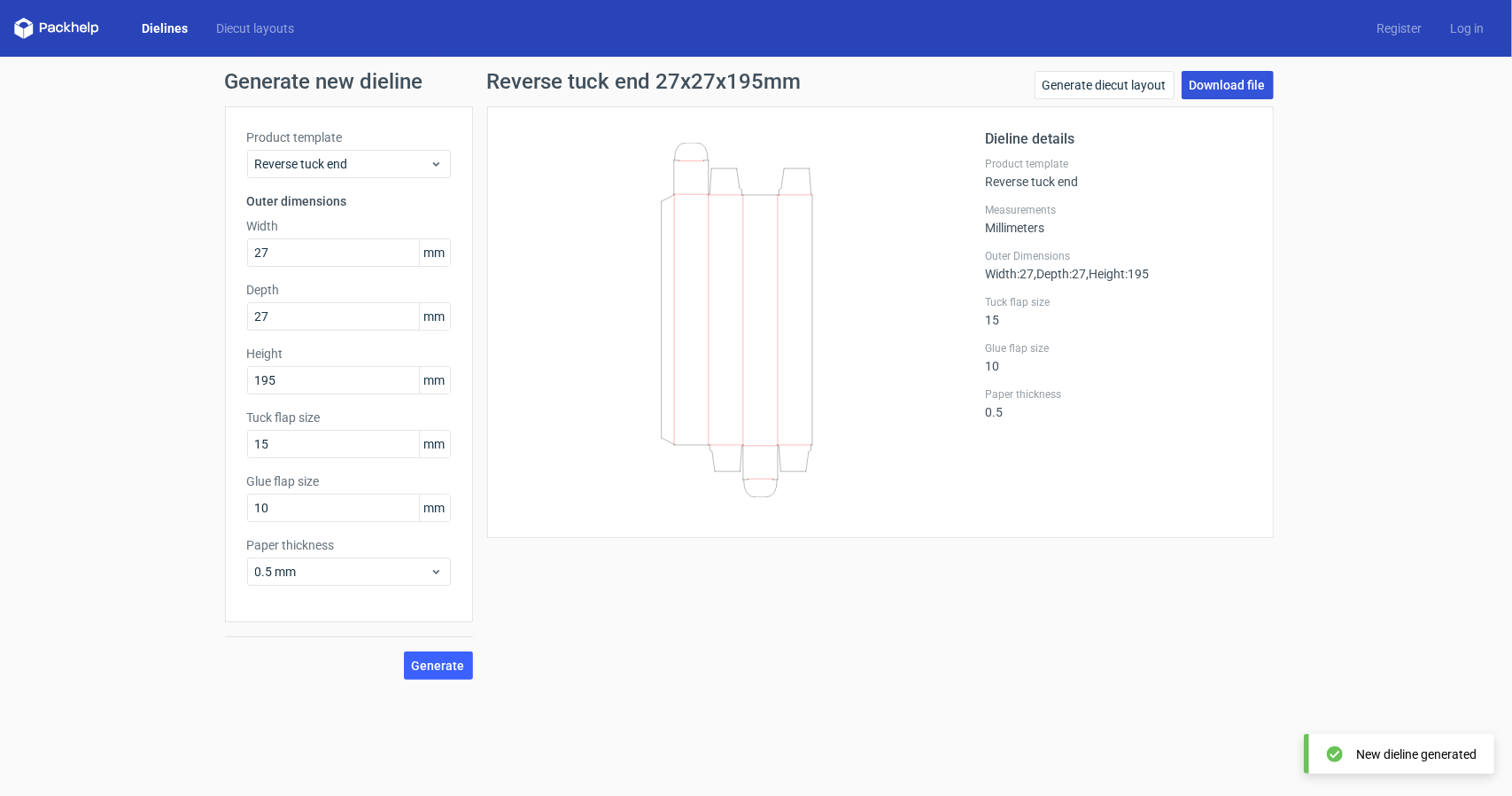
click at [1239, 92] on link "Download file" at bounding box center [1227, 85] width 92 height 29
click at [1151, 82] on link "Generate diecut layout" at bounding box center [1104, 85] width 140 height 29
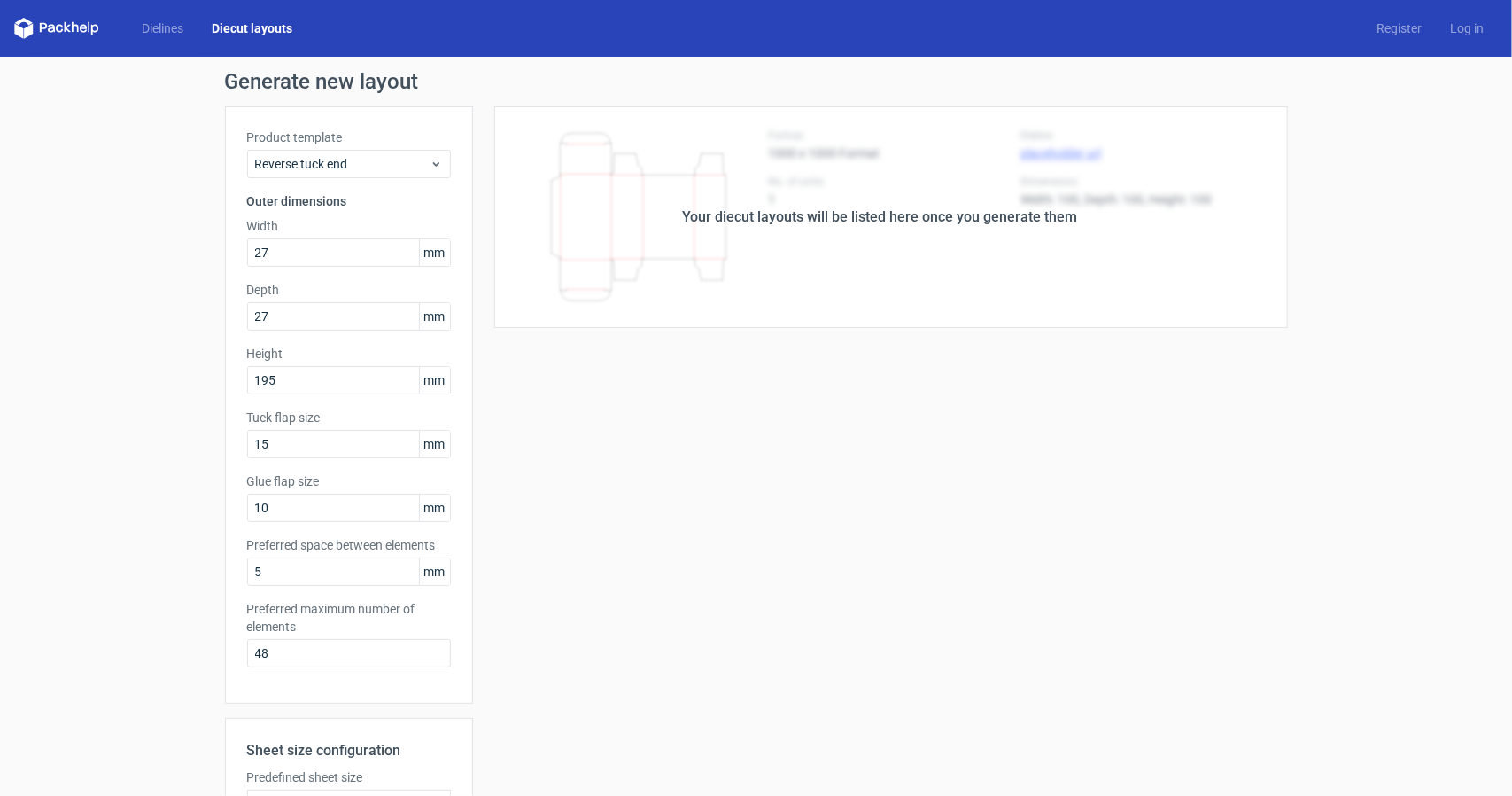
click at [971, 331] on div "Your diecut layouts will be listed here once you generate them Height Depth Wid…" at bounding box center [880, 587] width 814 height 961
click at [685, 246] on div "Your diecut layouts will be listed here once you generate them" at bounding box center [880, 217] width 814 height 222
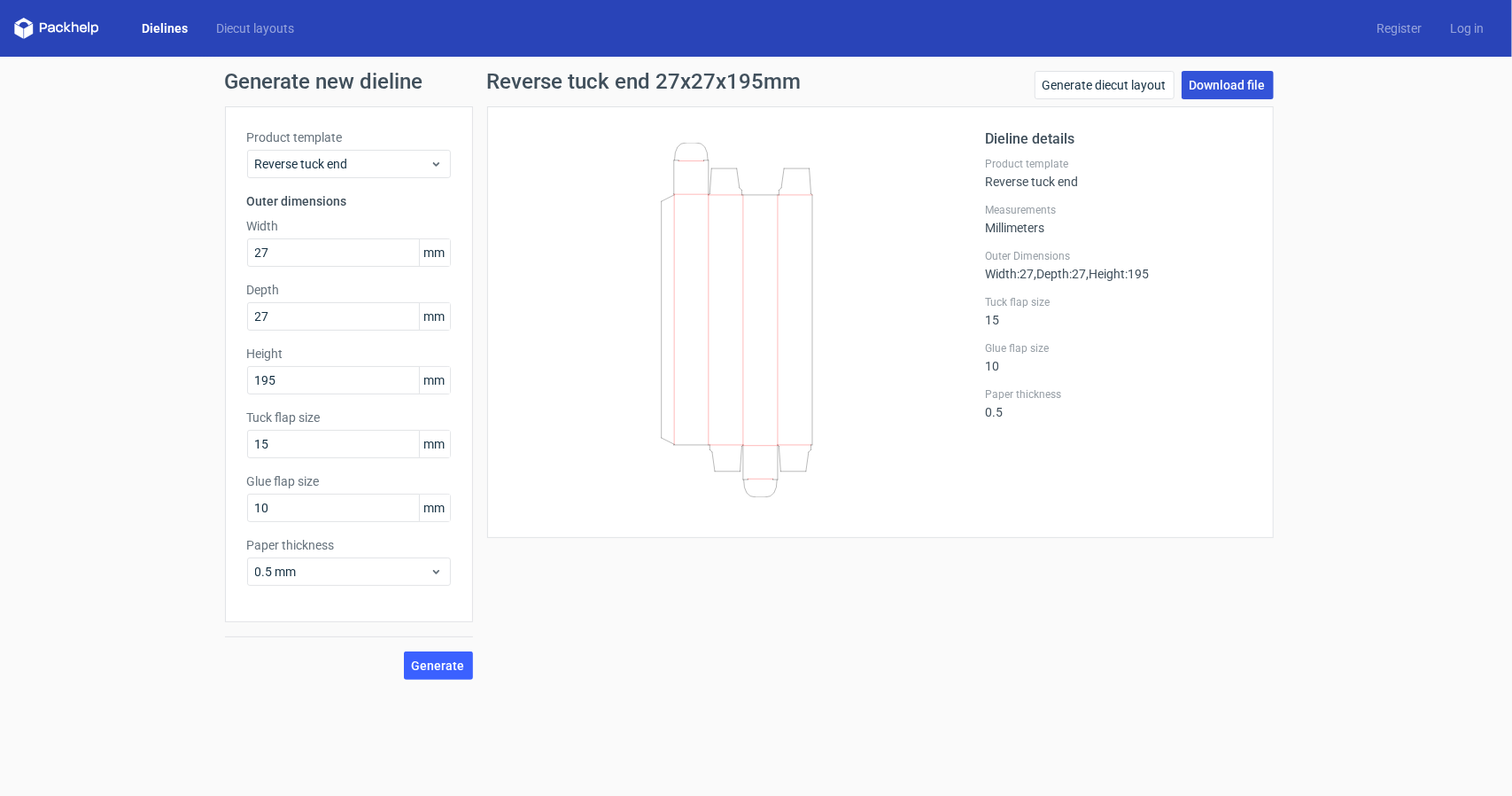
click at [1249, 90] on link "Download file" at bounding box center [1227, 85] width 92 height 29
